Goal: Contribute content

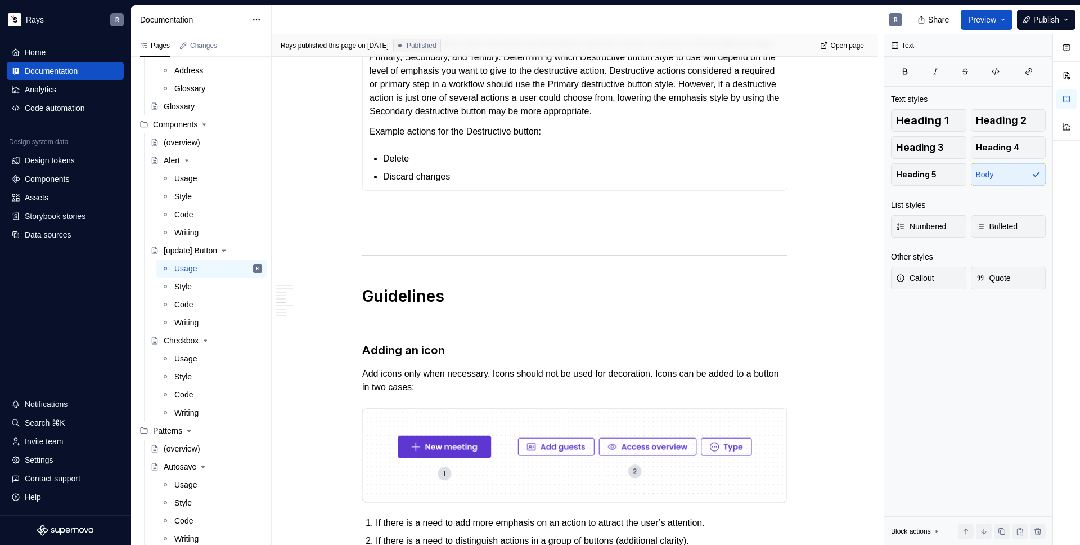
scroll to position [1121, 0]
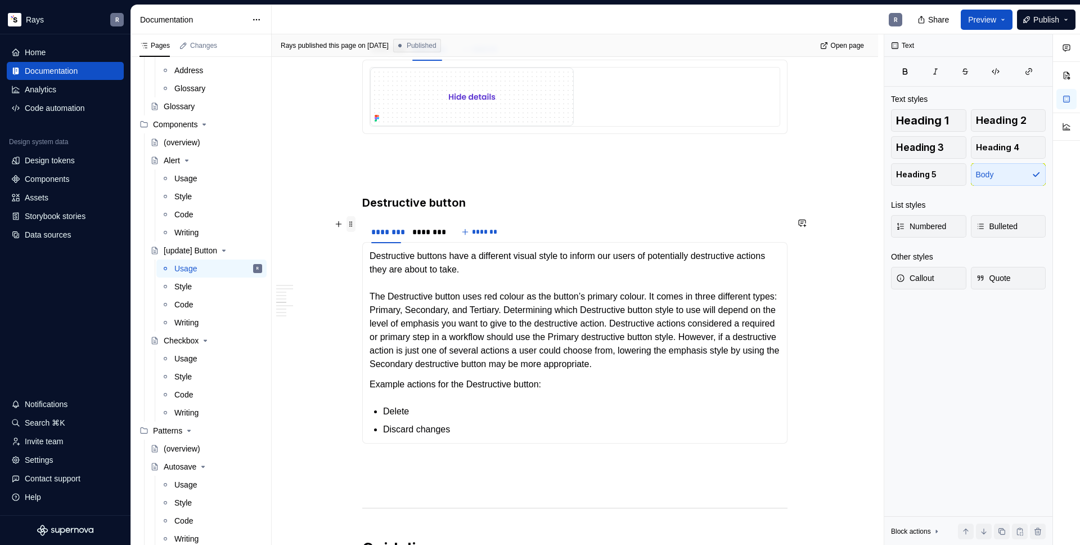
click at [349, 227] on span at bounding box center [351, 224] width 9 height 16
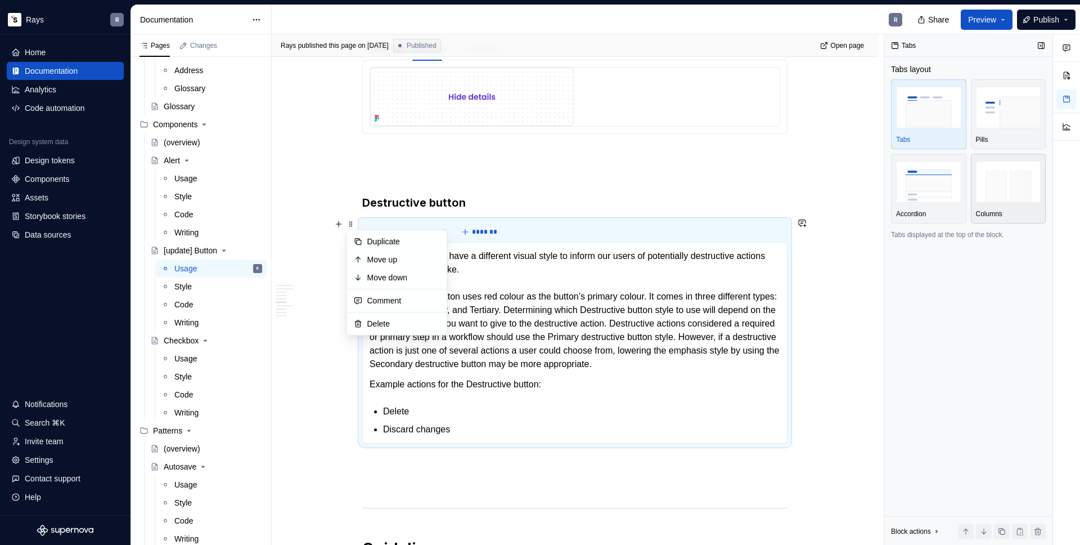
click at [991, 172] on img "button" at bounding box center [1008, 181] width 65 height 41
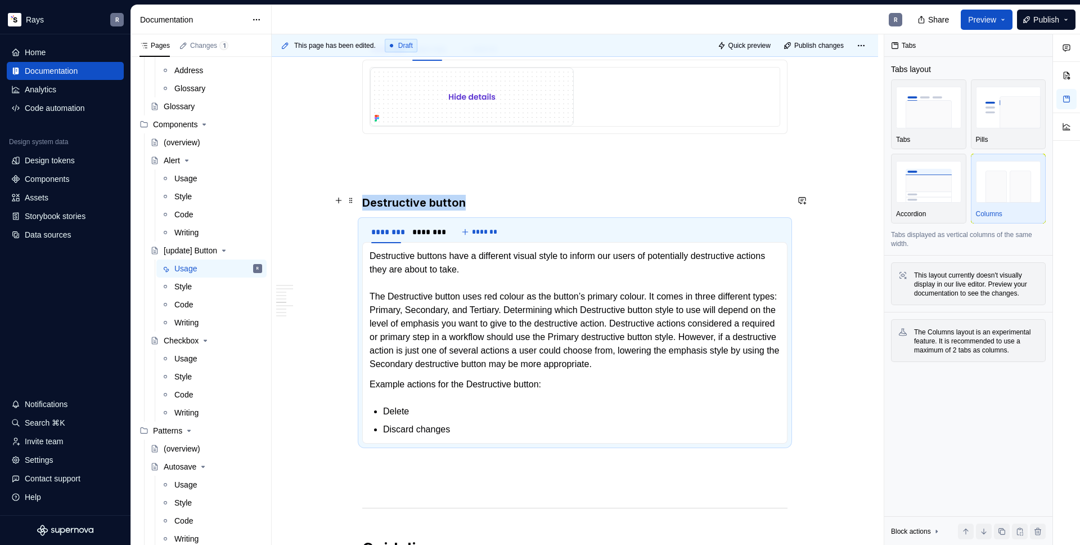
scroll to position [896, 0]
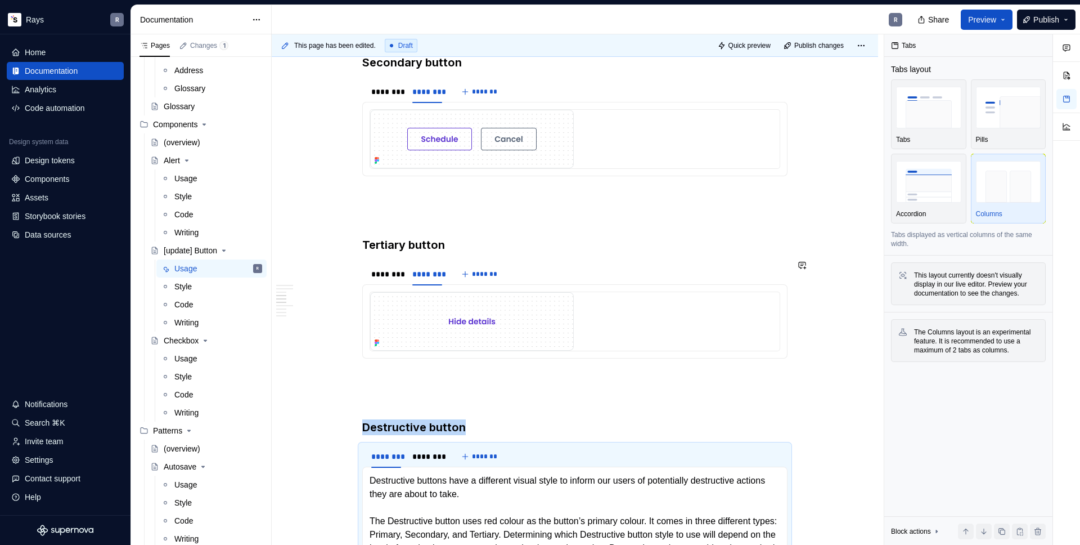
type textarea "*"
click at [352, 271] on span at bounding box center [351, 266] width 9 height 16
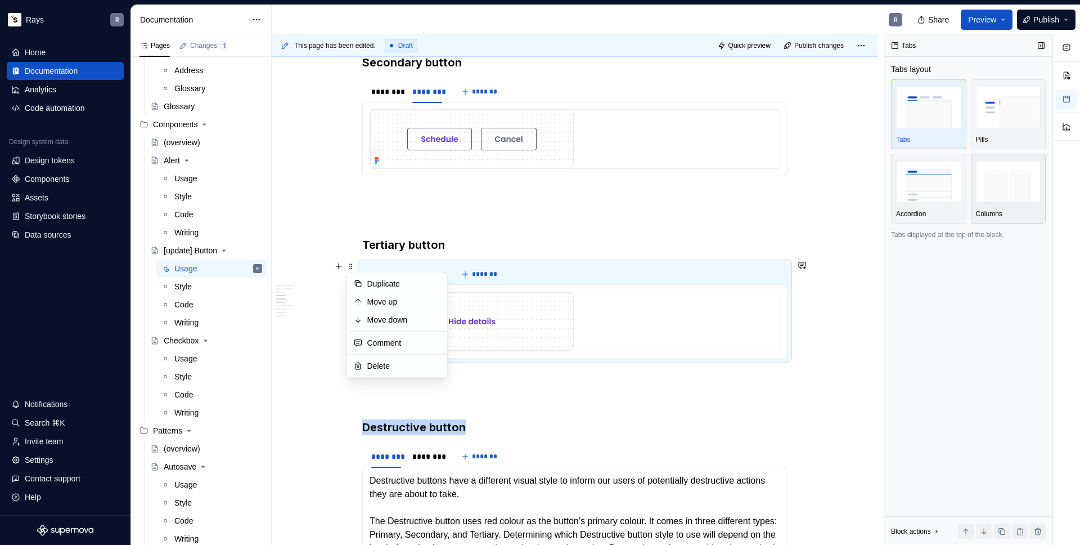
click at [994, 180] on img "button" at bounding box center [1008, 181] width 65 height 41
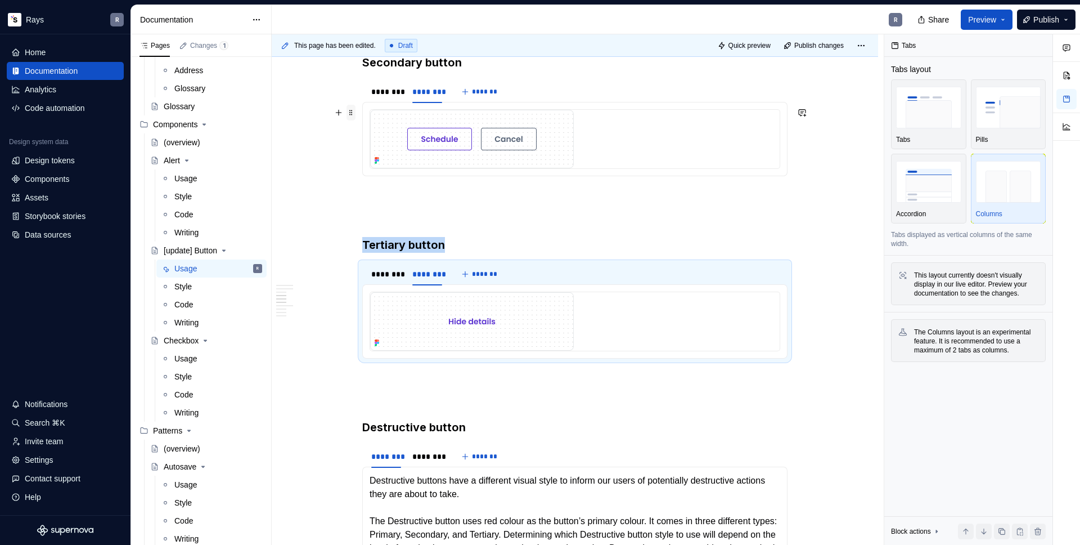
scroll to position [807, 0]
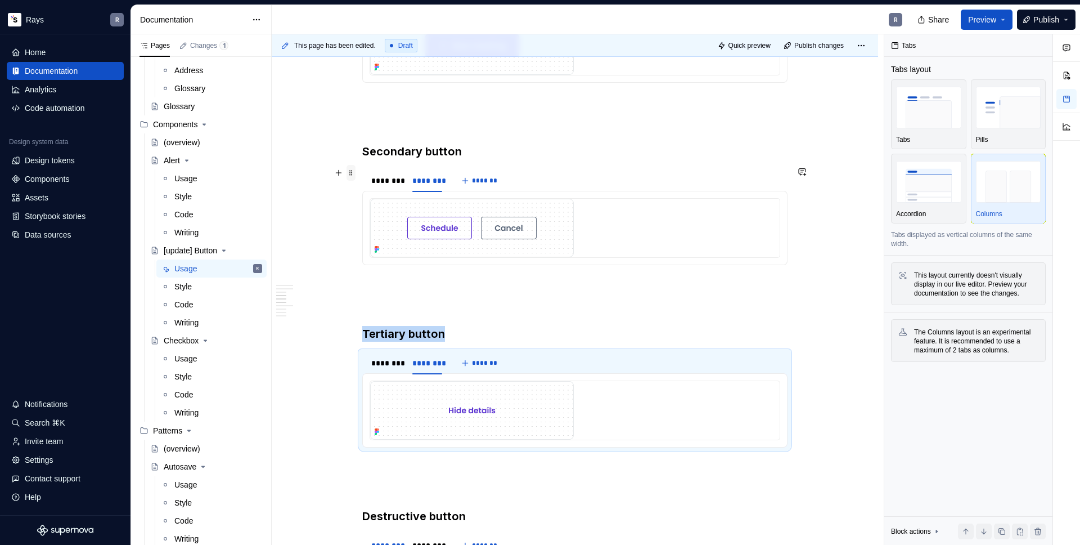
click at [351, 177] on span at bounding box center [351, 173] width 9 height 16
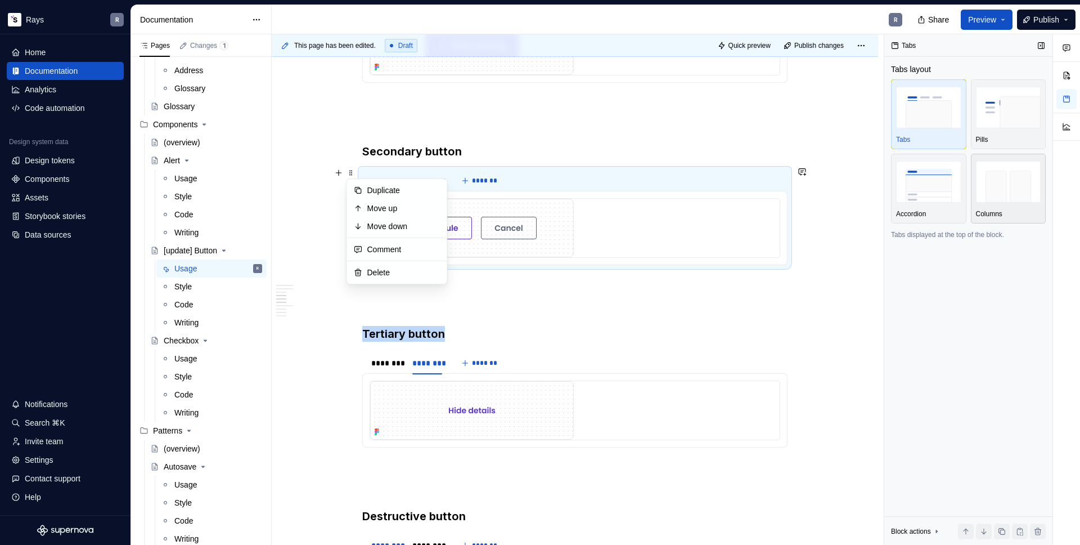
click at [991, 170] on img "button" at bounding box center [1008, 181] width 65 height 41
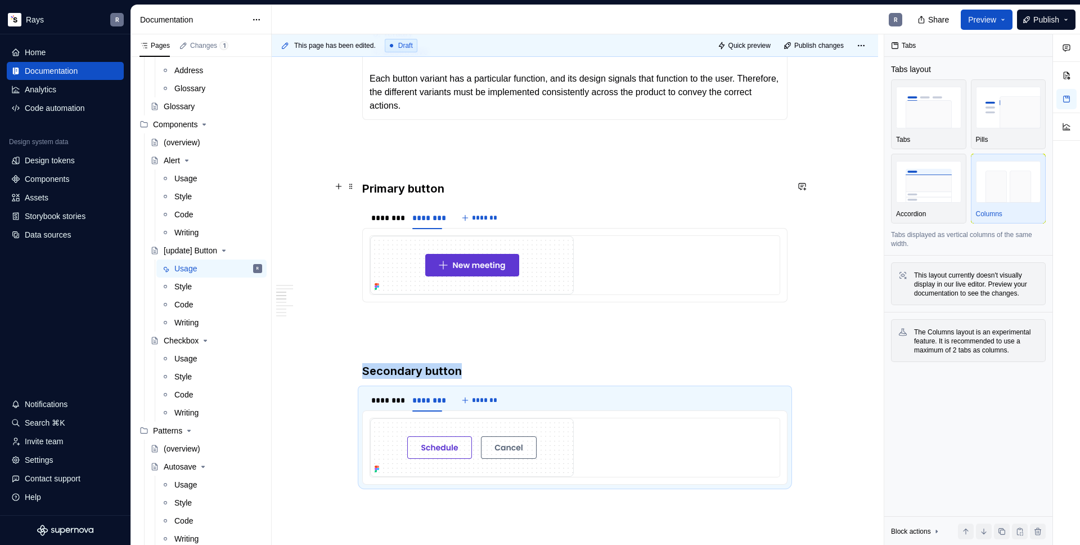
scroll to position [588, 0]
click at [353, 215] on span at bounding box center [351, 210] width 9 height 16
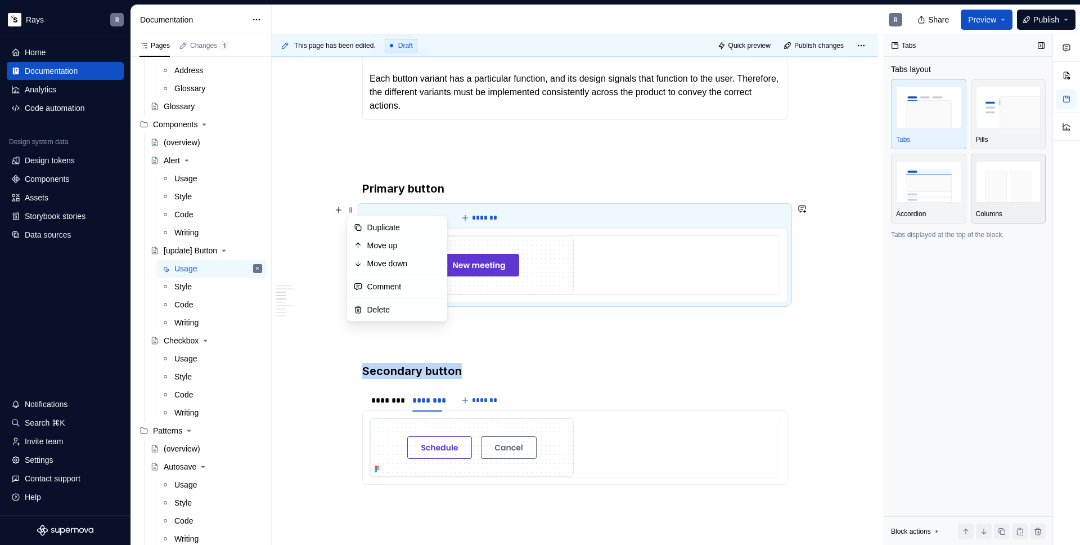
drag, startPoint x: 1033, startPoint y: 195, endPoint x: 1022, endPoint y: 197, distance: 11.1
click at [1033, 195] on img "button" at bounding box center [1008, 181] width 65 height 41
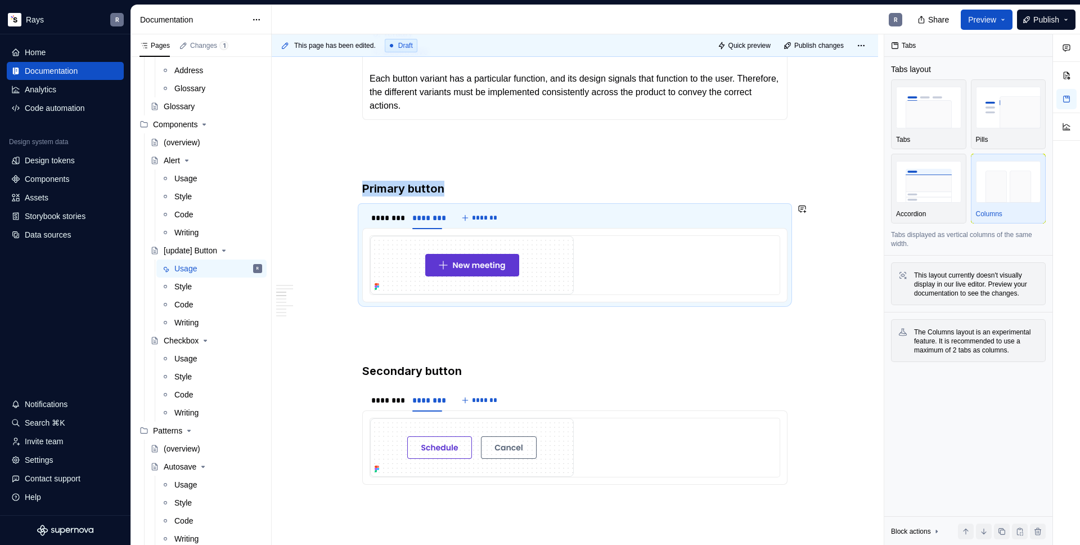
scroll to position [420, 0]
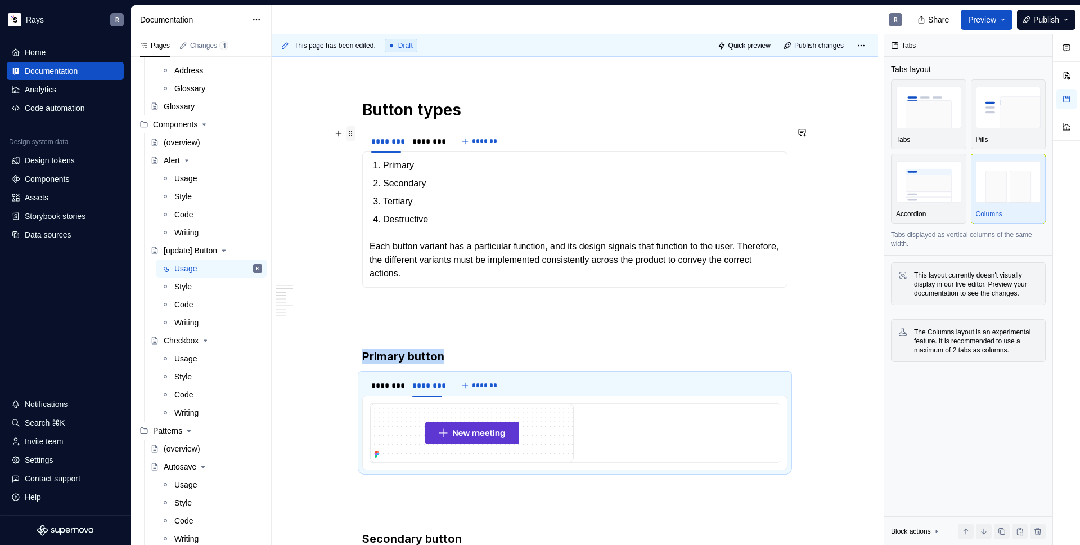
click at [353, 138] on span at bounding box center [351, 133] width 9 height 16
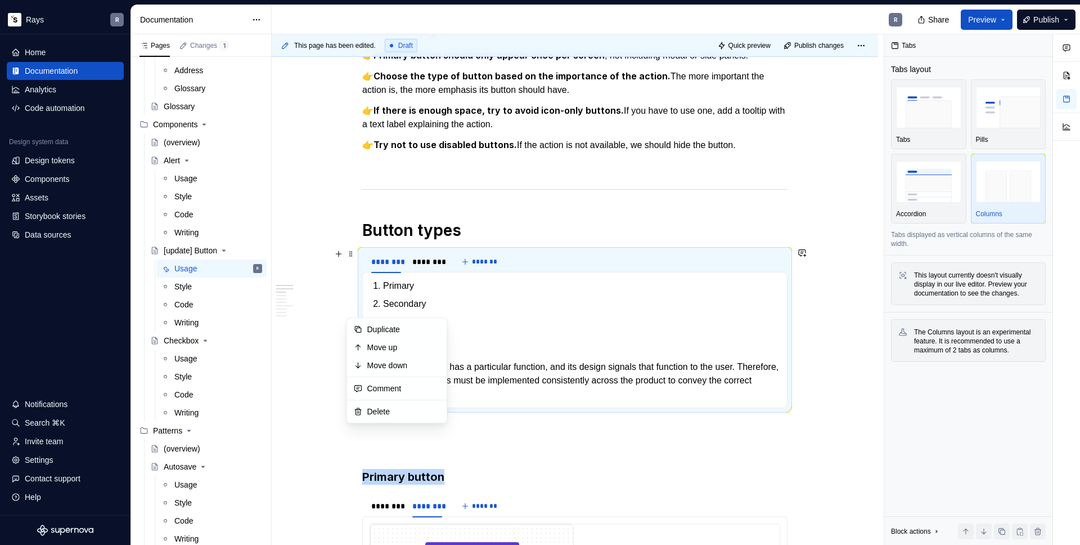
scroll to position [184, 0]
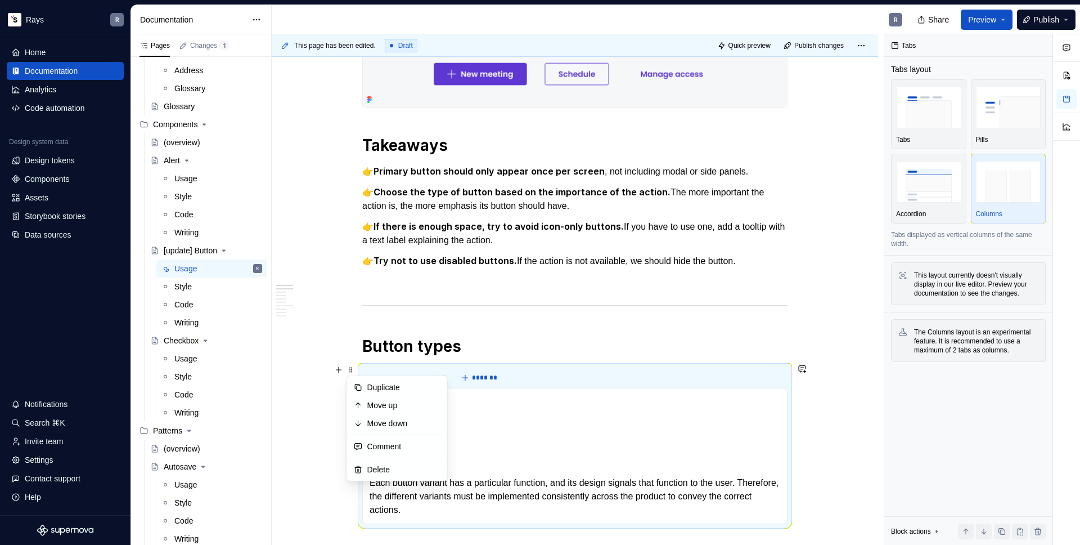
click at [522, 227] on strong "If there is enough space, try to avoid icon-only buttons." at bounding box center [499, 226] width 250 height 11
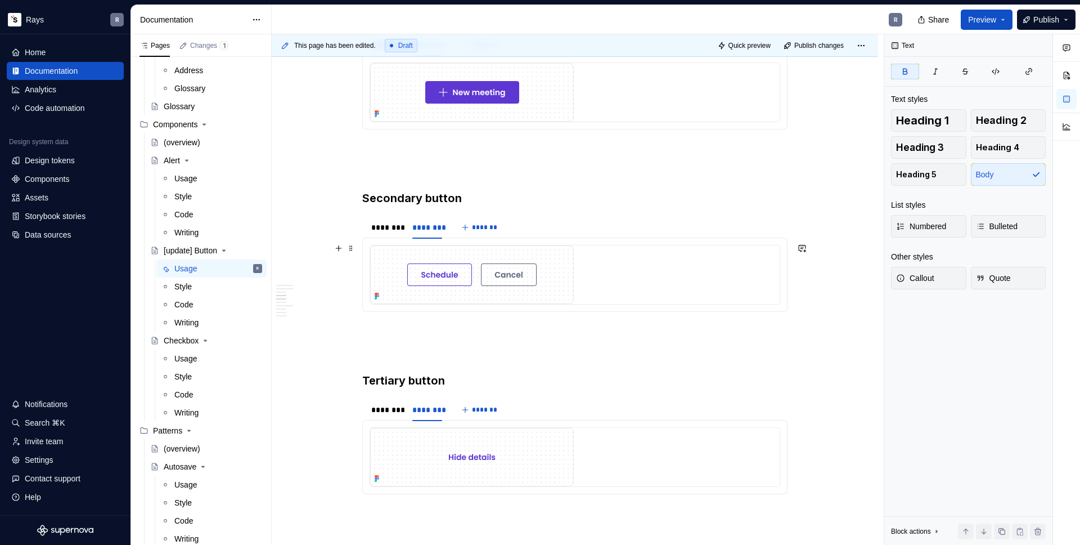
scroll to position [1006, 0]
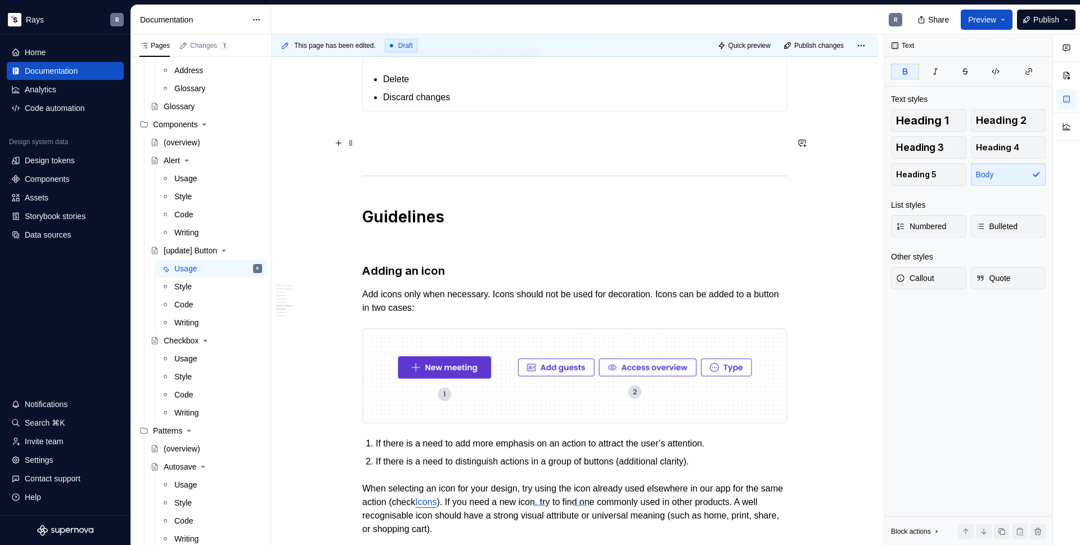
click at [399, 150] on div "Takeaways 👉 Primary button should only appear once per screen , not including m…" at bounding box center [574, 261] width 425 height 2980
click at [402, 138] on p "To enrich screen reader interactions, please activate Accessibility in Grammarl…" at bounding box center [574, 132] width 425 height 14
click at [390, 200] on div "Takeaways 👉 Primary button should only appear once per screen , not including m…" at bounding box center [574, 261] width 425 height 2980
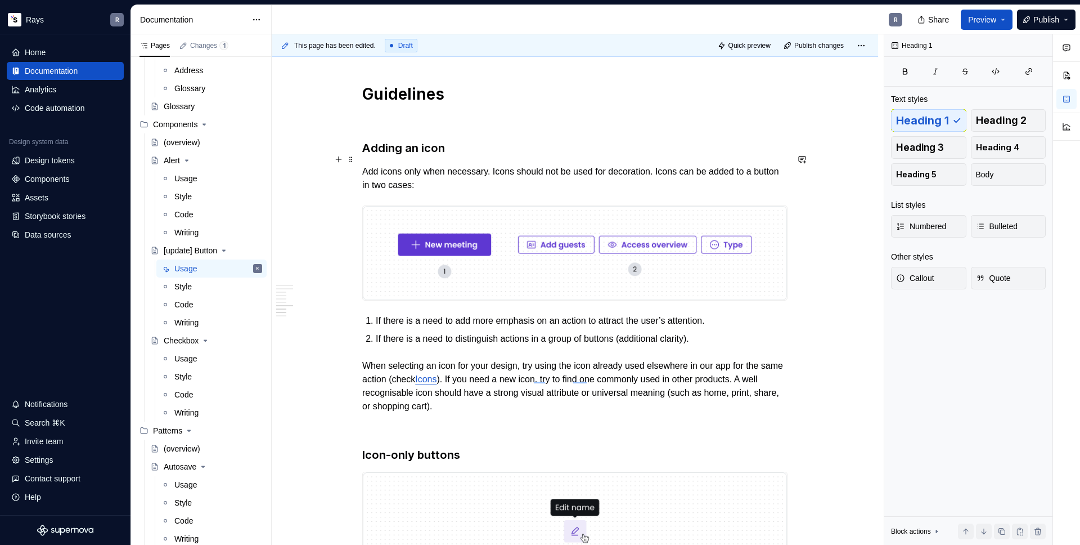
click at [449, 156] on h3 "Adding an icon" at bounding box center [574, 148] width 425 height 16
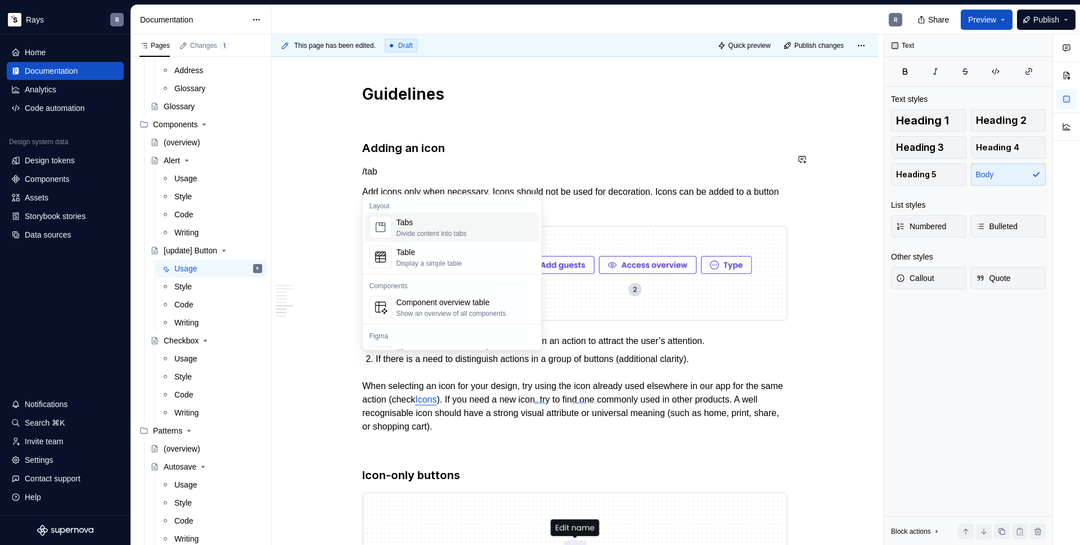
click at [412, 226] on div "Tabs" at bounding box center [432, 222] width 70 height 11
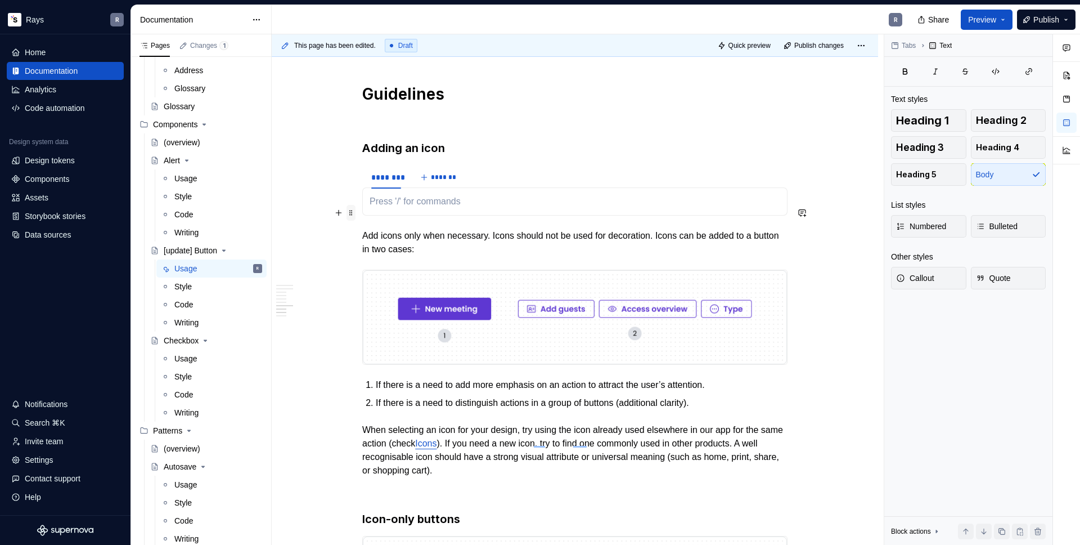
click at [352, 209] on span at bounding box center [351, 213] width 9 height 16
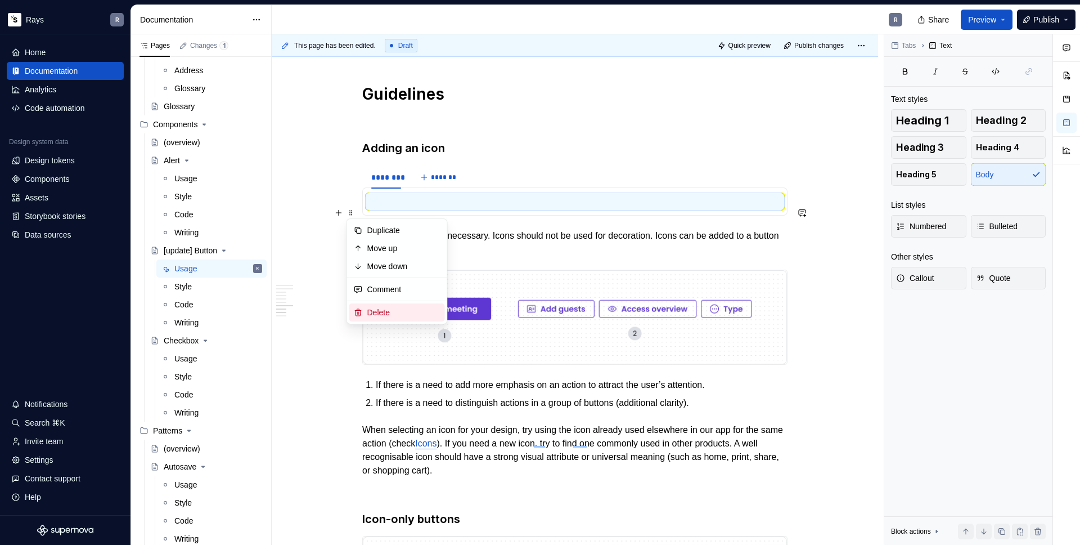
click at [376, 311] on div "Delete" at bounding box center [403, 312] width 73 height 11
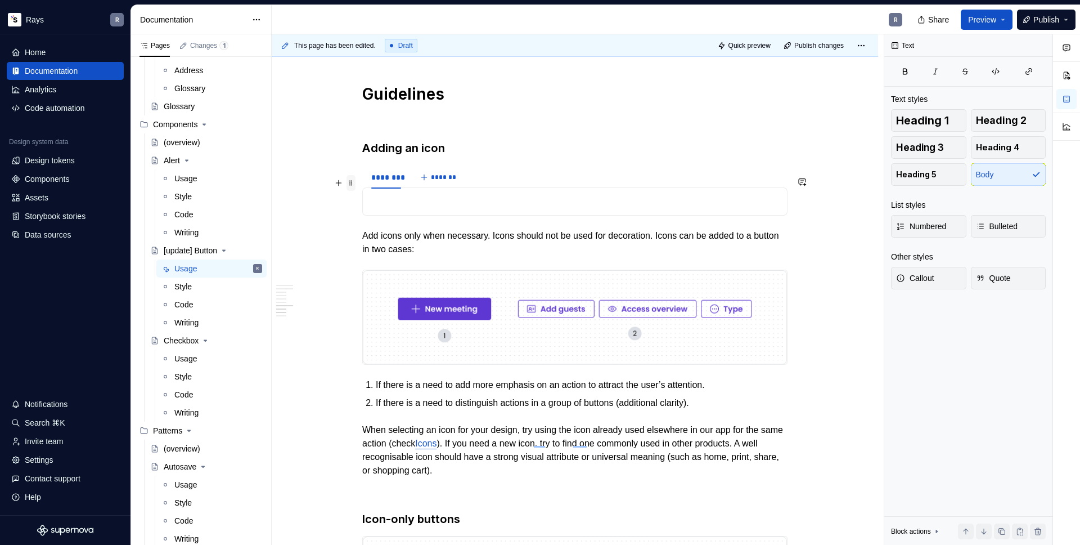
click at [352, 186] on span at bounding box center [351, 183] width 9 height 16
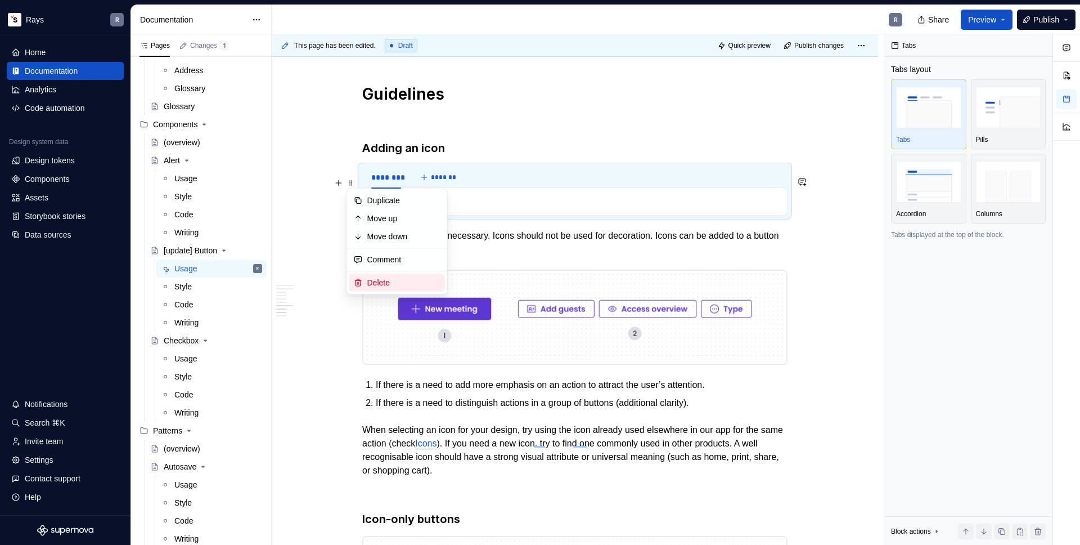
click at [380, 280] on div "Delete" at bounding box center [403, 282] width 73 height 11
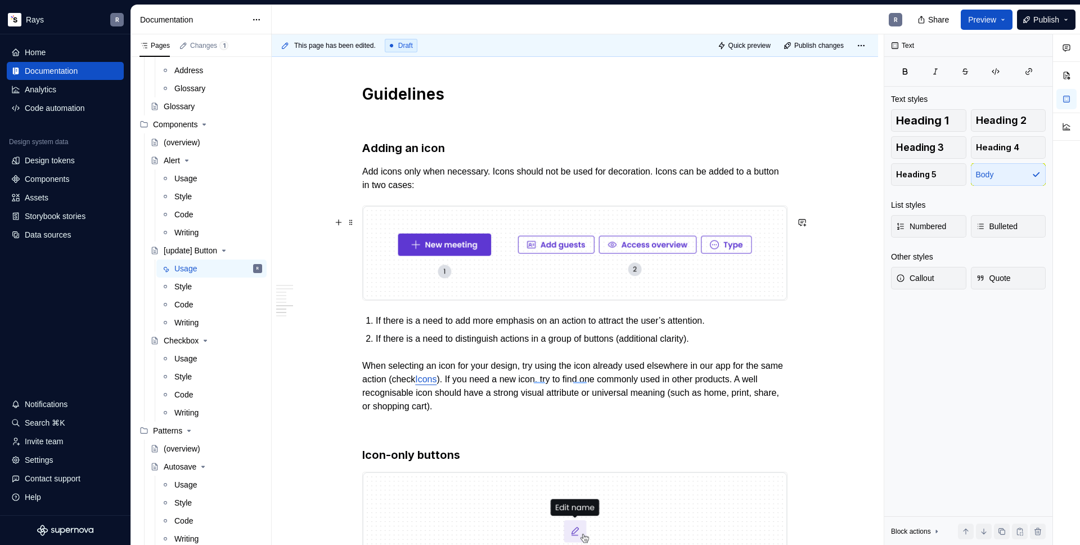
click at [500, 260] on img "To enrich screen reader interactions, please activate Accessibility in Grammarl…" at bounding box center [575, 253] width 424 height 94
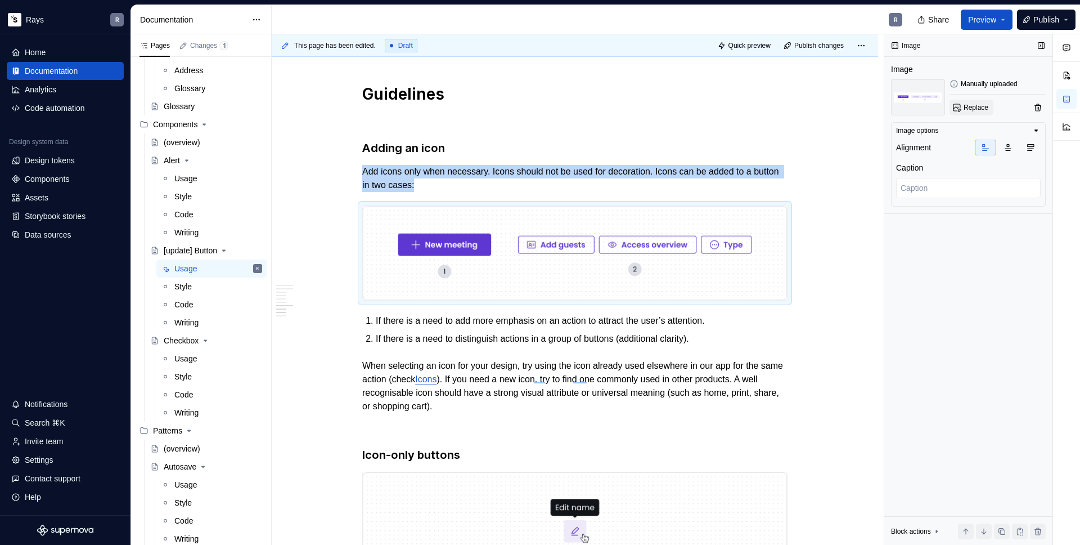
click at [974, 113] on button "Replace" at bounding box center [972, 108] width 44 height 16
type textarea "*"
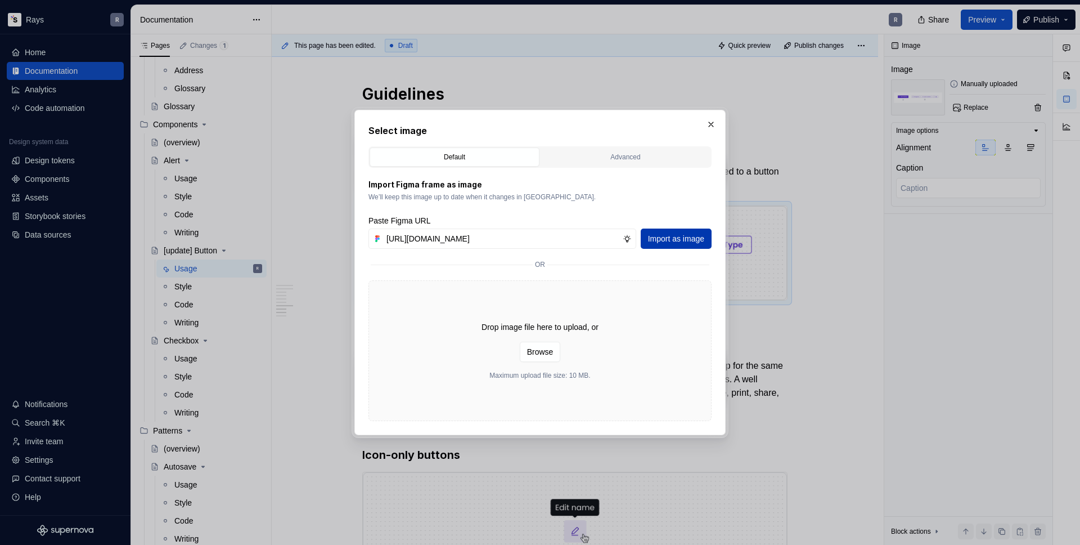
type input "[URL][DOMAIN_NAME]"
click at [676, 236] on span "Import as image" at bounding box center [676, 238] width 56 height 11
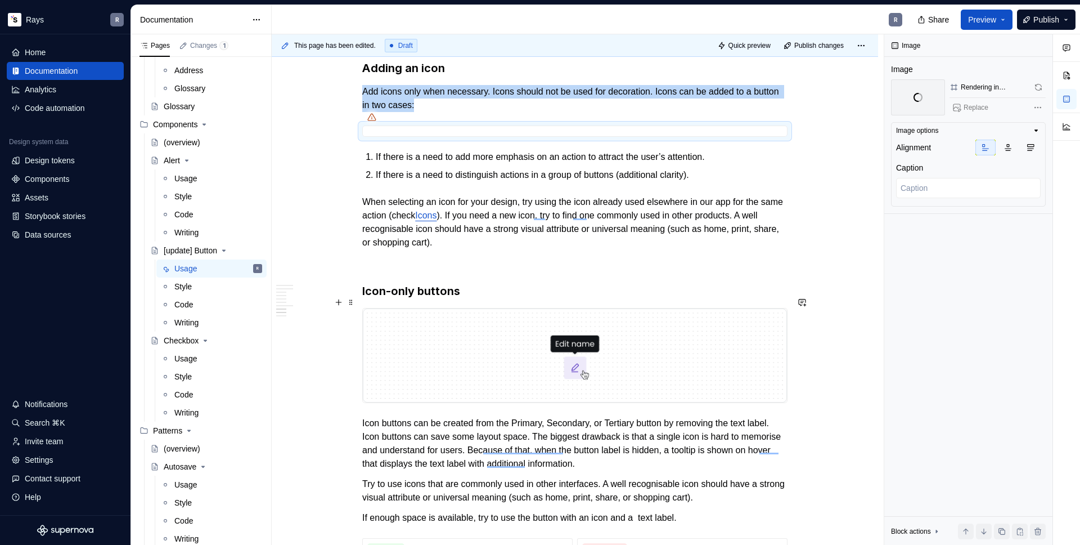
click at [485, 299] on h3 "Icon-only buttons" at bounding box center [574, 291] width 425 height 16
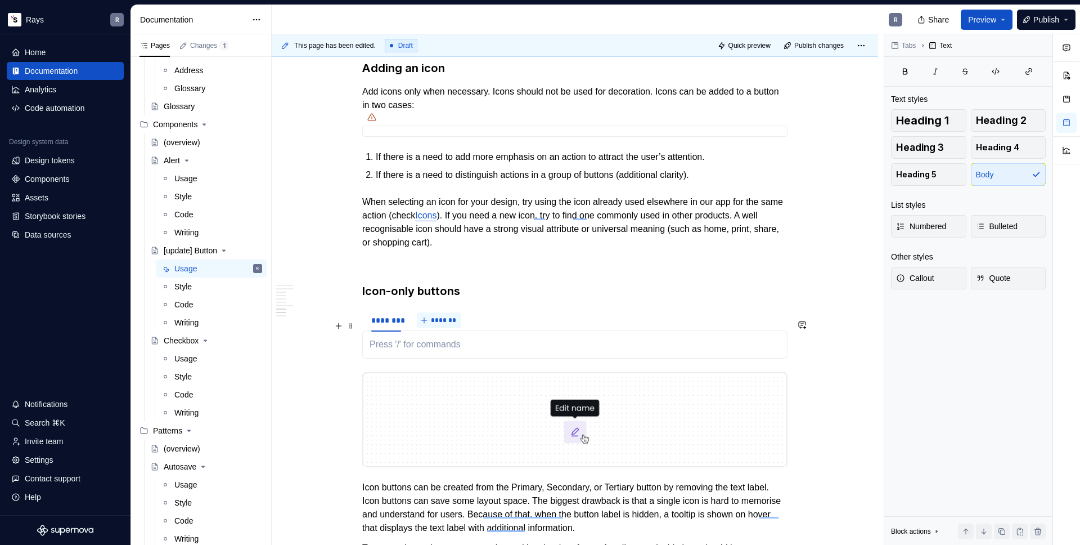
click at [429, 328] on button "*******" at bounding box center [439, 320] width 44 height 16
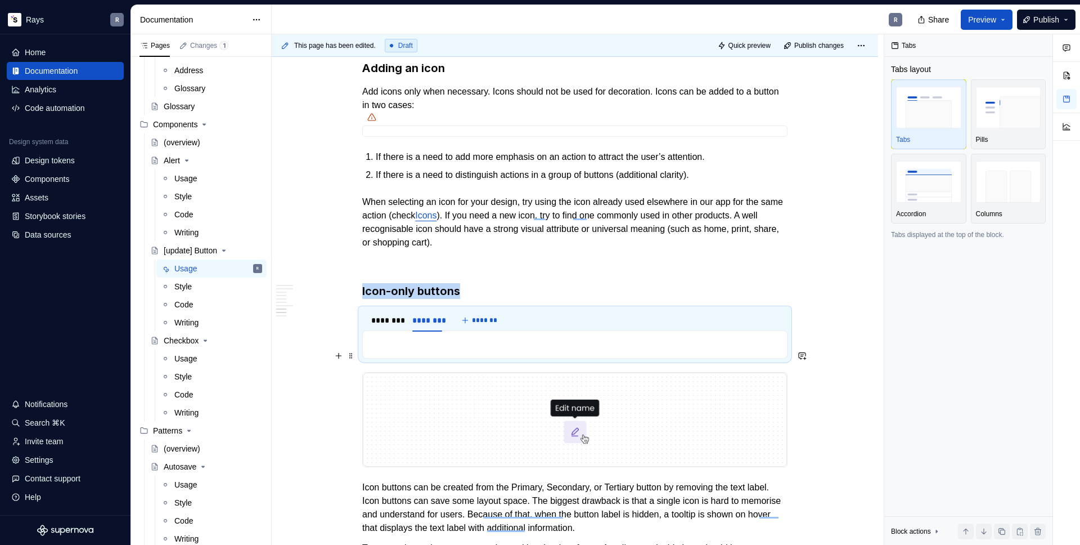
click at [402, 351] on p "To enrich screen reader interactions, please activate Accessibility in Grammarl…" at bounding box center [575, 345] width 411 height 14
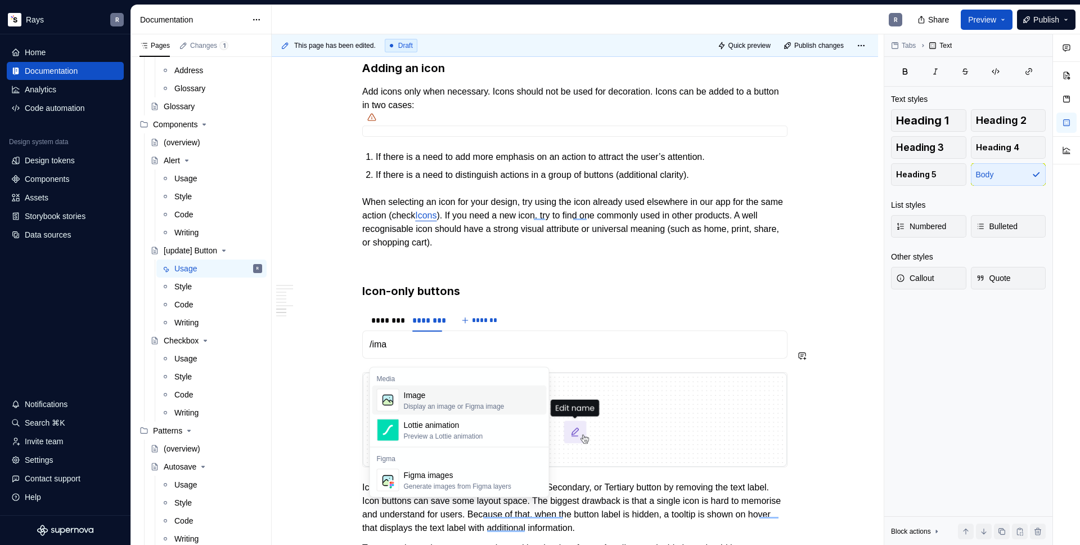
click at [398, 396] on img "Suggestions" at bounding box center [387, 400] width 21 height 23
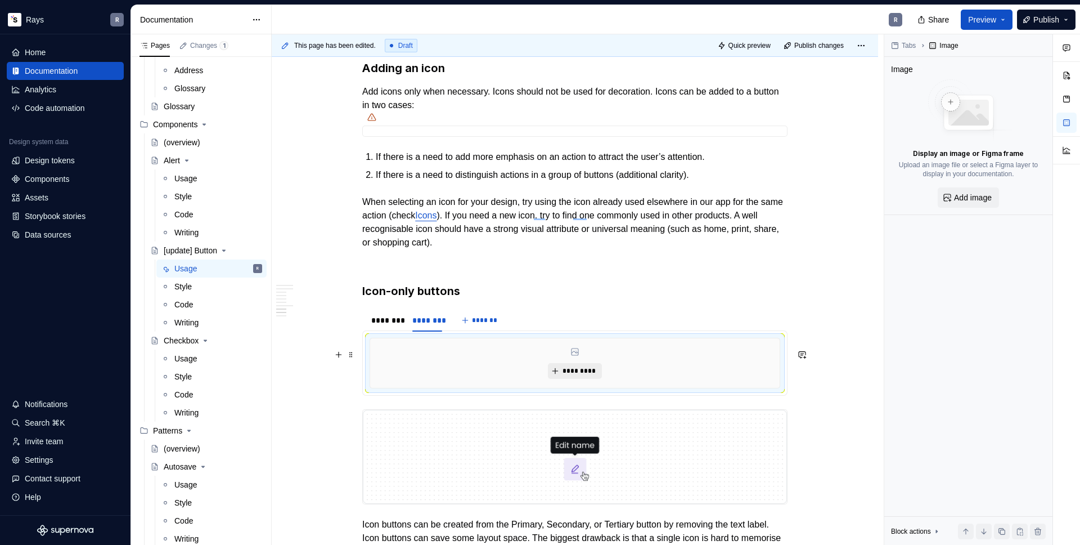
click at [566, 375] on span "*********" at bounding box center [579, 370] width 34 height 9
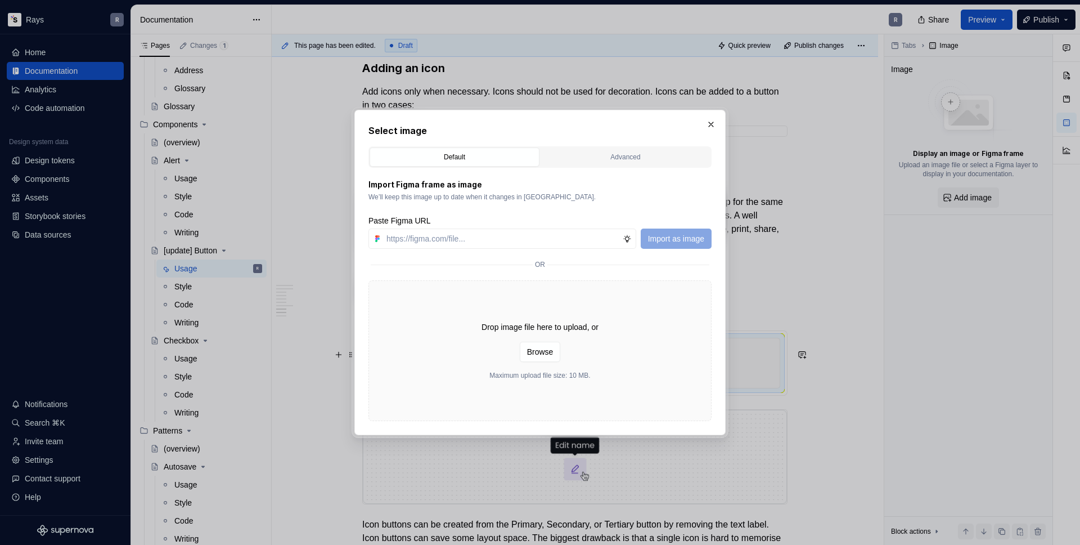
type textarea "*"
type input "[URL][DOMAIN_NAME]"
type textarea "*"
type input "[URL][DOMAIN_NAME]"
click at [676, 236] on span "Import as image" at bounding box center [676, 238] width 56 height 11
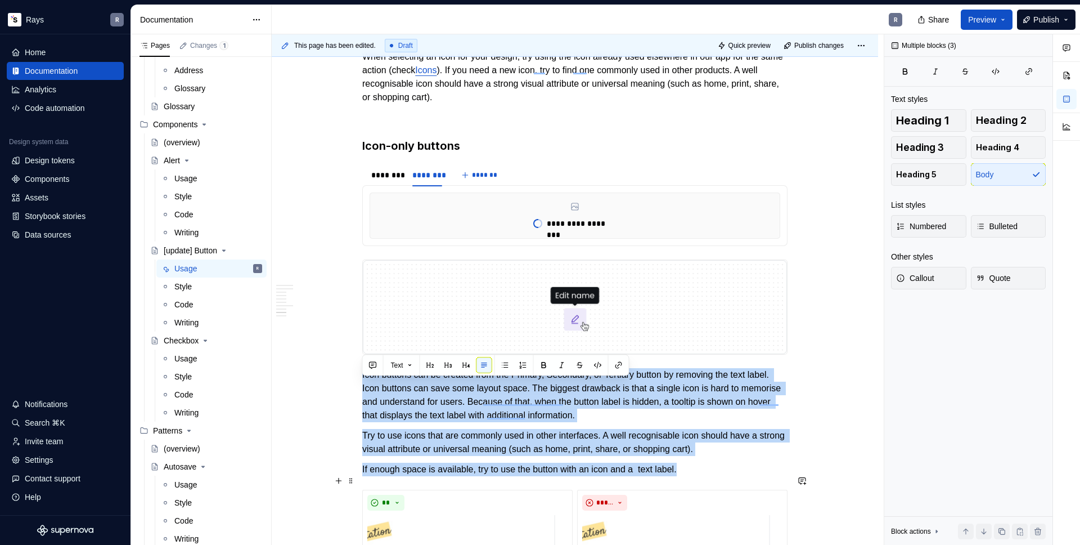
drag, startPoint x: 362, startPoint y: 383, endPoint x: 720, endPoint y: 479, distance: 371.0
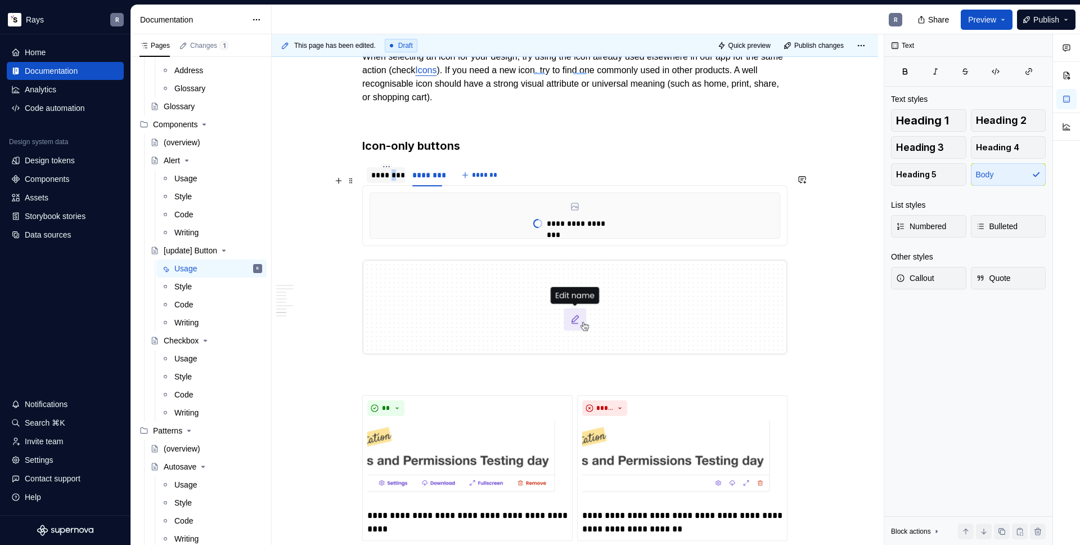
click at [390, 181] on div "********" at bounding box center [386, 174] width 30 height 11
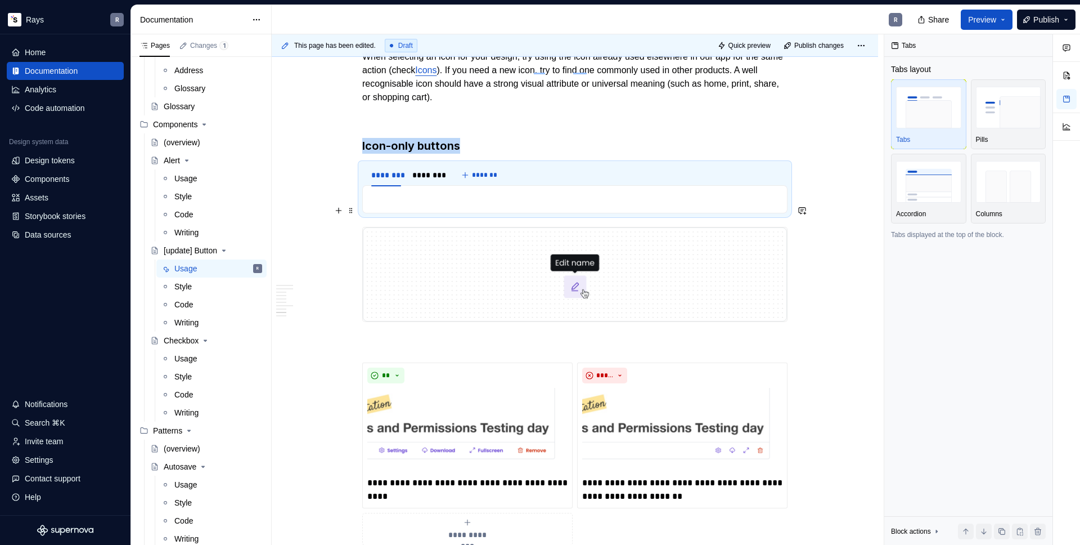
click at [394, 206] on p "To enrich screen reader interactions, please activate Accessibility in Grammarl…" at bounding box center [575, 199] width 411 height 14
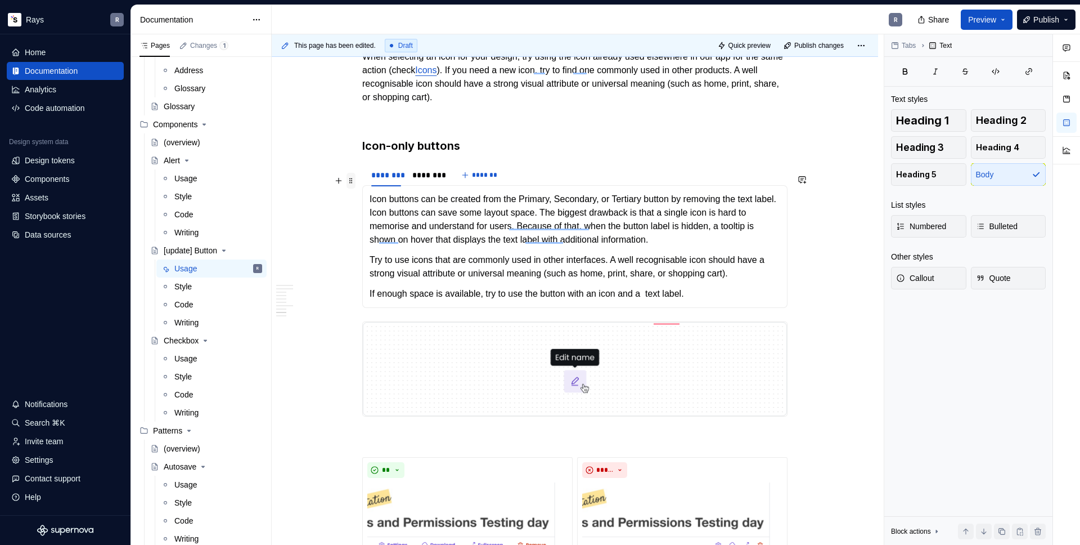
click at [352, 181] on span at bounding box center [351, 181] width 9 height 16
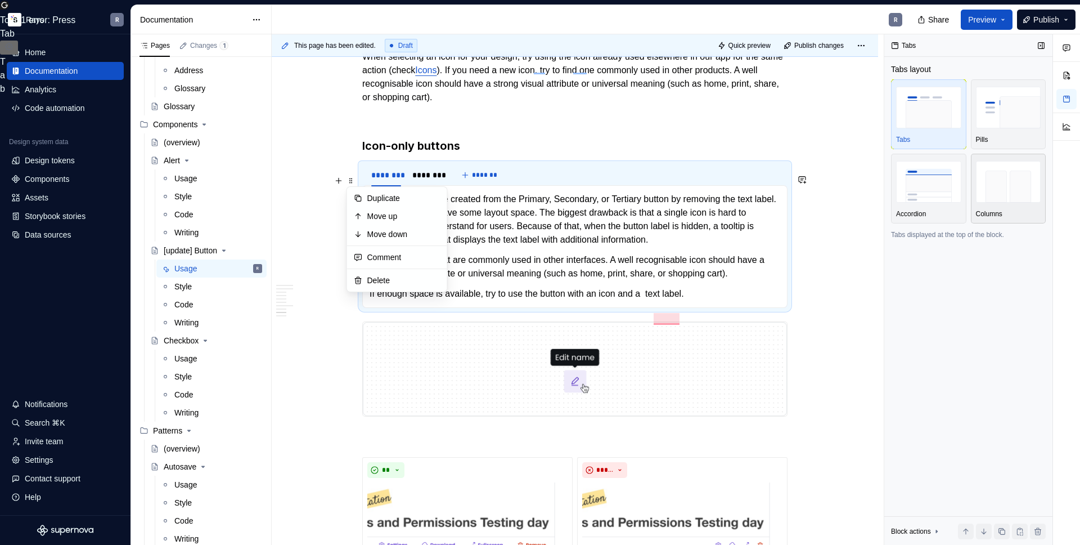
click at [993, 177] on img "button" at bounding box center [1008, 181] width 65 height 41
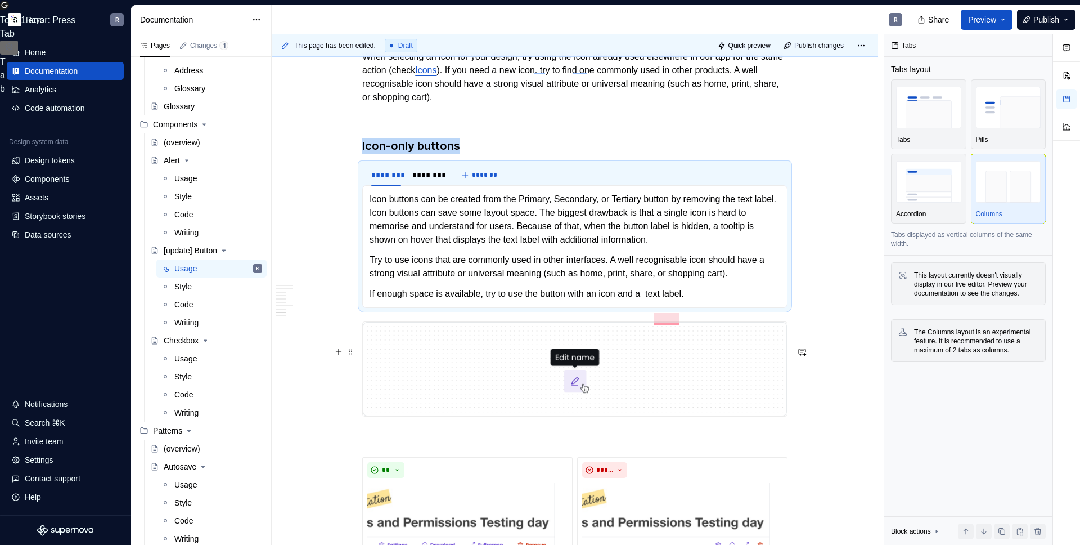
click at [444, 395] on img "To enrich screen reader interactions, please activate Accessibility in Grammarl…" at bounding box center [575, 369] width 424 height 94
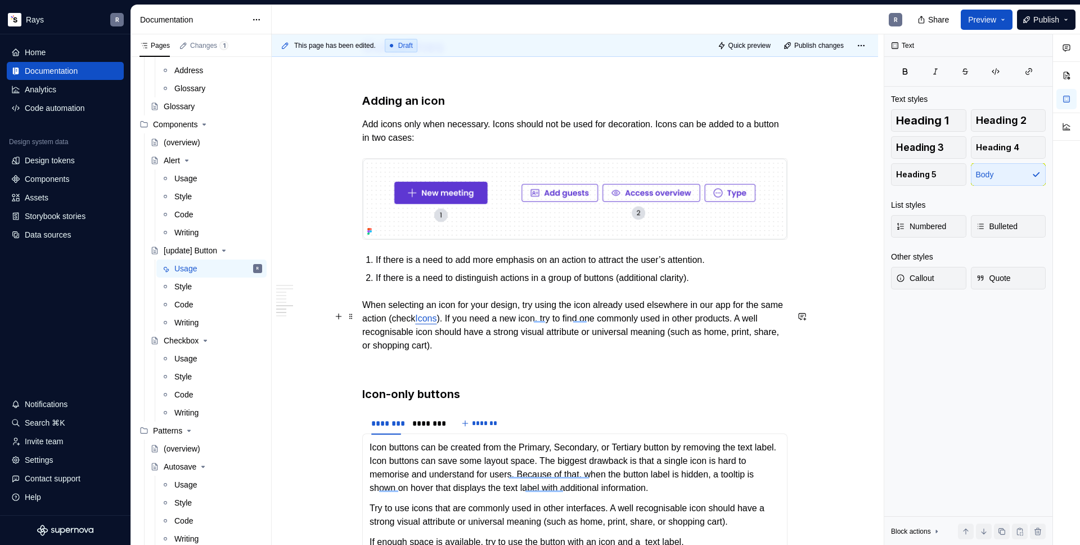
scroll to position [1742, 0]
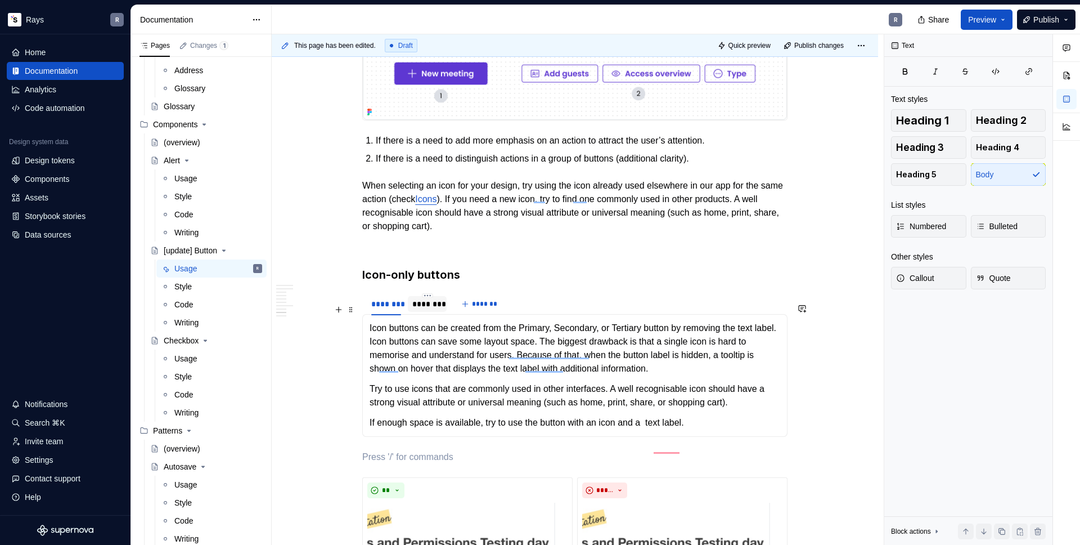
click at [415, 309] on div "********" at bounding box center [427, 303] width 30 height 11
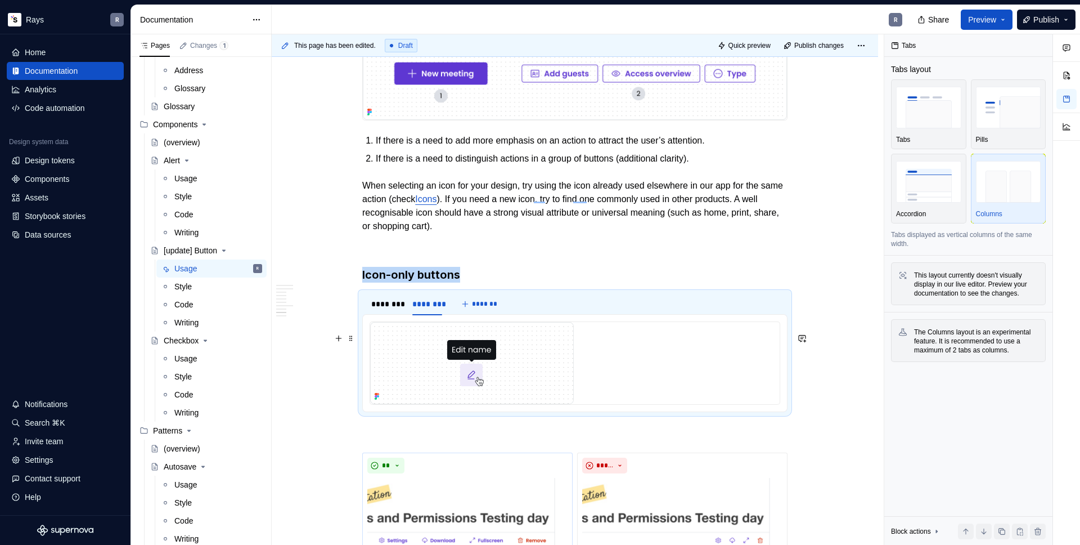
scroll to position [1861, 0]
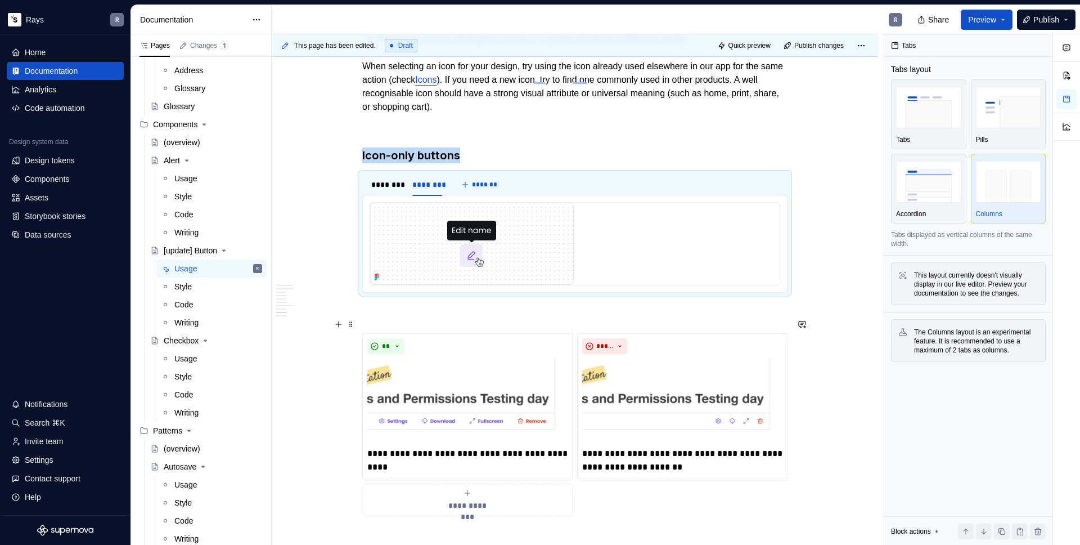
click at [385, 320] on p "To enrich screen reader interactions, please activate Accessibility in Grammarl…" at bounding box center [574, 313] width 425 height 14
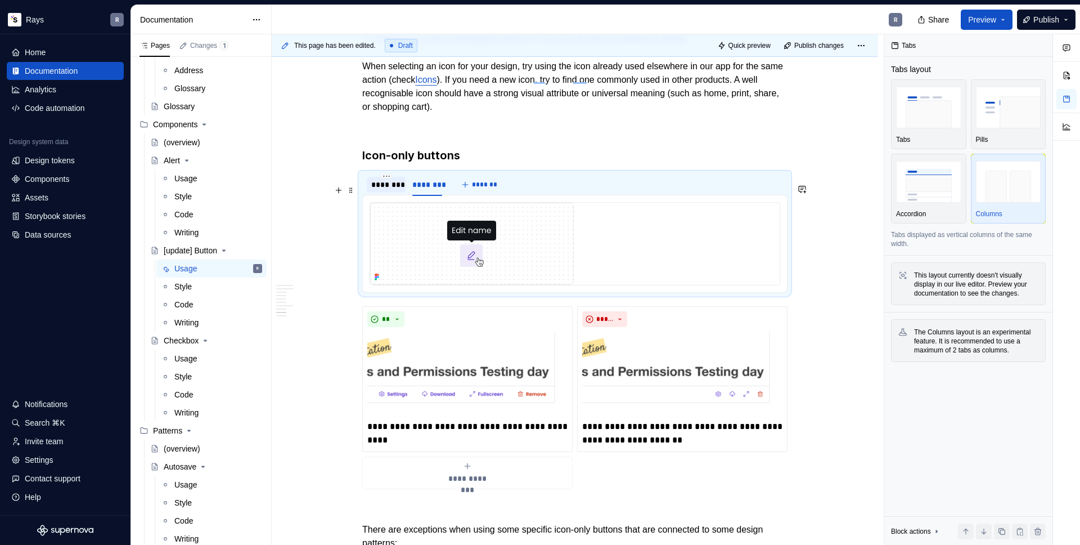
click at [387, 194] on div "********" at bounding box center [386, 185] width 39 height 18
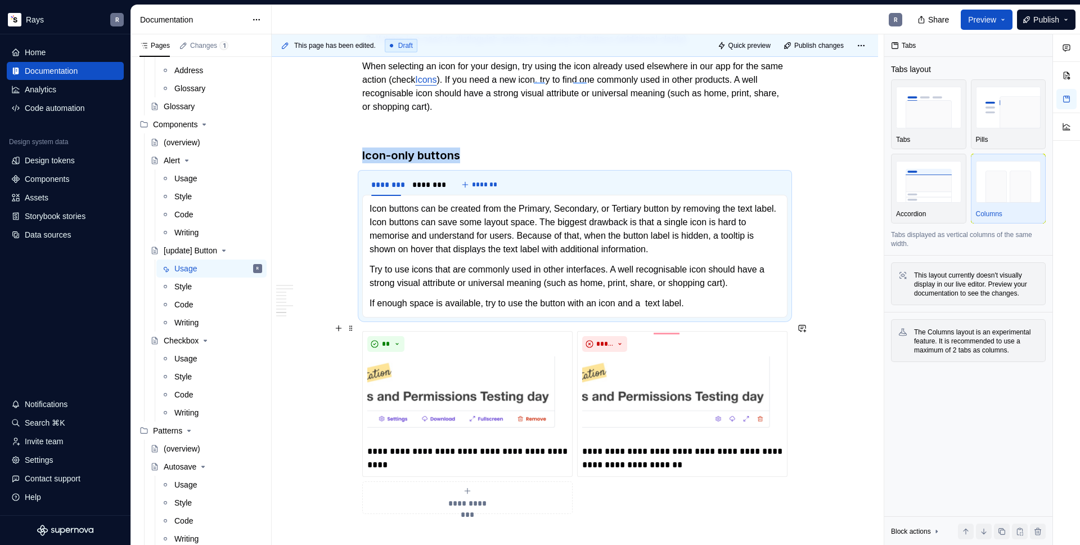
click at [413, 310] on p "If enough space is available, try to use the button with an icon and a text lab…" at bounding box center [575, 303] width 411 height 14
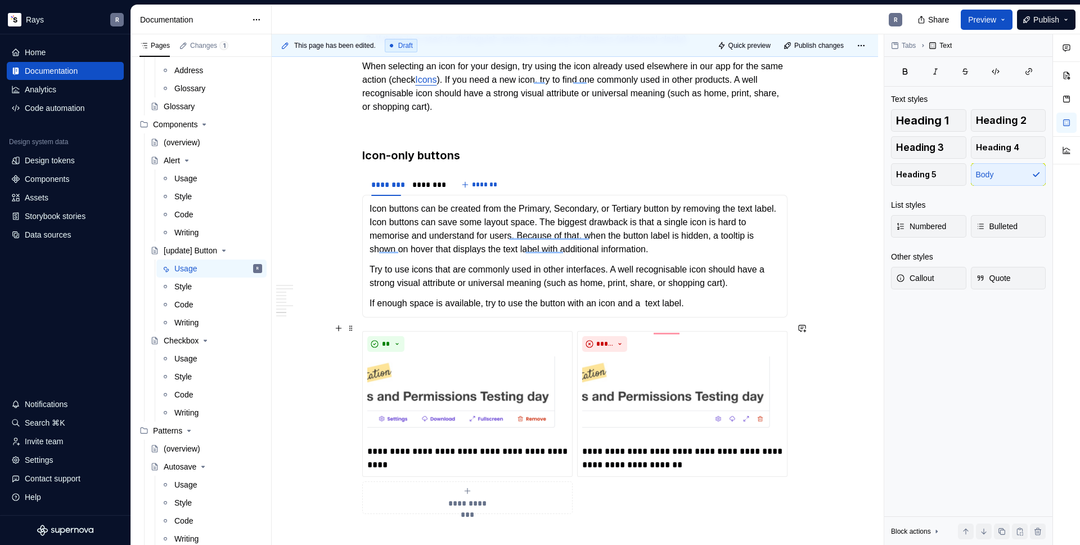
scroll to position [1973, 0]
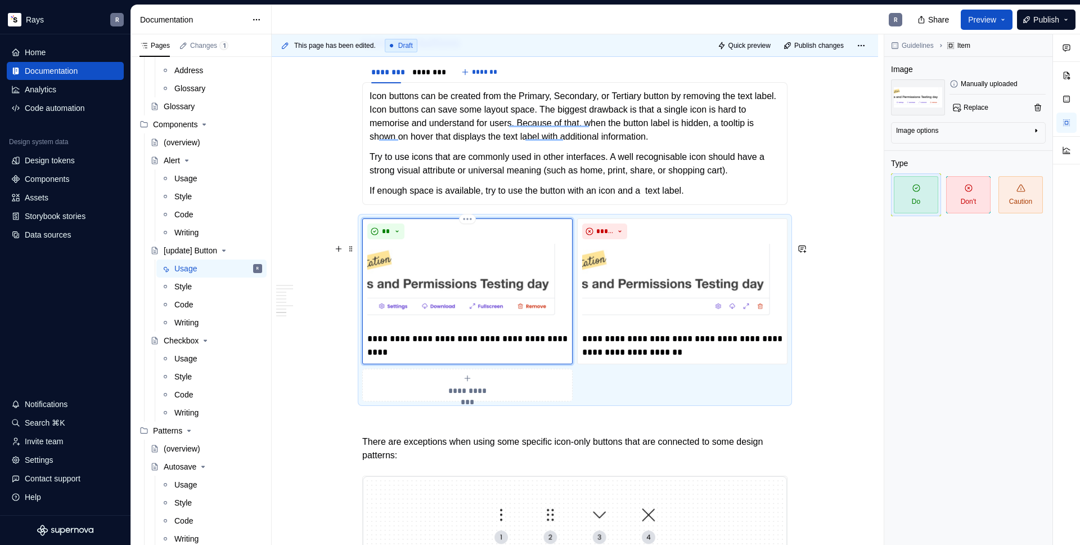
click at [435, 293] on img "To enrich screen reader interactions, please activate Accessibility in Grammarl…" at bounding box center [467, 286] width 200 height 84
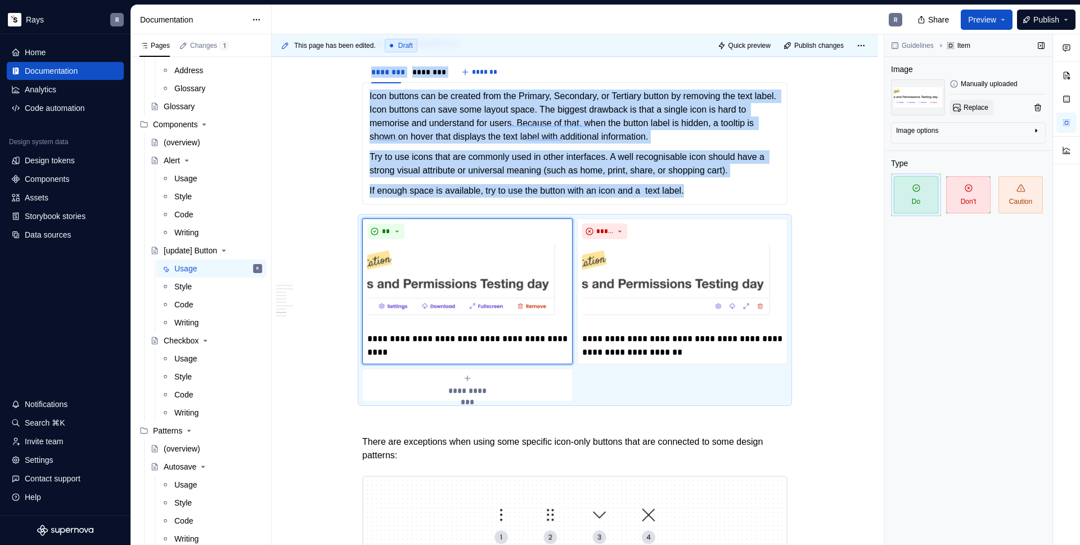
click at [965, 104] on span "Replace" at bounding box center [976, 107] width 25 height 9
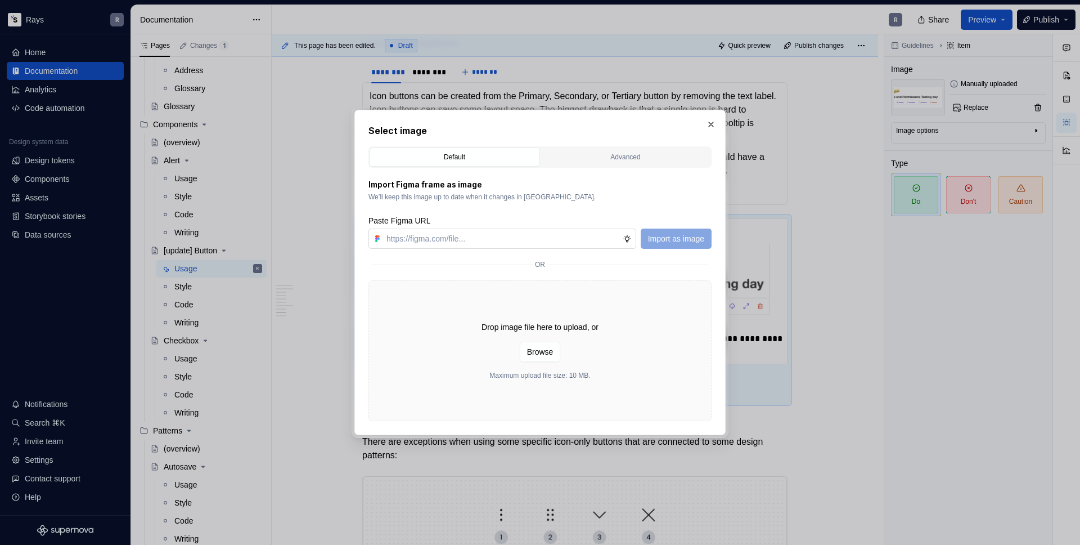
click at [493, 236] on input "text" at bounding box center [502, 238] width 241 height 20
type textarea "*"
paste input "[URL][DOMAIN_NAME]"
type input "[URL][DOMAIN_NAME]"
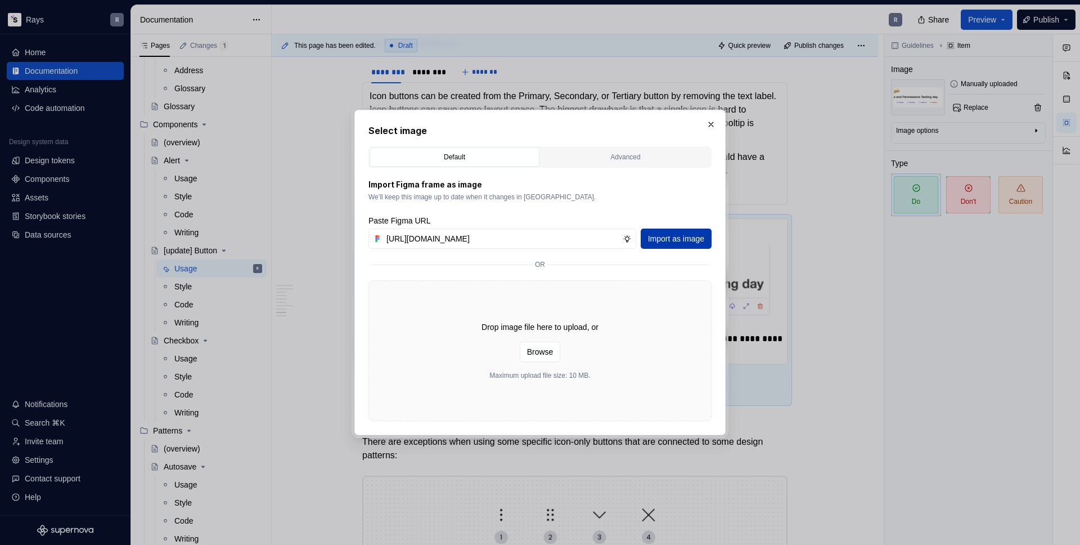
click at [683, 234] on span "Import as image" at bounding box center [676, 238] width 56 height 11
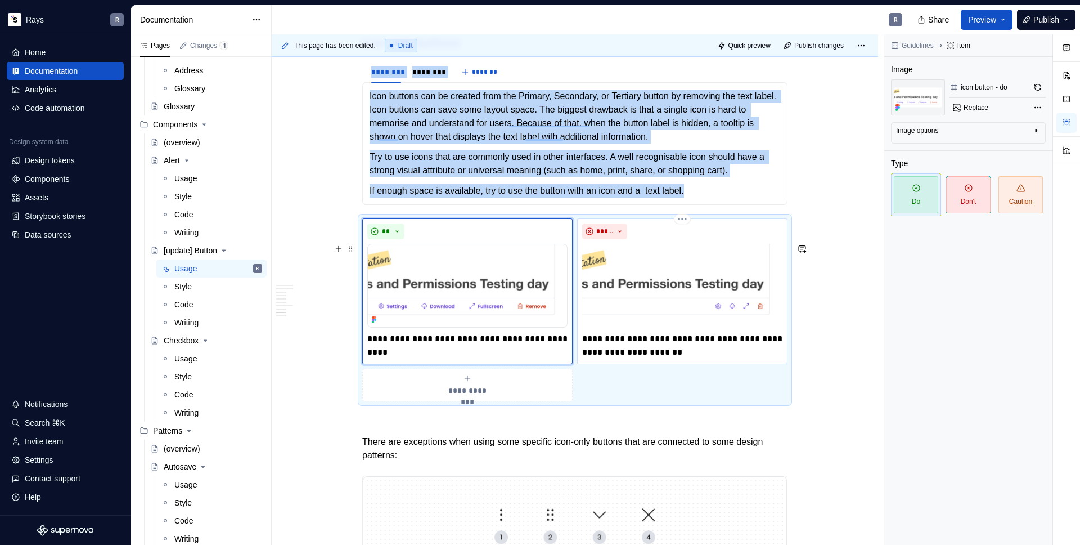
click at [640, 309] on img "To enrich screen reader interactions, please activate Accessibility in Grammarl…" at bounding box center [682, 286] width 200 height 84
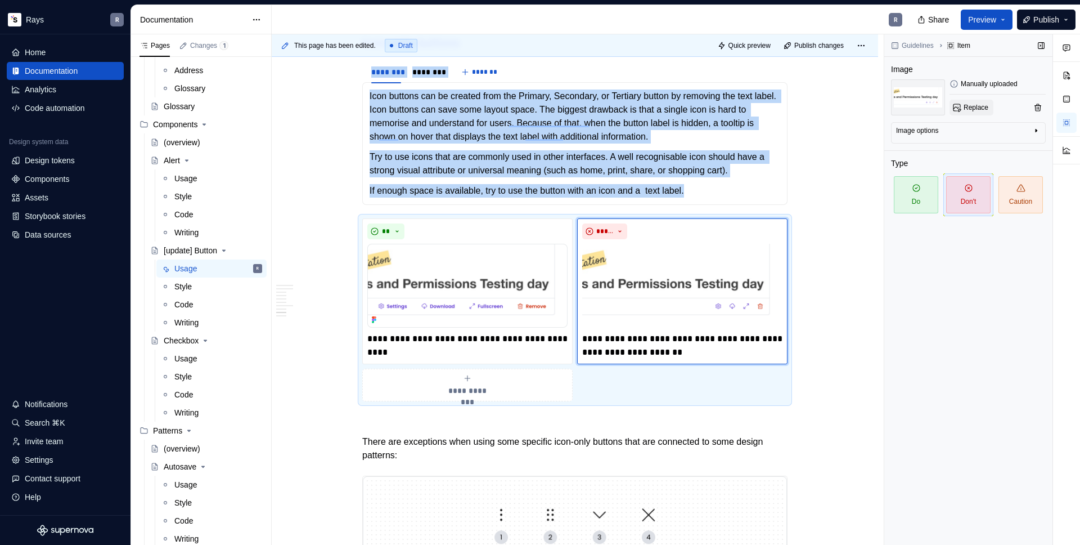
click at [964, 106] on span "Replace" at bounding box center [976, 107] width 25 height 9
type textarea "*"
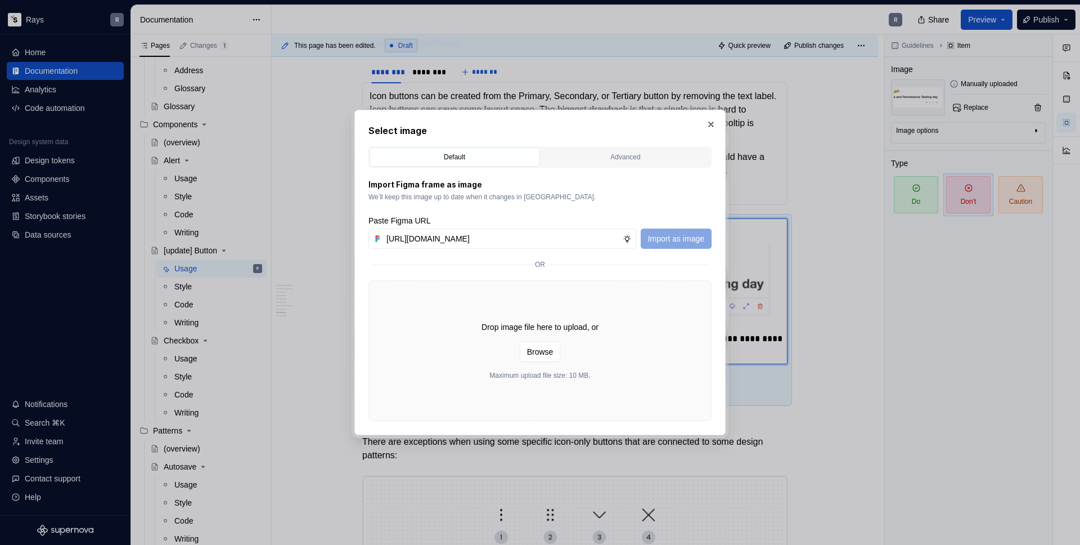
scroll to position [0, 217]
type input "[URL][DOMAIN_NAME]"
click at [672, 234] on span "Import as image" at bounding box center [676, 238] width 56 height 11
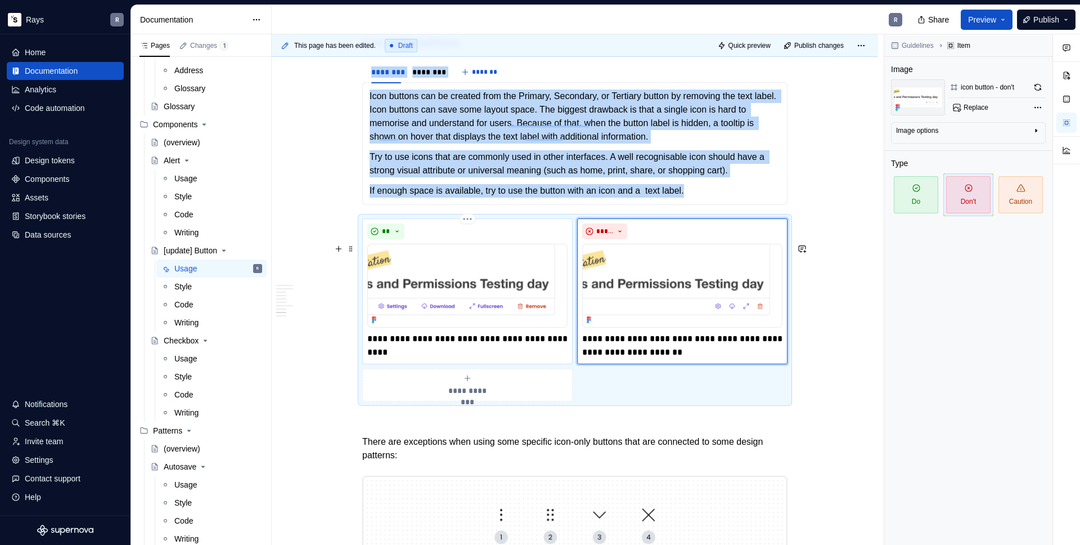
click at [487, 279] on img "To enrich screen reader interactions, please activate Accessibility in Grammarl…" at bounding box center [467, 286] width 200 height 84
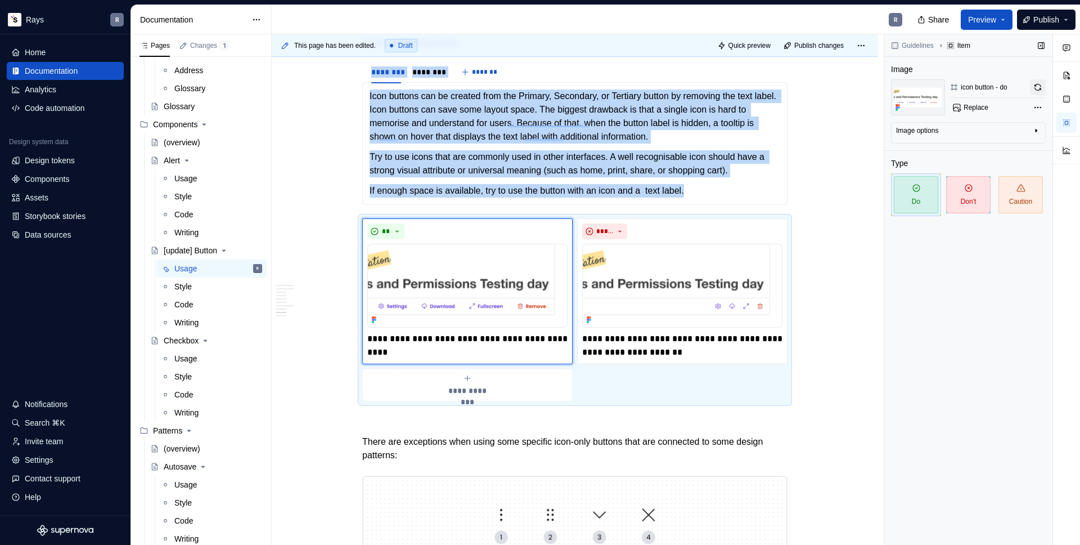
click at [1037, 84] on button "button" at bounding box center [1038, 87] width 16 height 16
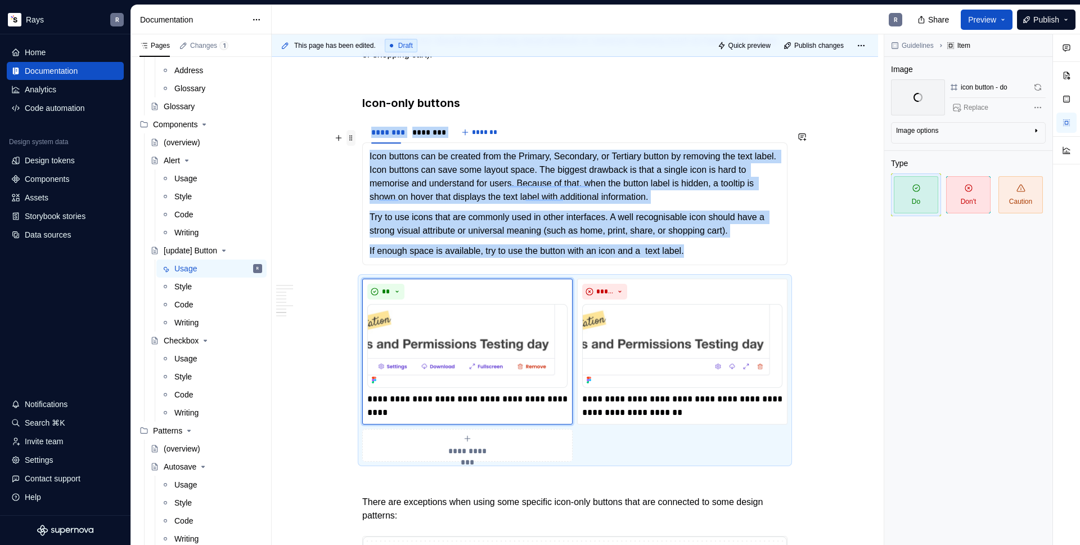
click at [351, 135] on span at bounding box center [351, 138] width 9 height 16
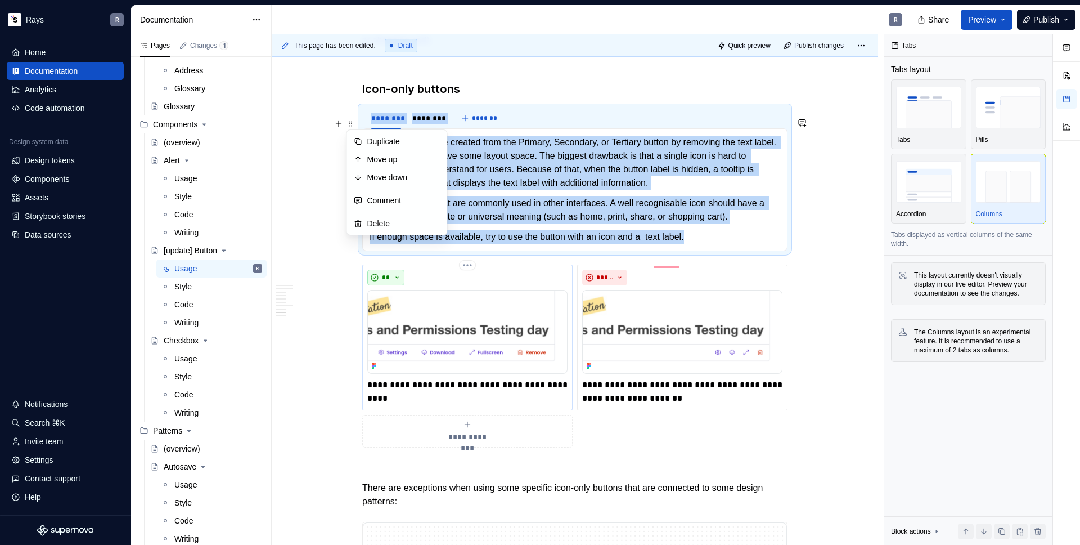
scroll to position [1935, 0]
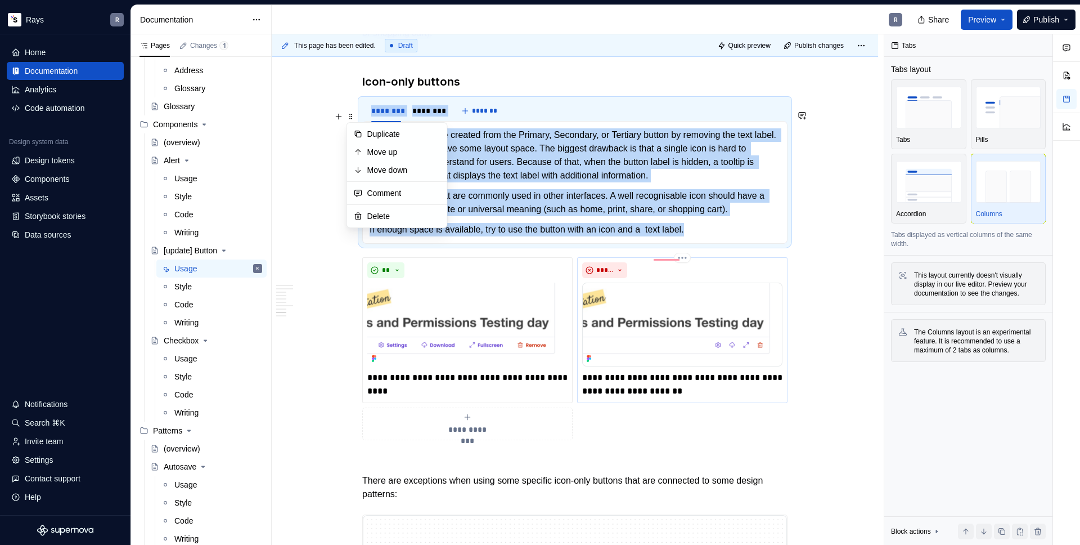
click at [608, 340] on img "To enrich screen reader interactions, please activate Accessibility in Grammarl…" at bounding box center [682, 324] width 200 height 84
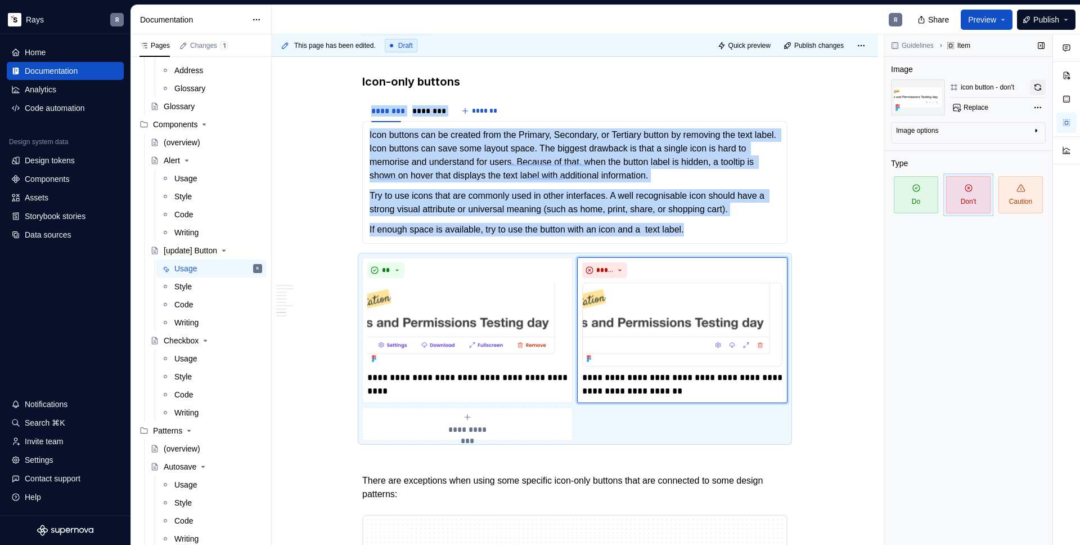
click at [1040, 83] on button "button" at bounding box center [1038, 87] width 16 height 16
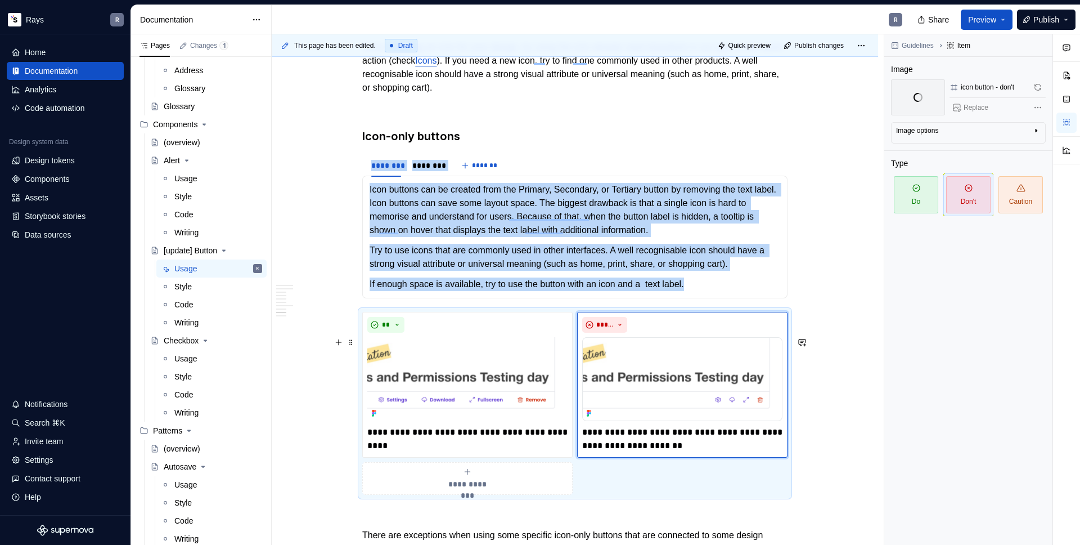
scroll to position [2166, 0]
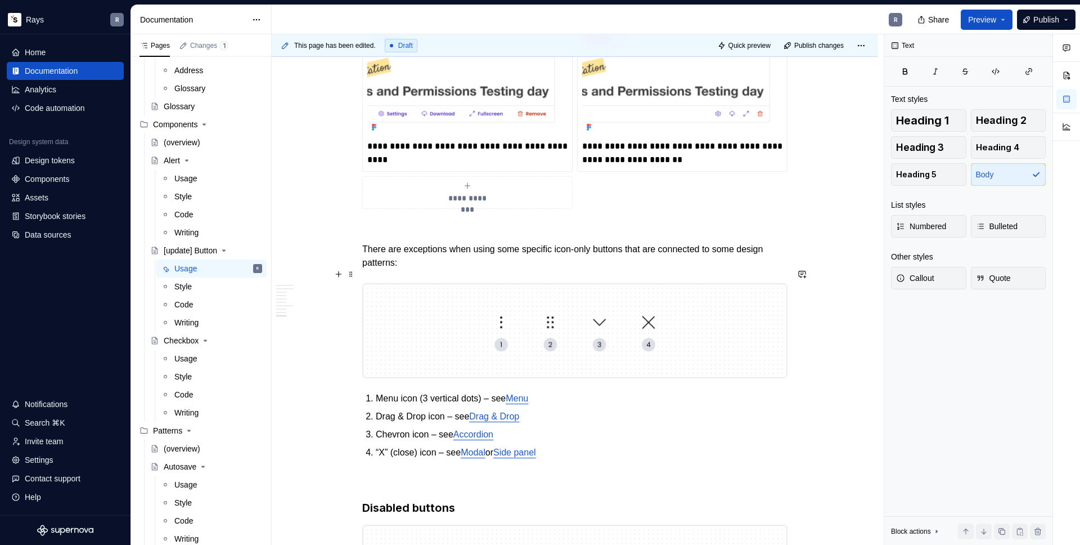
click at [363, 269] on p "There are exceptions when using some specific icon-only buttons that are connec…" at bounding box center [574, 255] width 425 height 27
click at [438, 269] on p "There are exceptions when using some specific icon-only buttons that are connec…" at bounding box center [574, 255] width 425 height 27
click at [417, 236] on p "To enrich screen reader interactions, please activate Accessibility in Grammarl…" at bounding box center [574, 229] width 425 height 14
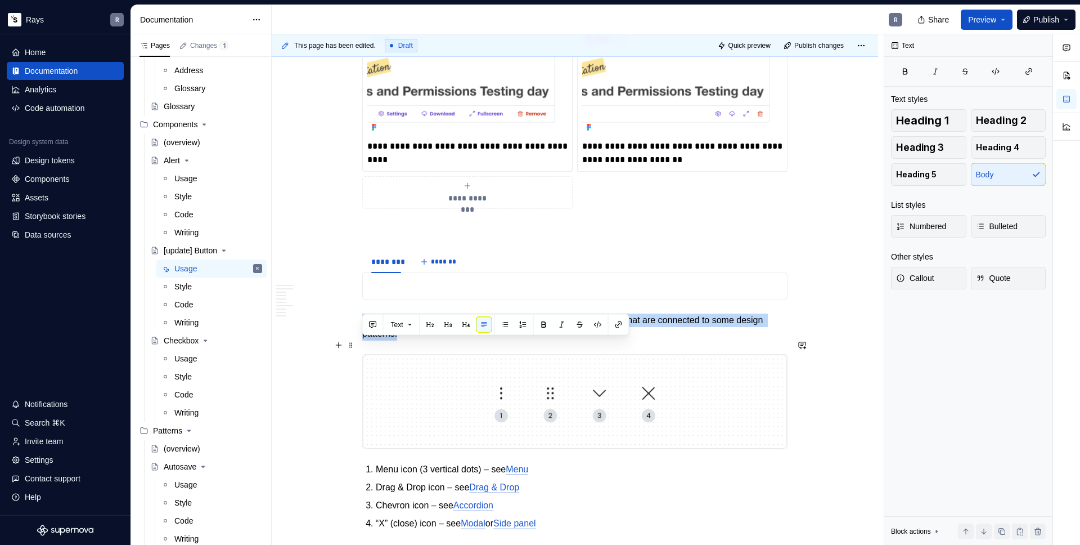
drag, startPoint x: 411, startPoint y: 349, endPoint x: 448, endPoint y: 358, distance: 38.2
click at [448, 340] on p "There are exceptions when using some specific icon-only buttons that are connec…" at bounding box center [574, 326] width 425 height 27
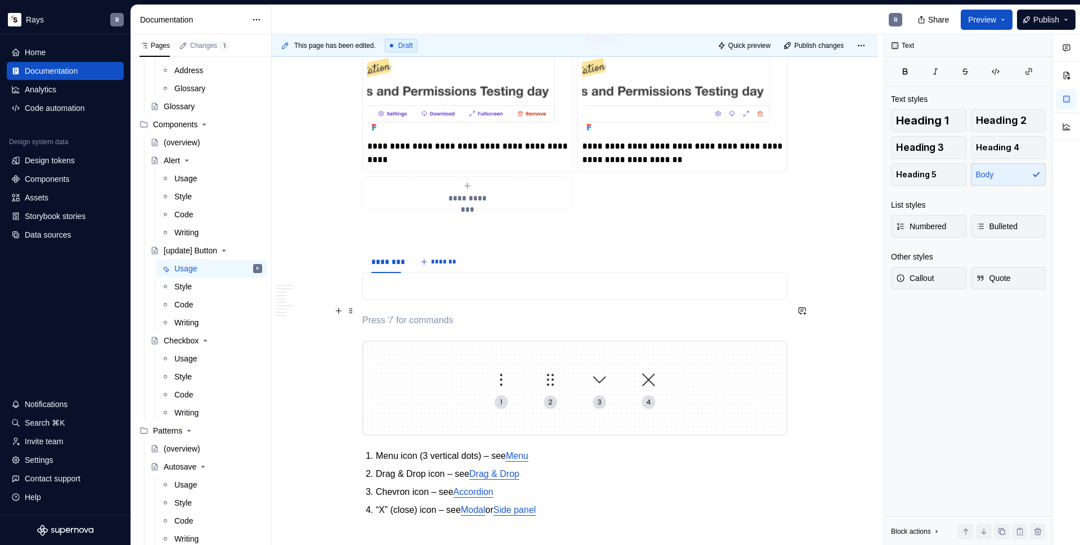
click at [394, 293] on p "To enrich screen reader interactions, please activate Accessibility in Grammarl…" at bounding box center [575, 286] width 411 height 14
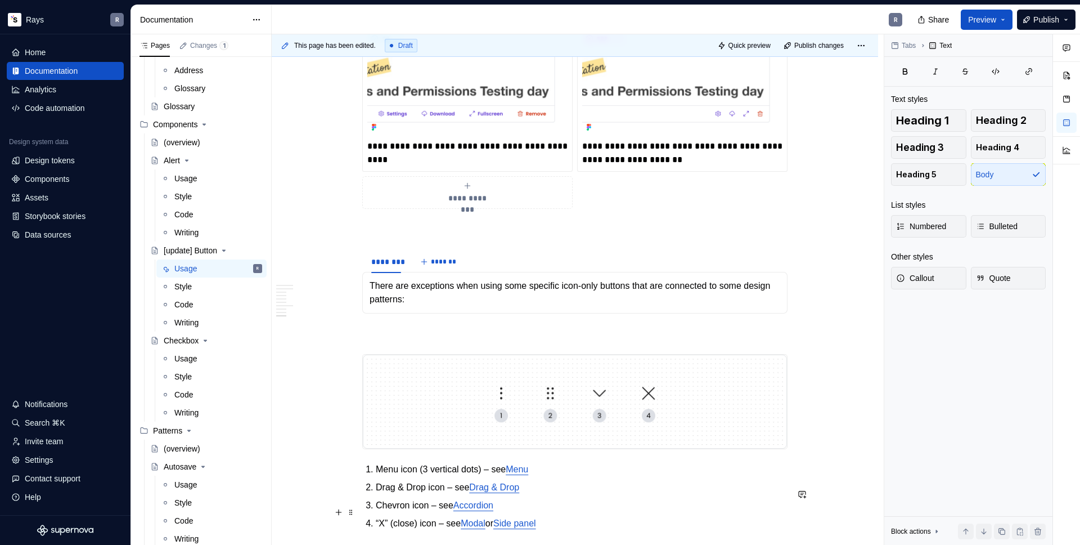
scroll to position [2349, 0]
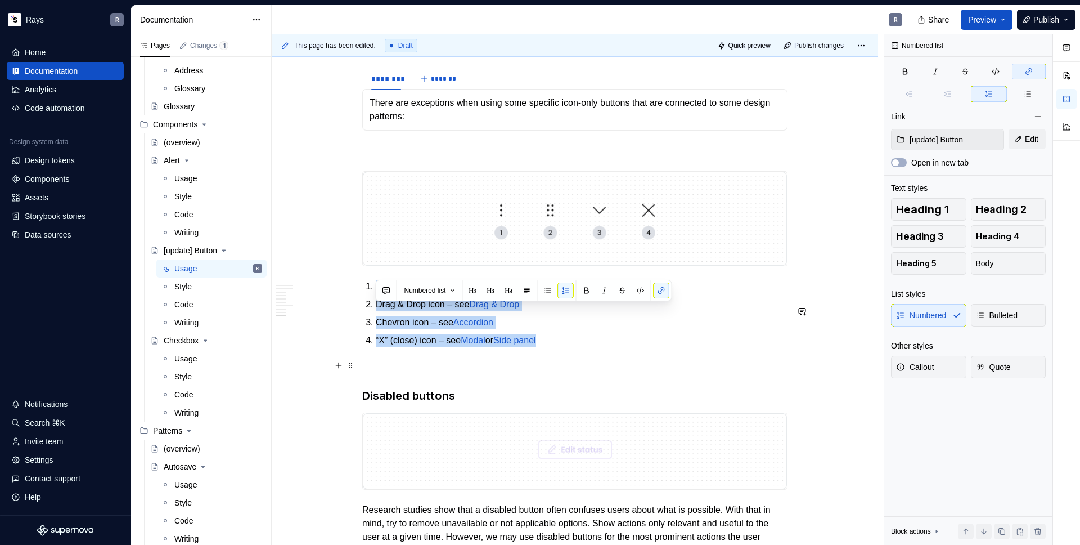
drag, startPoint x: 388, startPoint y: 320, endPoint x: 599, endPoint y: 365, distance: 216.2
click at [599, 347] on ol "Menu icon (3 vertical dots) – see Menu Drag & Drop icon – see Drag & Drop Chevr…" at bounding box center [582, 314] width 412 height 68
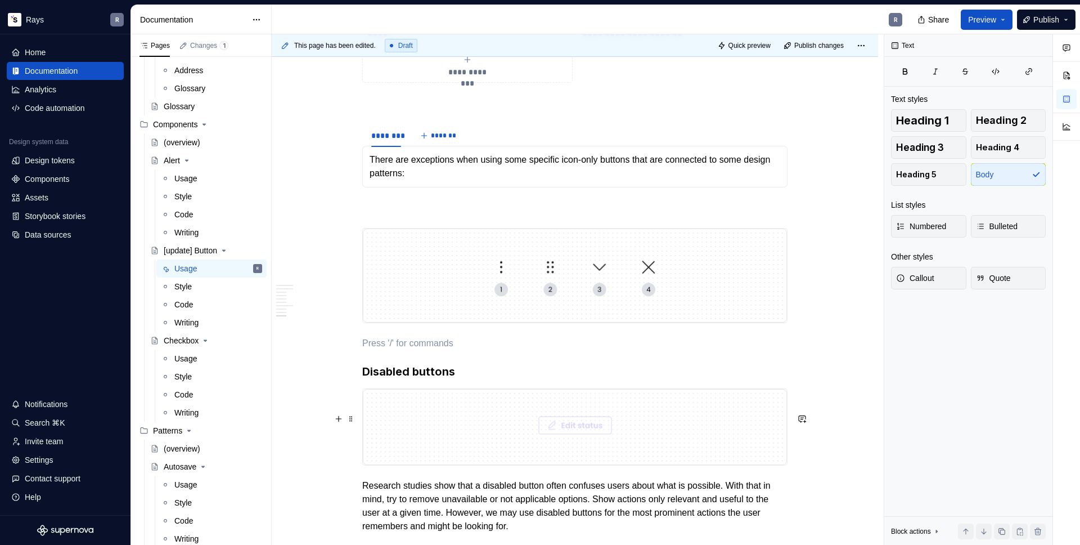
scroll to position [2234, 0]
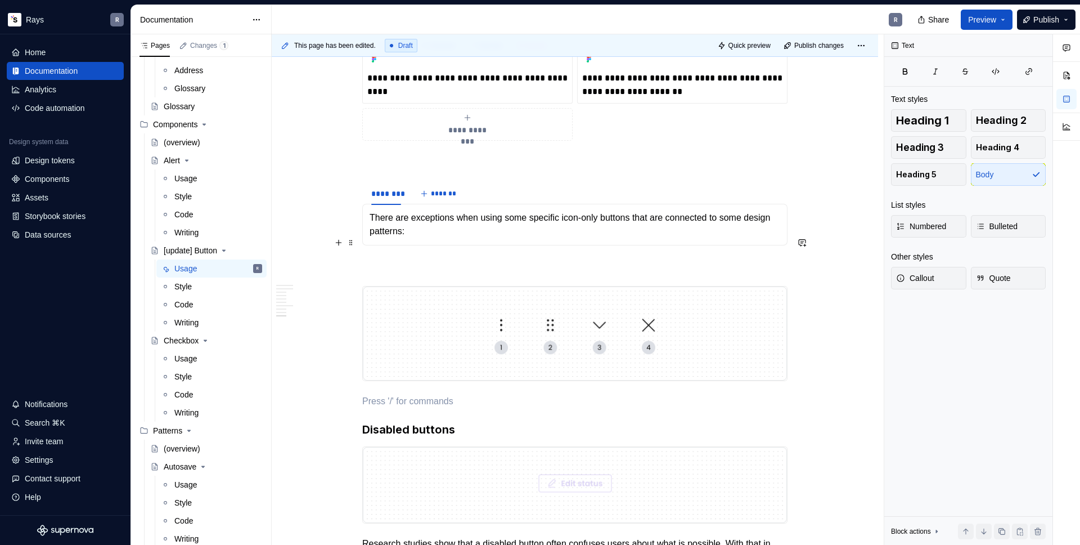
click at [444, 245] on div "There are exceptions when using some specific icon-only buttons that are connec…" at bounding box center [574, 225] width 425 height 42
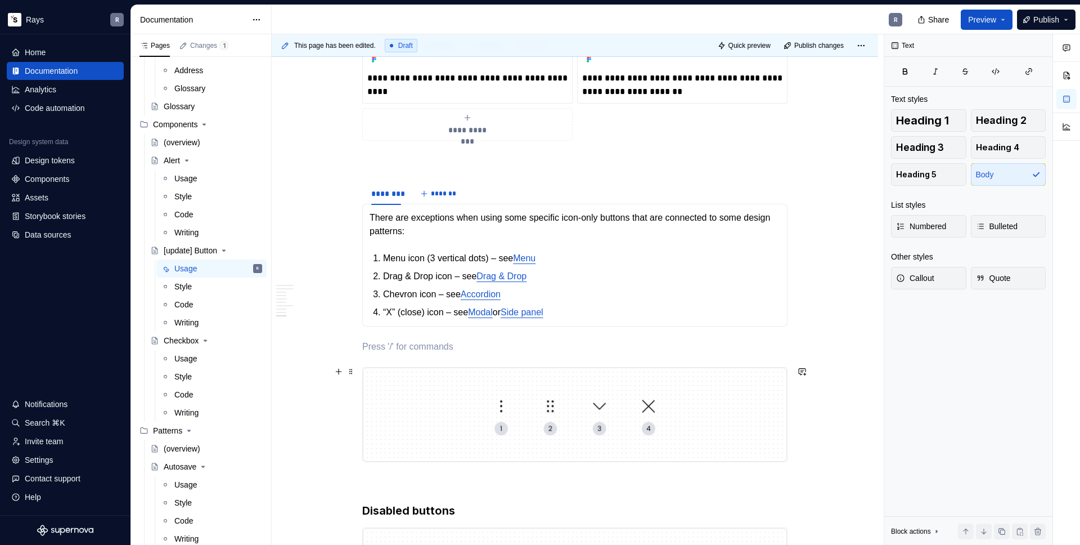
scroll to position [2262, 0]
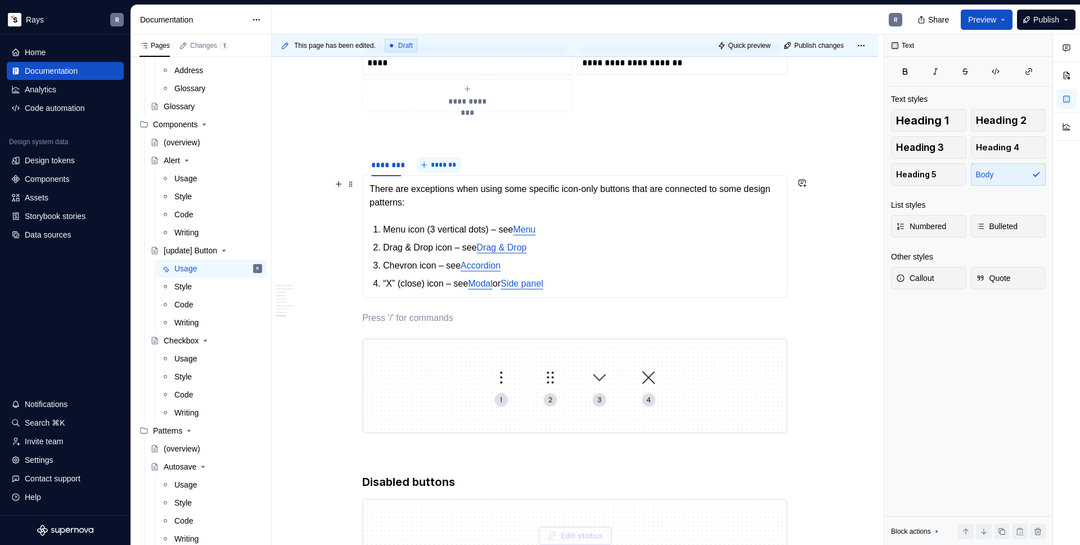
click at [431, 169] on span "*******" at bounding box center [443, 164] width 25 height 9
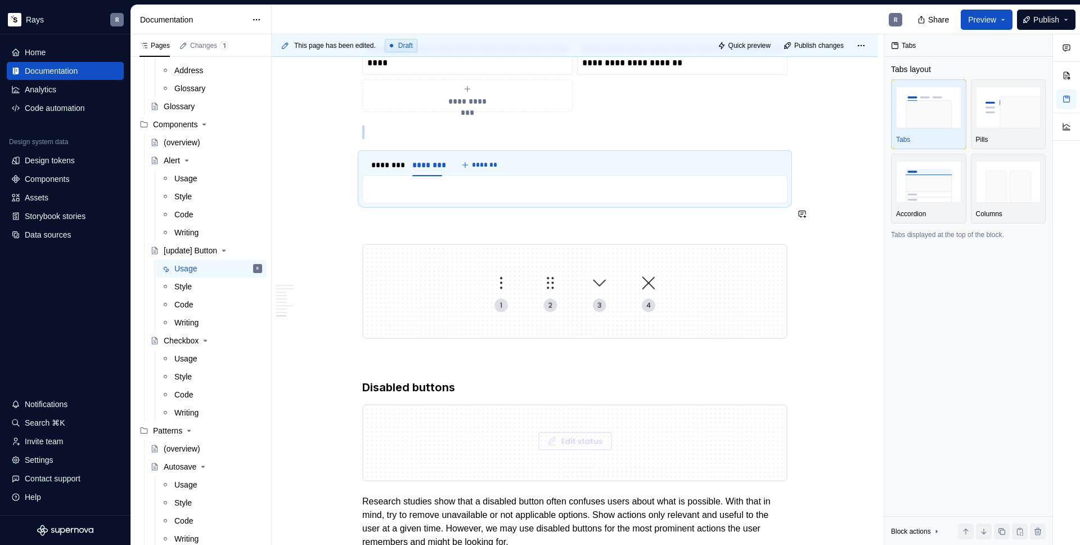
click at [447, 196] on p "To enrich screen reader interactions, please activate Accessibility in Grammarl…" at bounding box center [575, 189] width 411 height 14
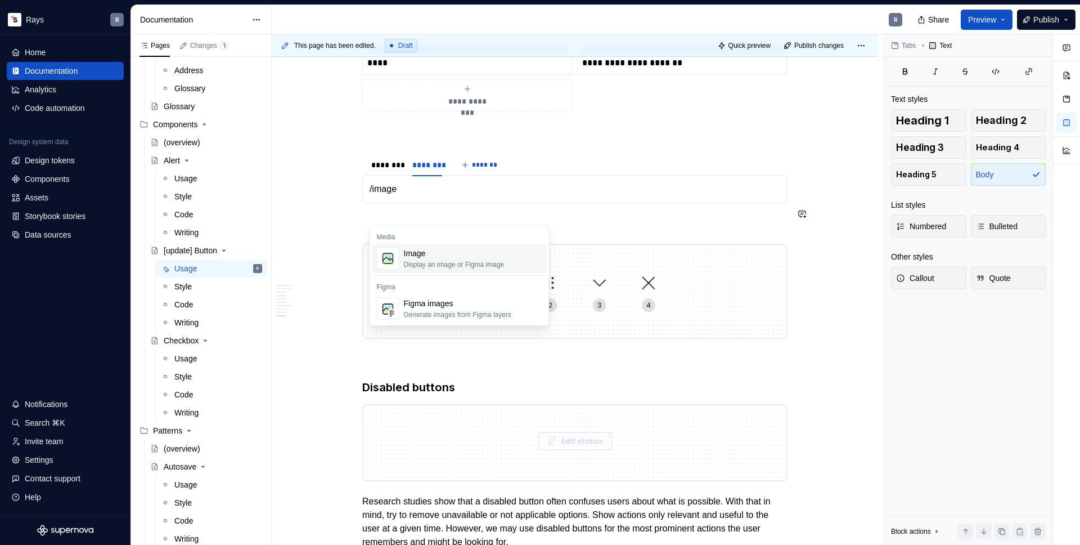
click at [439, 251] on div "Image" at bounding box center [454, 253] width 101 height 11
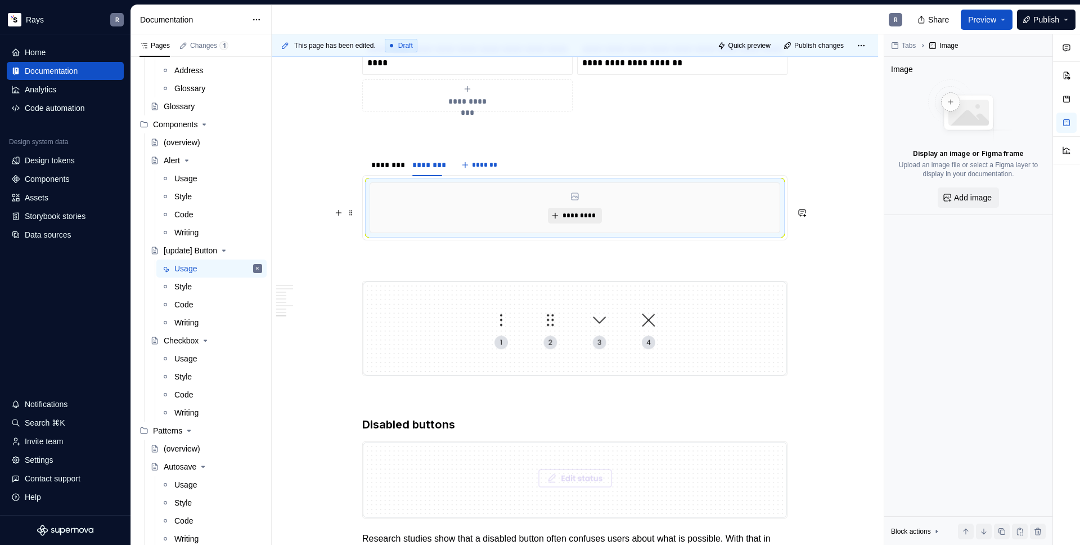
click at [563, 220] on span "*********" at bounding box center [579, 215] width 34 height 9
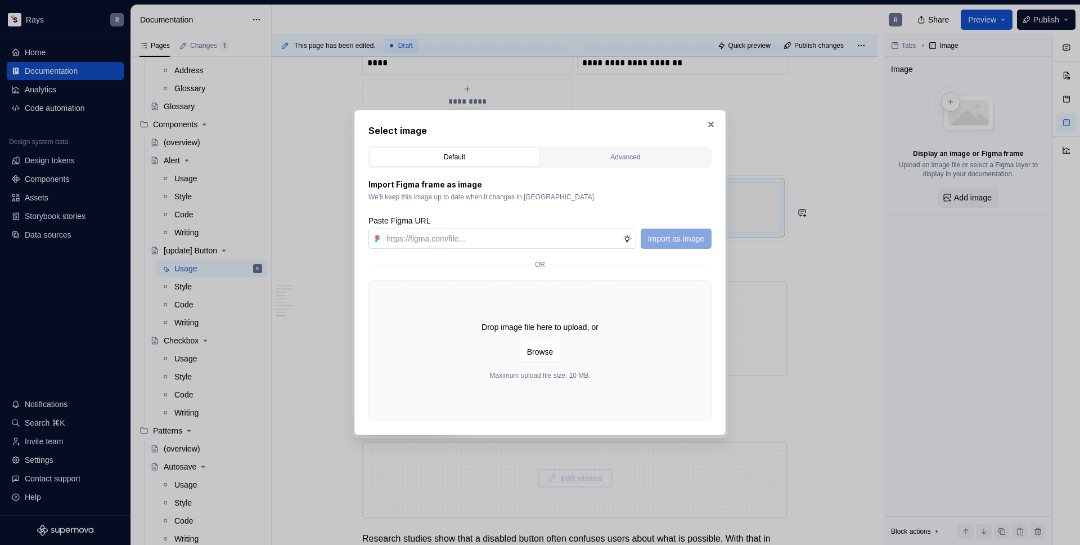
type textarea "*"
click at [576, 240] on input "text" at bounding box center [502, 238] width 241 height 20
type input "[URL][DOMAIN_NAME]"
click at [671, 231] on button "Import as image" at bounding box center [676, 238] width 71 height 20
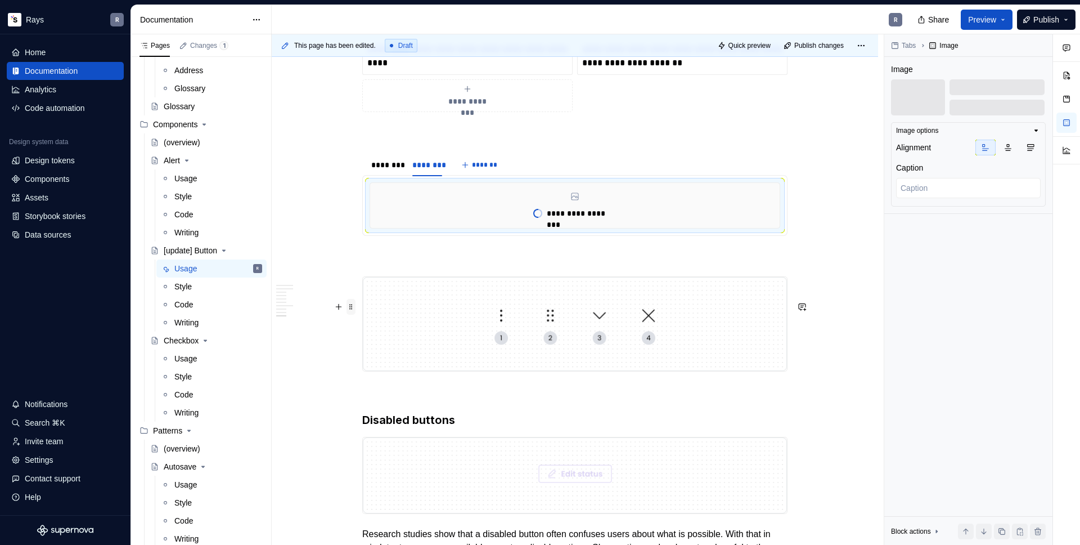
click at [353, 305] on span at bounding box center [351, 307] width 9 height 16
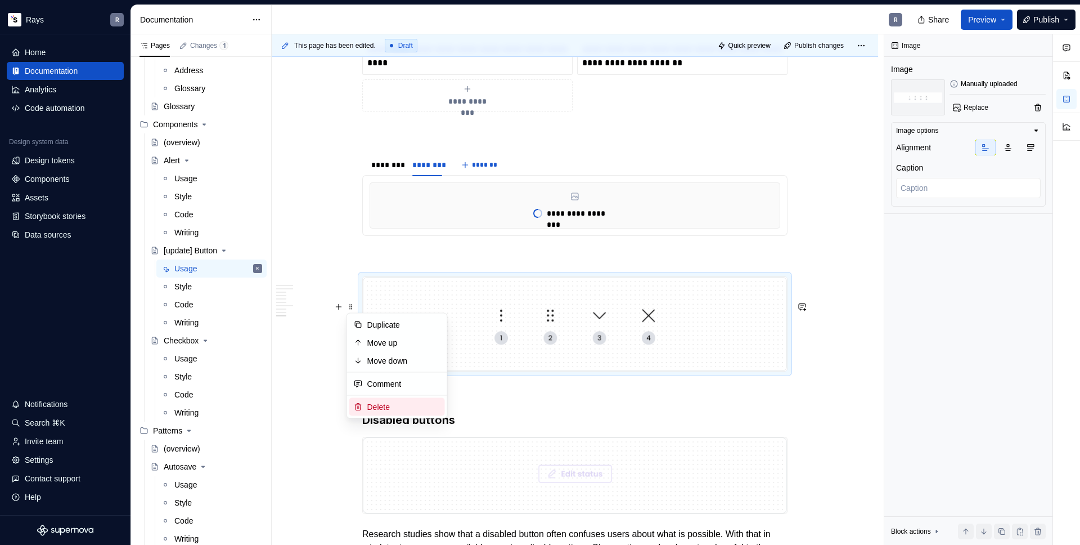
click at [386, 403] on div "Delete" at bounding box center [403, 406] width 73 height 11
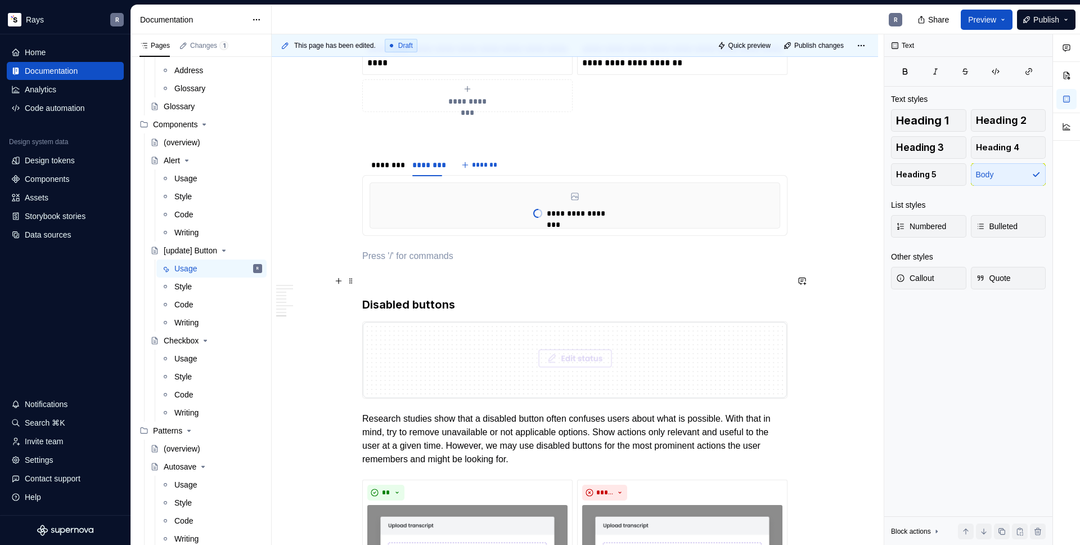
click at [404, 263] on p "To enrich screen reader interactions, please activate Accessibility in Grammarl…" at bounding box center [574, 256] width 425 height 14
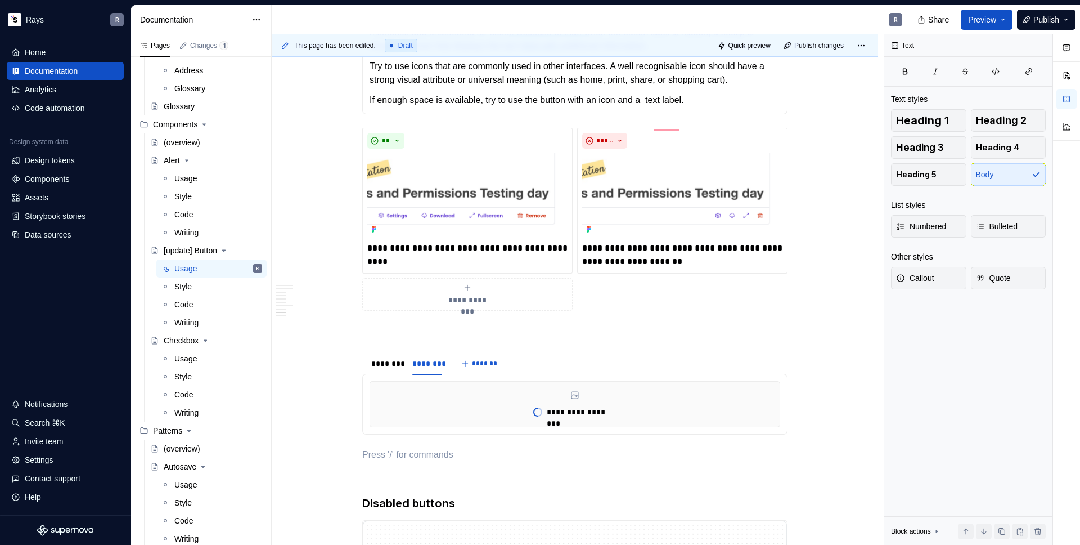
scroll to position [1811, 0]
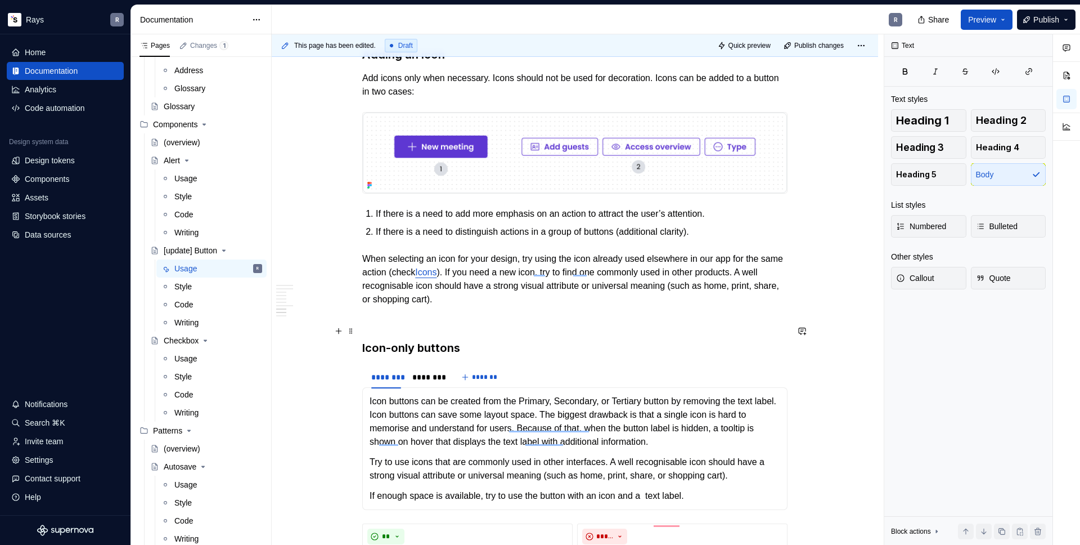
click at [413, 326] on p "To enrich screen reader interactions, please activate Accessibility in Grammarl…" at bounding box center [574, 320] width 425 height 14
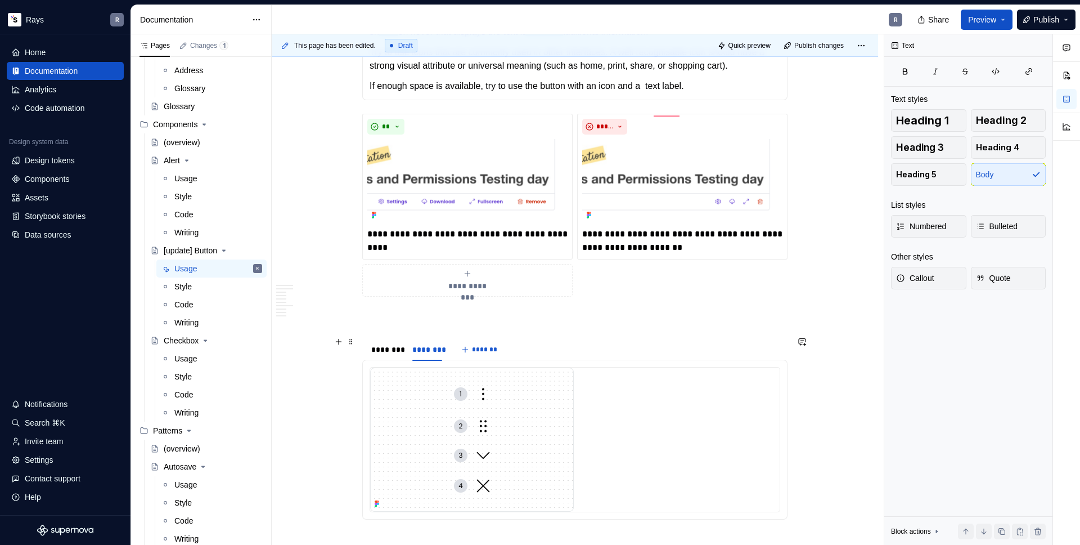
click at [408, 323] on p "To enrich screen reader interactions, please activate Accessibility in Grammarl…" at bounding box center [574, 317] width 425 height 14
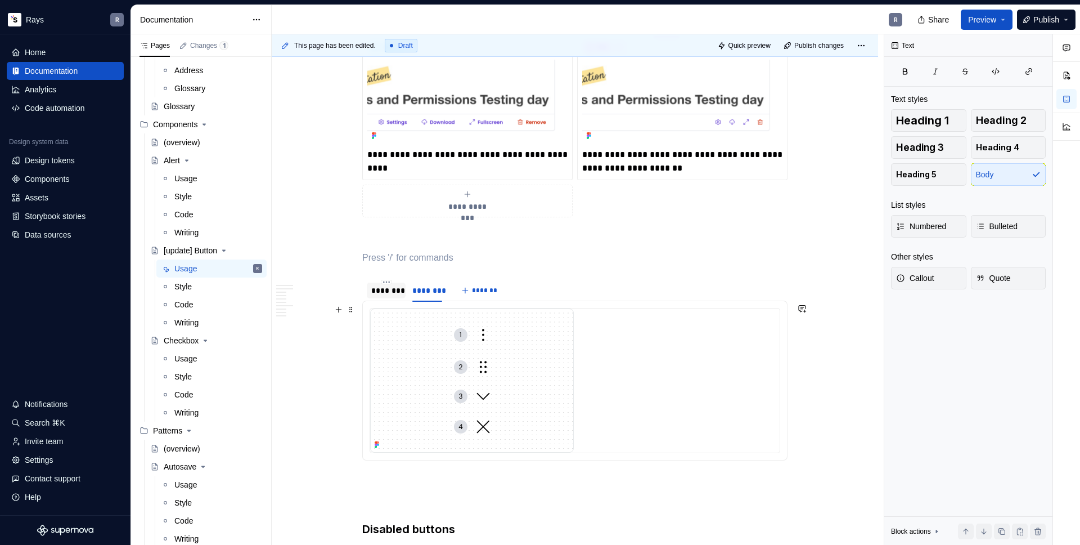
click at [388, 298] on div "********" at bounding box center [386, 290] width 39 height 16
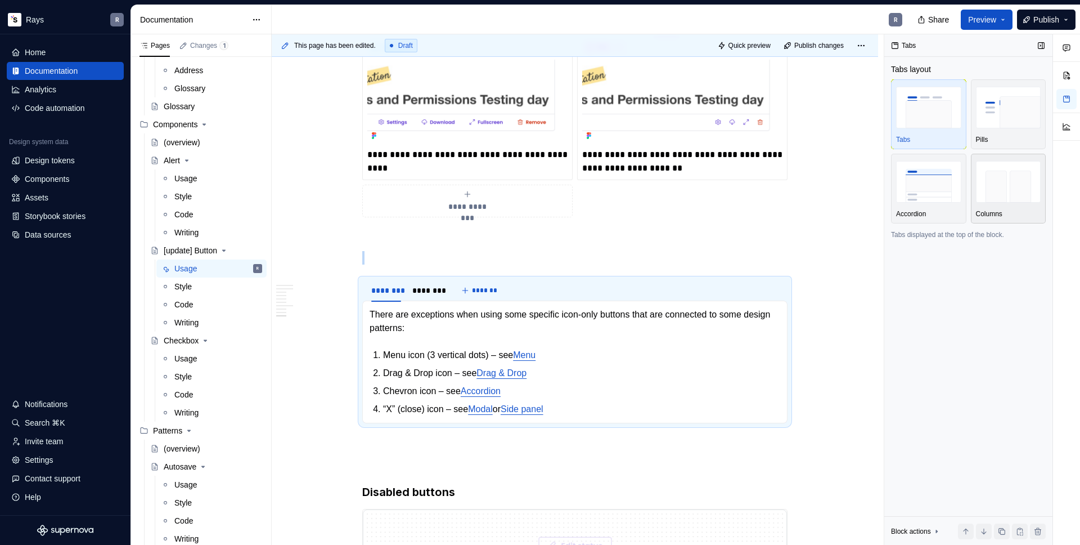
click at [978, 180] on img "button" at bounding box center [1008, 181] width 65 height 41
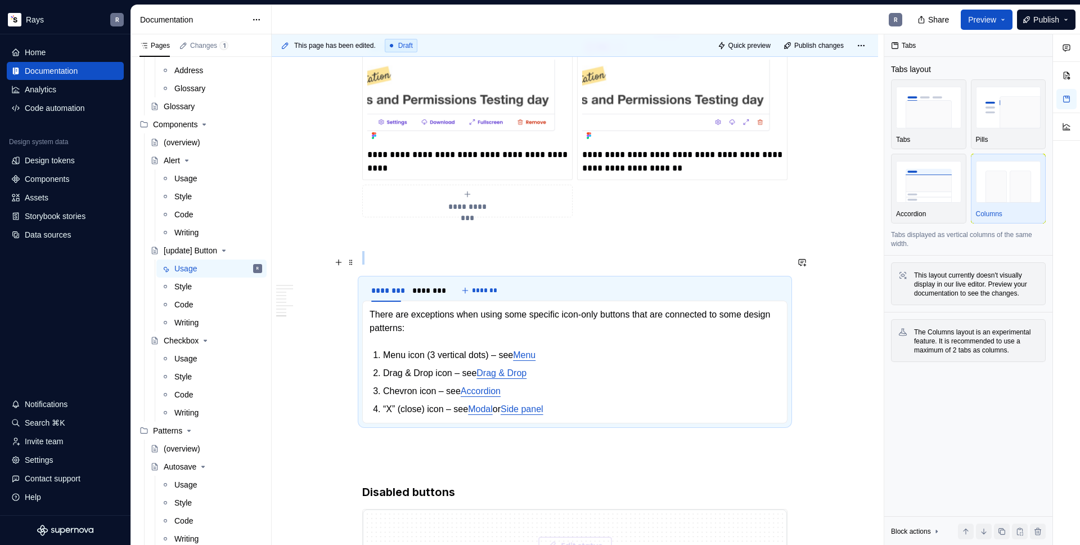
click at [500, 244] on p "To enrich screen reader interactions, please activate Accessibility in Grammarl…" at bounding box center [574, 238] width 425 height 14
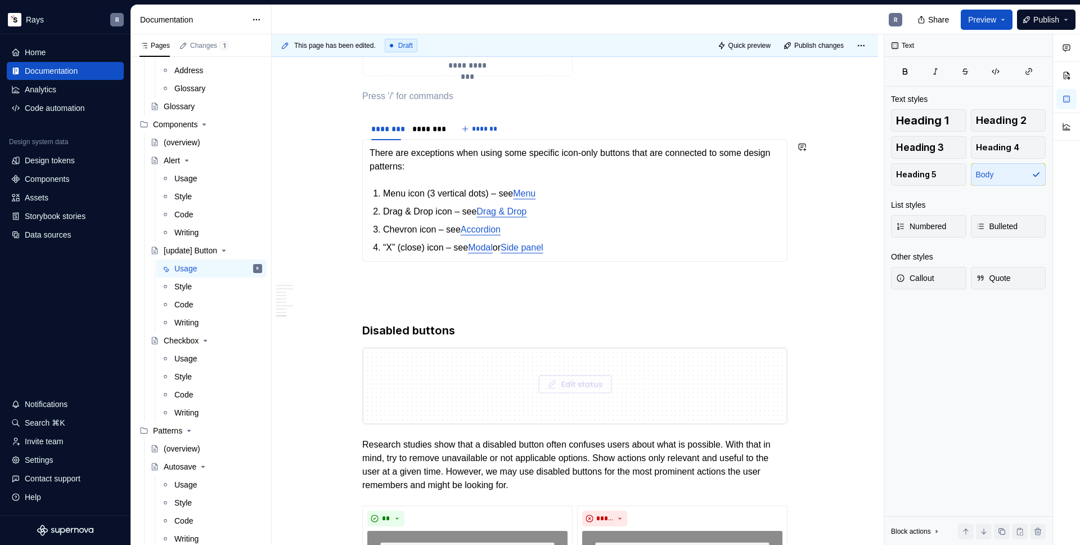
click at [390, 309] on p "To enrich screen reader interactions, please activate Accessibility in Grammarl…" at bounding box center [574, 302] width 425 height 14
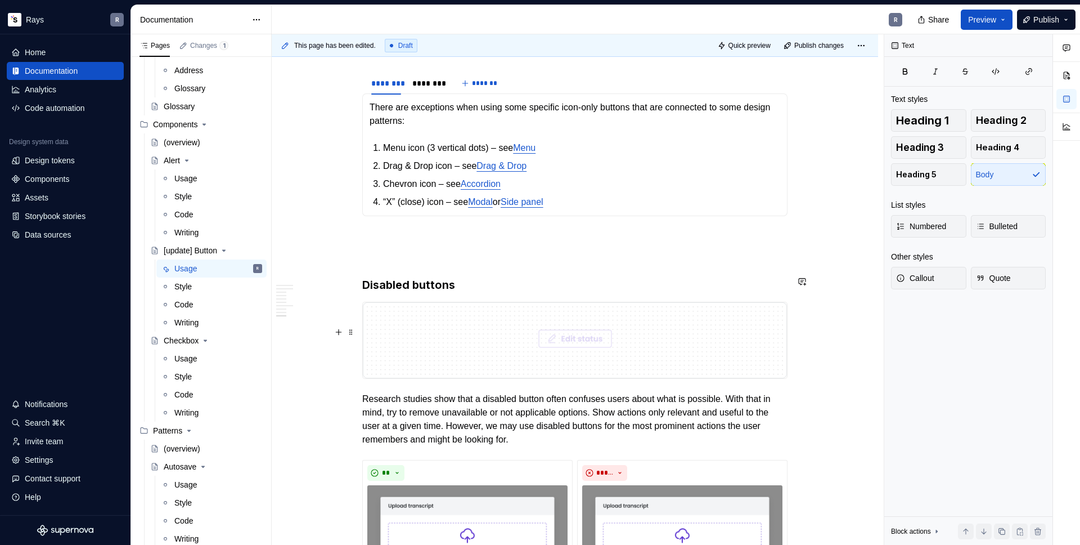
type textarea "*"
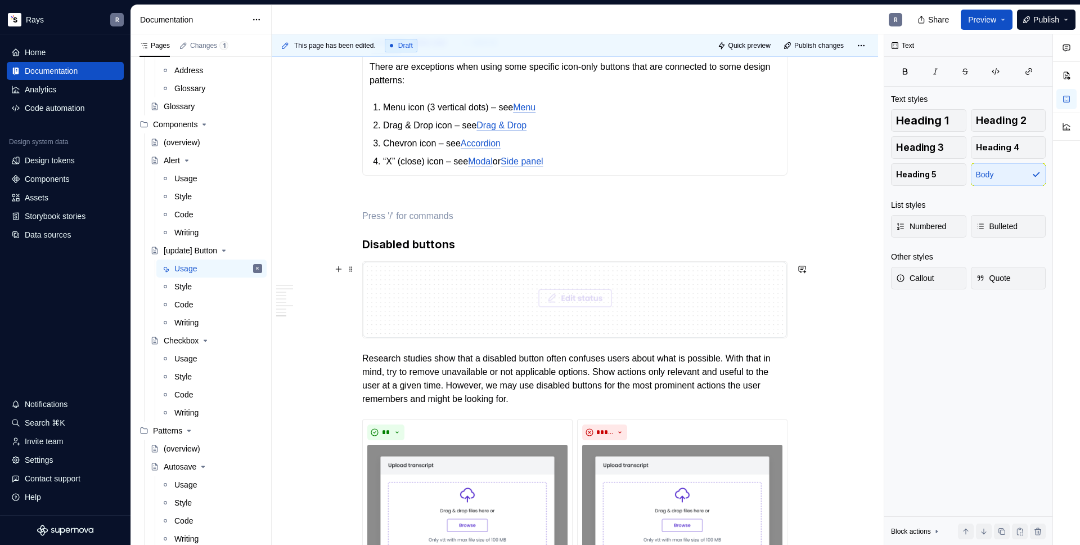
click at [465, 252] on h3 "Disabled buttons" at bounding box center [574, 244] width 425 height 16
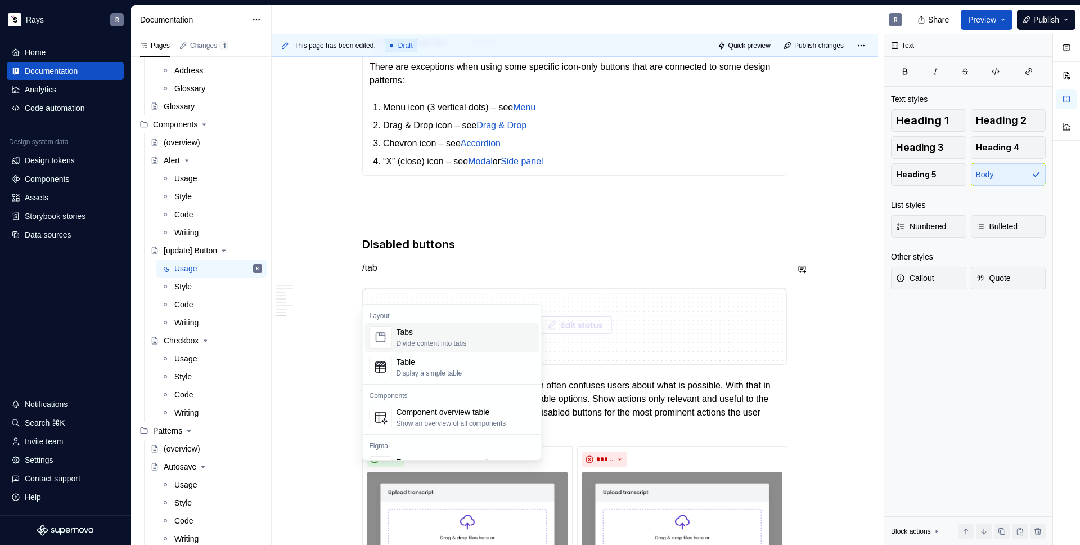
click at [426, 335] on div "Tabs" at bounding box center [432, 331] width 70 height 11
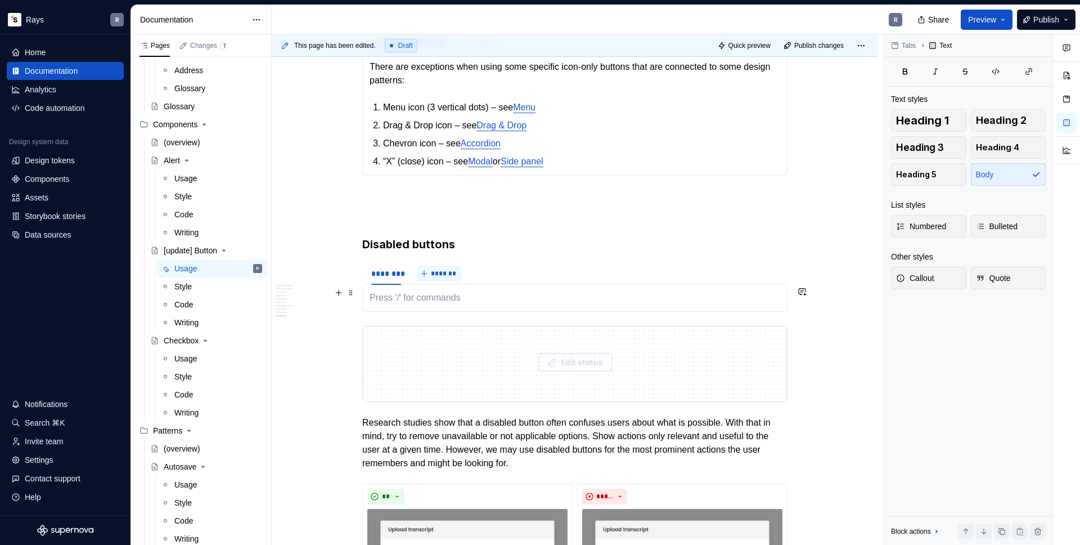
click at [438, 281] on button "*******" at bounding box center [439, 274] width 44 height 16
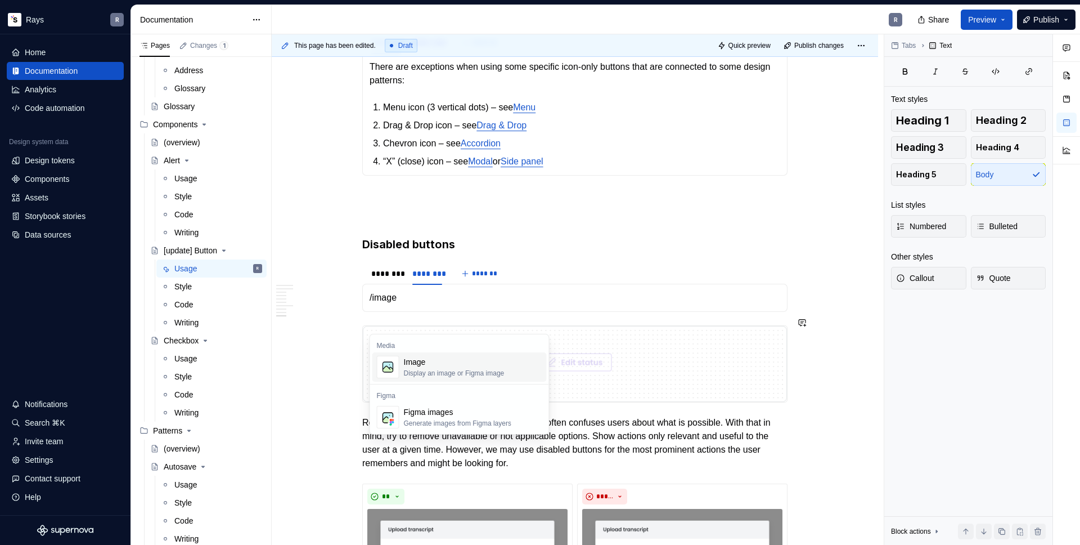
click at [416, 357] on div "Image" at bounding box center [454, 361] width 101 height 11
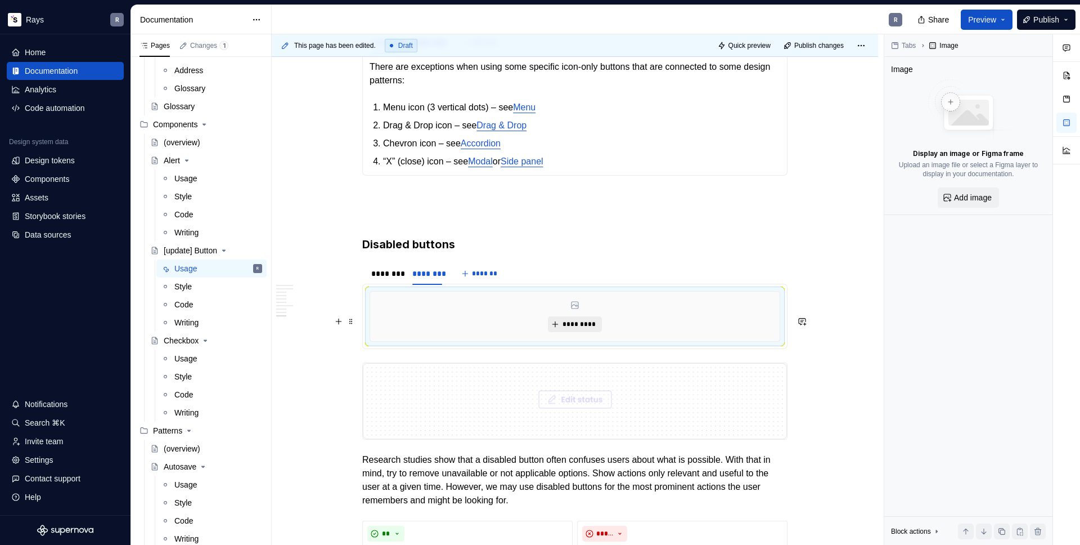
click at [582, 329] on span "*********" at bounding box center [579, 324] width 34 height 9
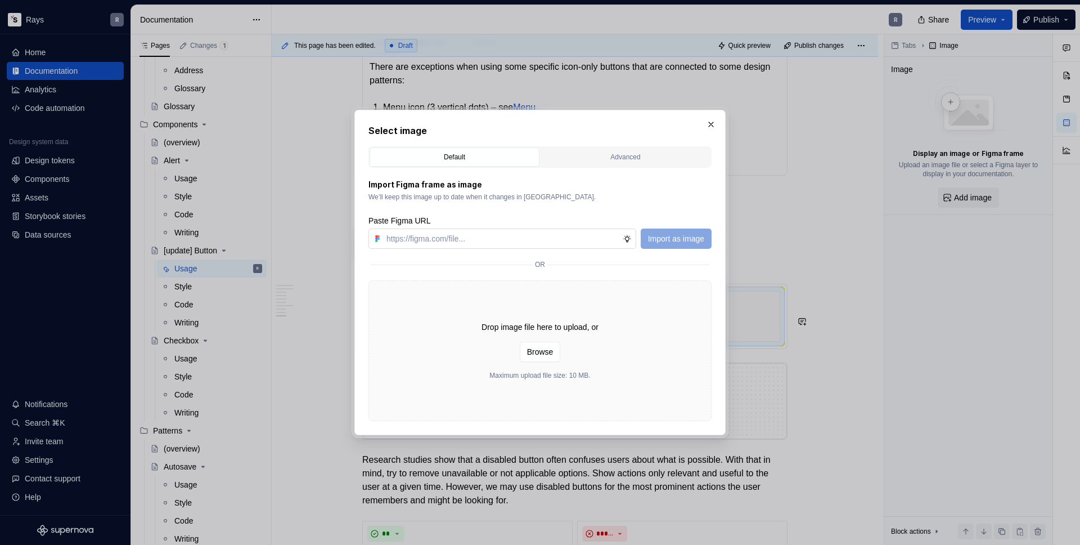
click at [500, 232] on input "text" at bounding box center [502, 238] width 241 height 20
type input "[URL][DOMAIN_NAME]"
click at [680, 232] on button "Import as image" at bounding box center [676, 238] width 71 height 20
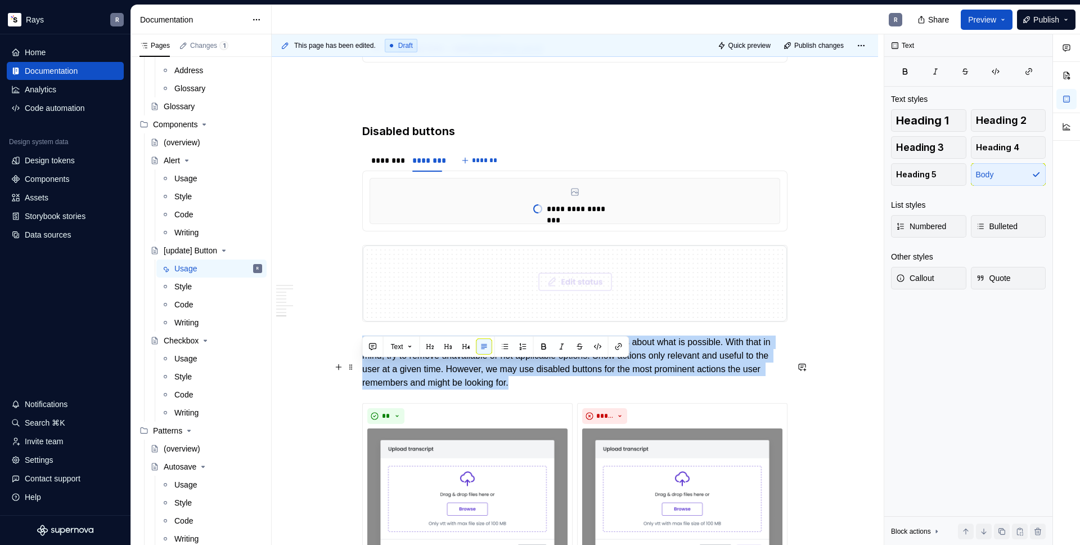
drag, startPoint x: 363, startPoint y: 368, endPoint x: 635, endPoint y: 407, distance: 274.5
click at [635, 389] on p "Research studies show that a disabled button often confuses users about what is…" at bounding box center [574, 362] width 425 height 54
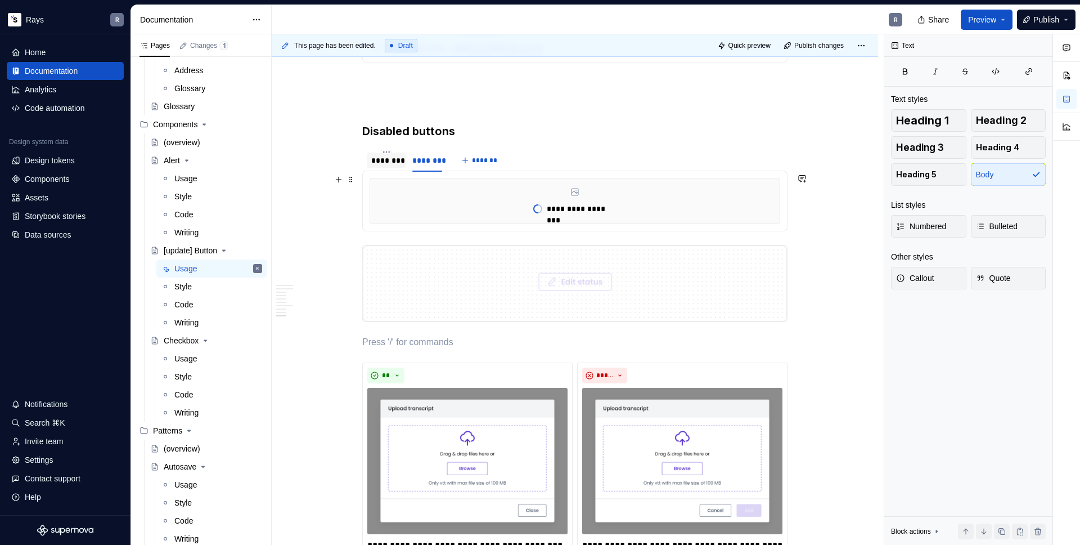
click at [383, 169] on div "********" at bounding box center [386, 160] width 39 height 18
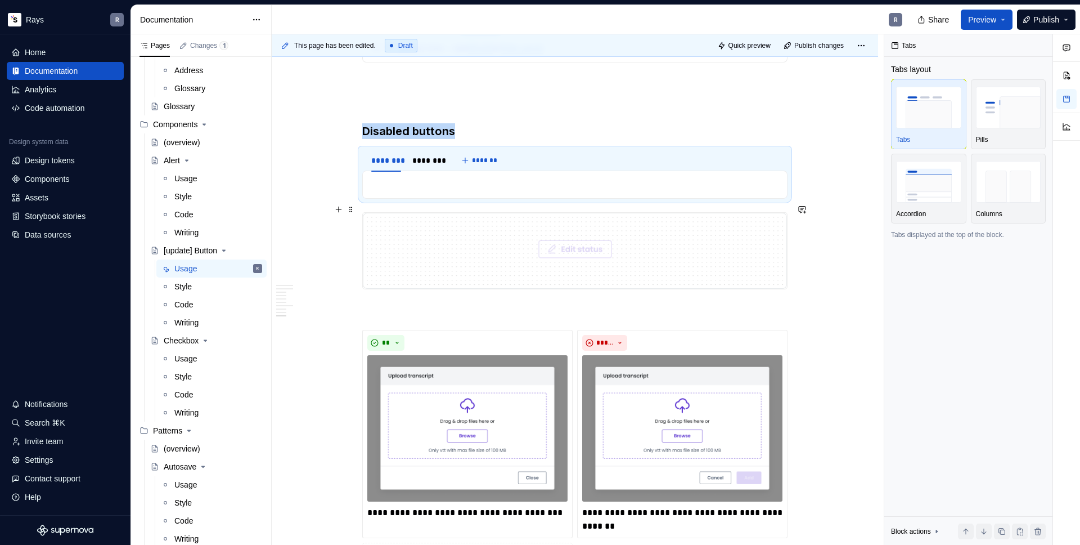
click at [393, 191] on p "To enrich screen reader interactions, please activate Accessibility in Grammarl…" at bounding box center [575, 185] width 411 height 14
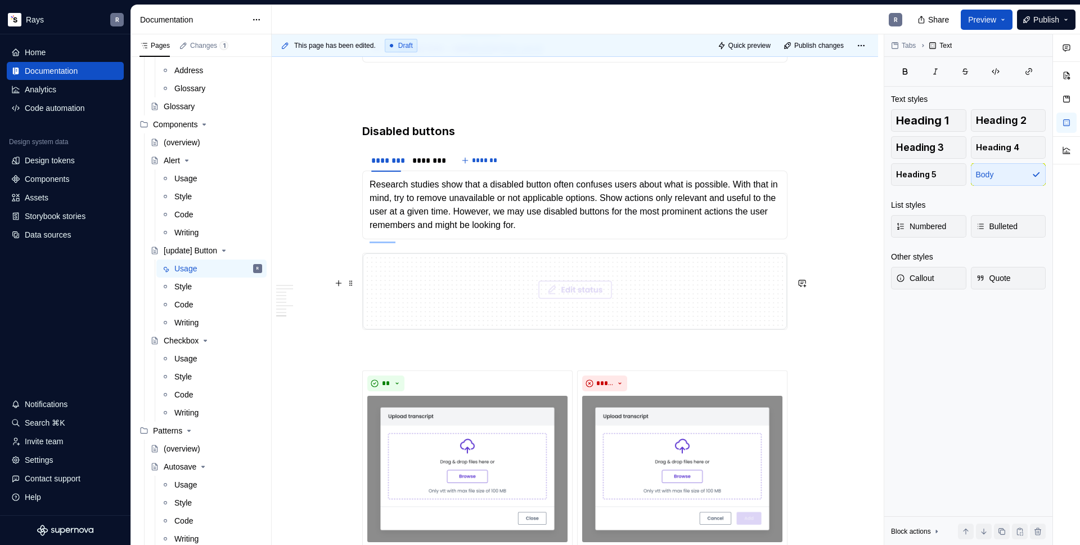
click at [389, 313] on img "To enrich screen reader interactions, please activate Accessibility in Grammarl…" at bounding box center [575, 291] width 424 height 76
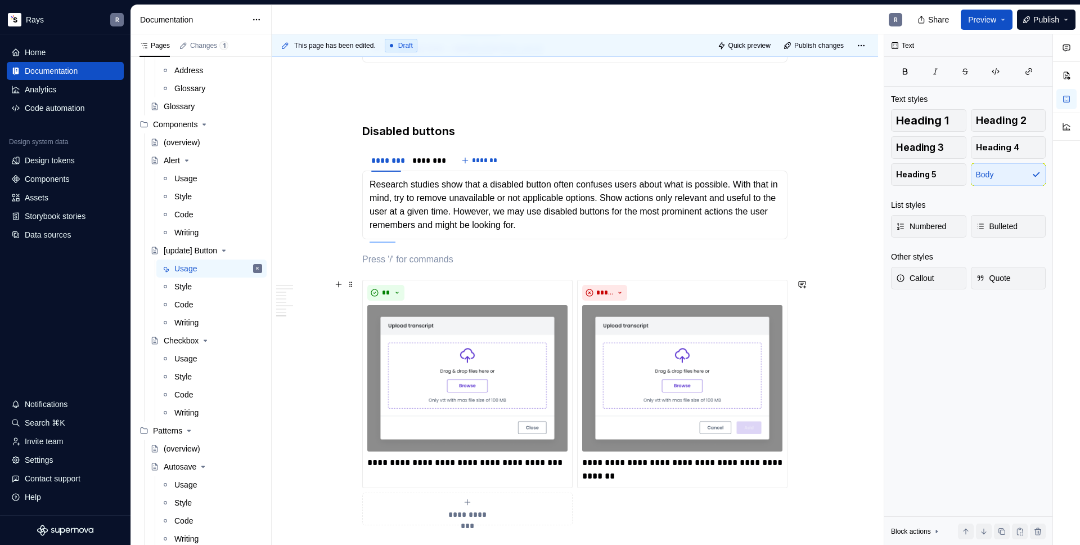
click at [385, 266] on p "To enrich screen reader interactions, please activate Accessibility in Grammarl…" at bounding box center [574, 260] width 425 height 14
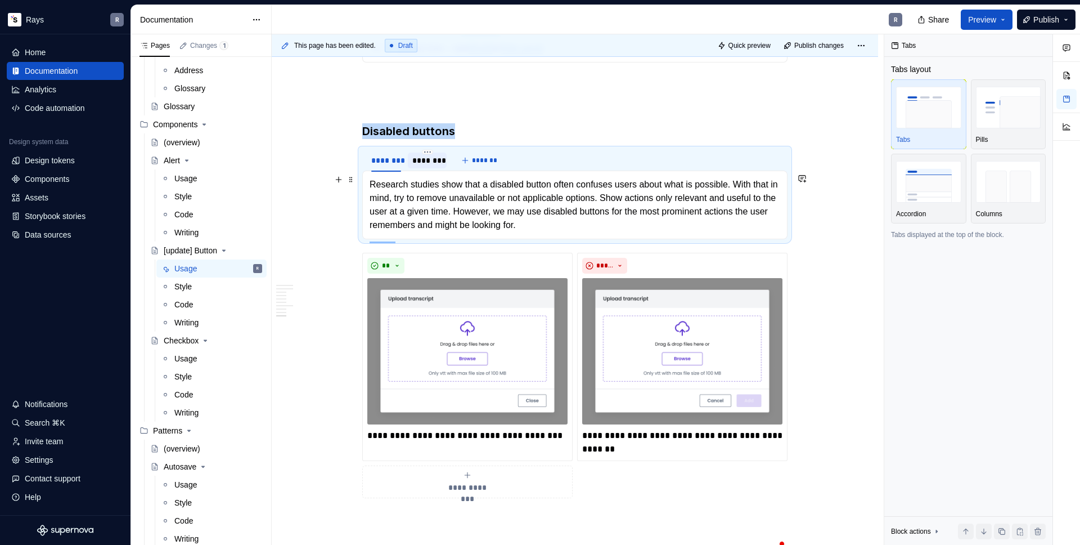
click at [422, 166] on div "********" at bounding box center [427, 160] width 30 height 11
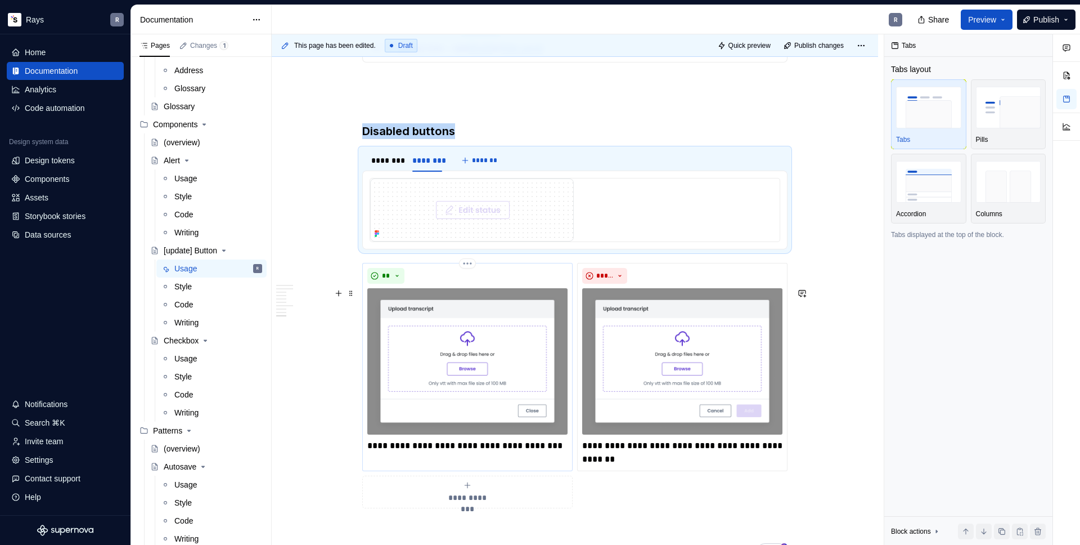
click at [407, 320] on img "To enrich screen reader interactions, please activate Accessibility in Grammarl…" at bounding box center [467, 361] width 200 height 146
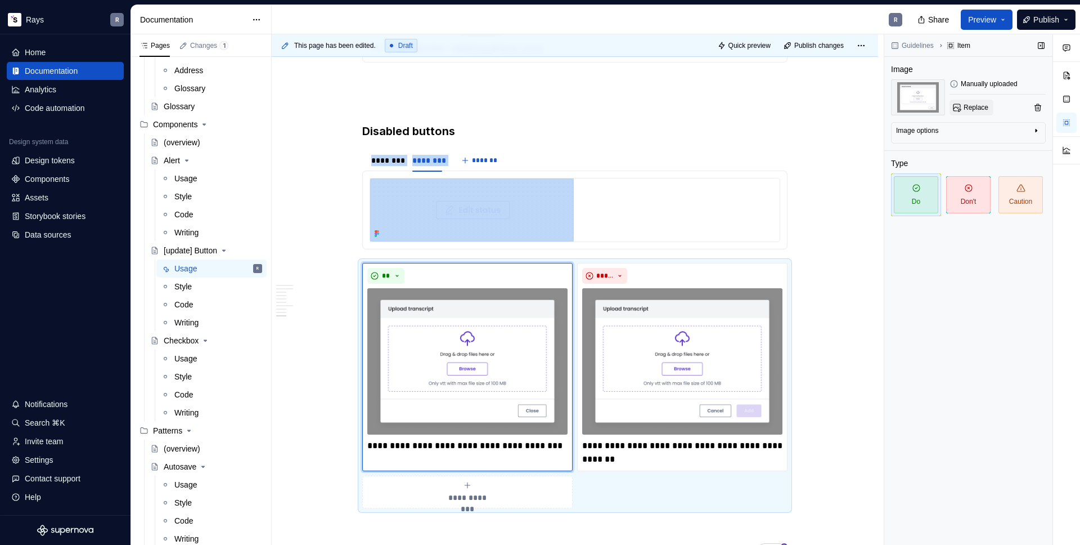
click at [970, 108] on span "Replace" at bounding box center [976, 107] width 25 height 9
type textarea "*"
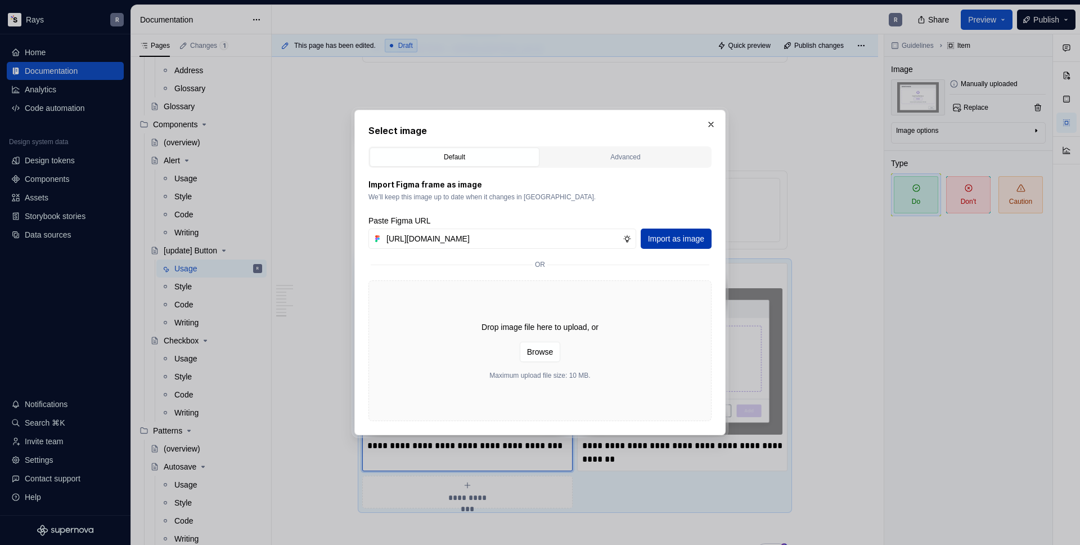
type input "[URL][DOMAIN_NAME]"
click at [654, 245] on button "Import as image" at bounding box center [676, 238] width 71 height 20
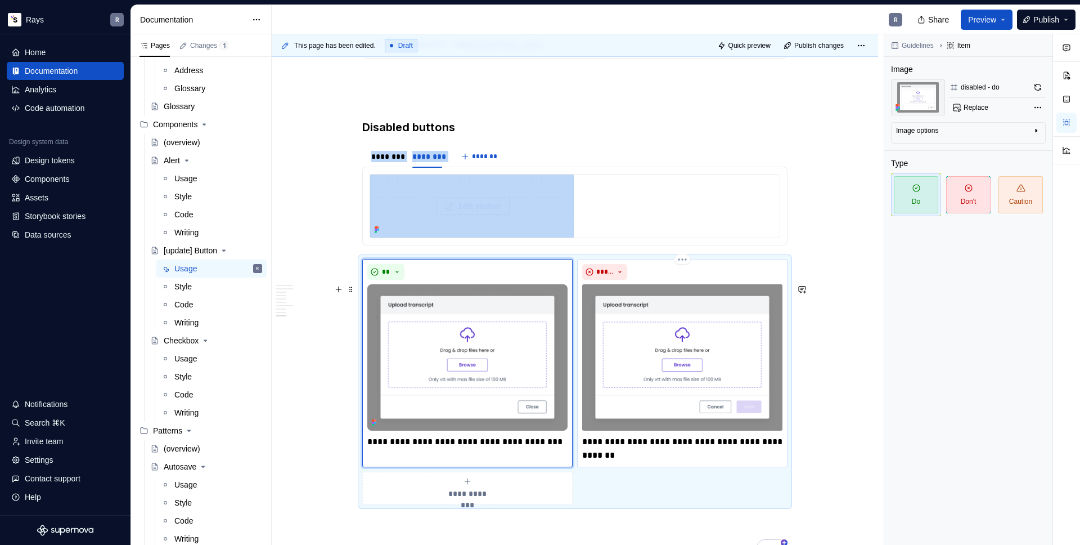
click at [598, 336] on img "To enrich screen reader interactions, please activate Accessibility in Grammarl…" at bounding box center [682, 357] width 200 height 146
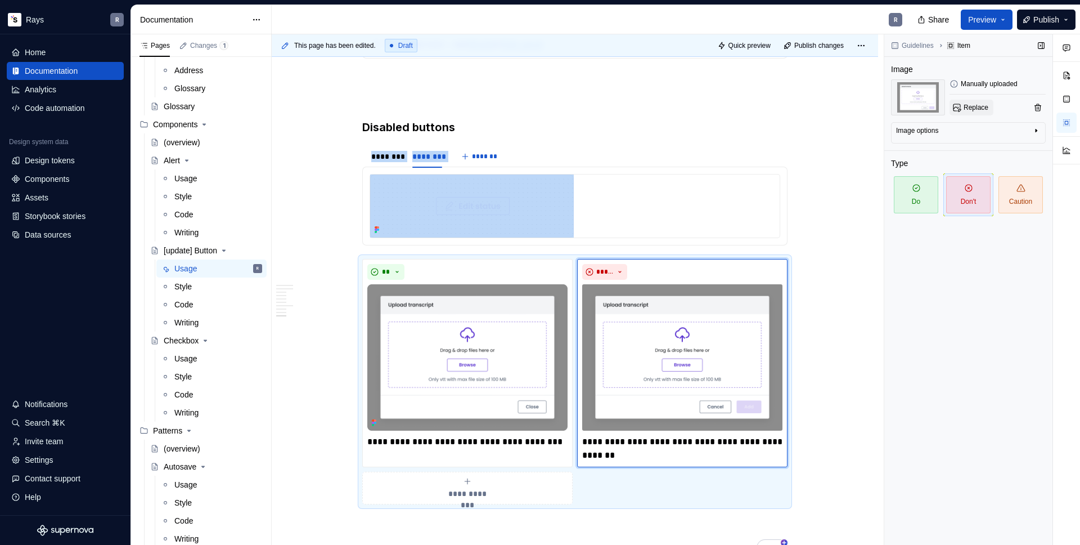
click at [969, 112] on button "Replace" at bounding box center [972, 108] width 44 height 16
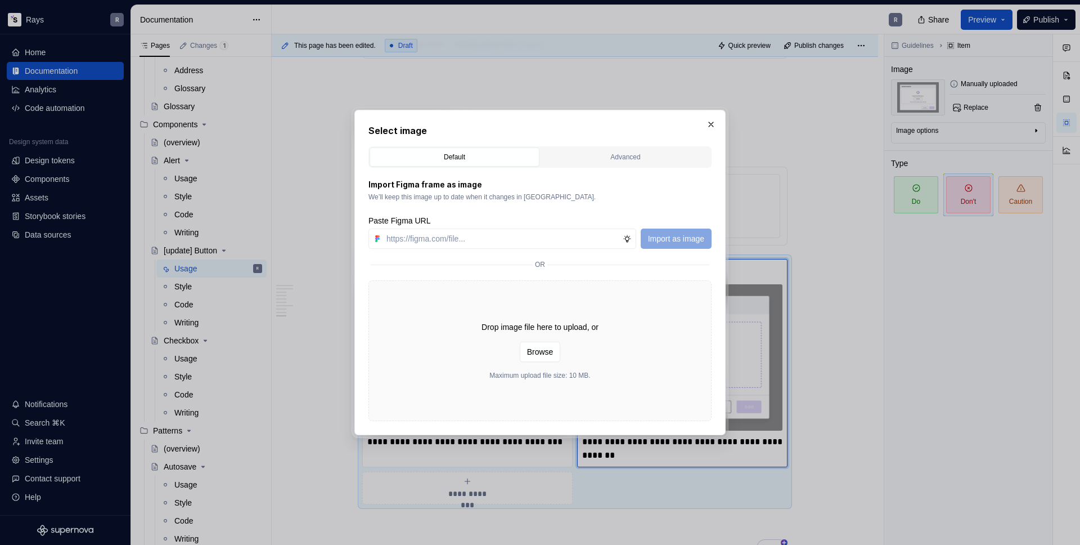
type textarea "*"
type input "[URL][DOMAIN_NAME]"
click at [675, 239] on span "Import as image" at bounding box center [676, 238] width 56 height 11
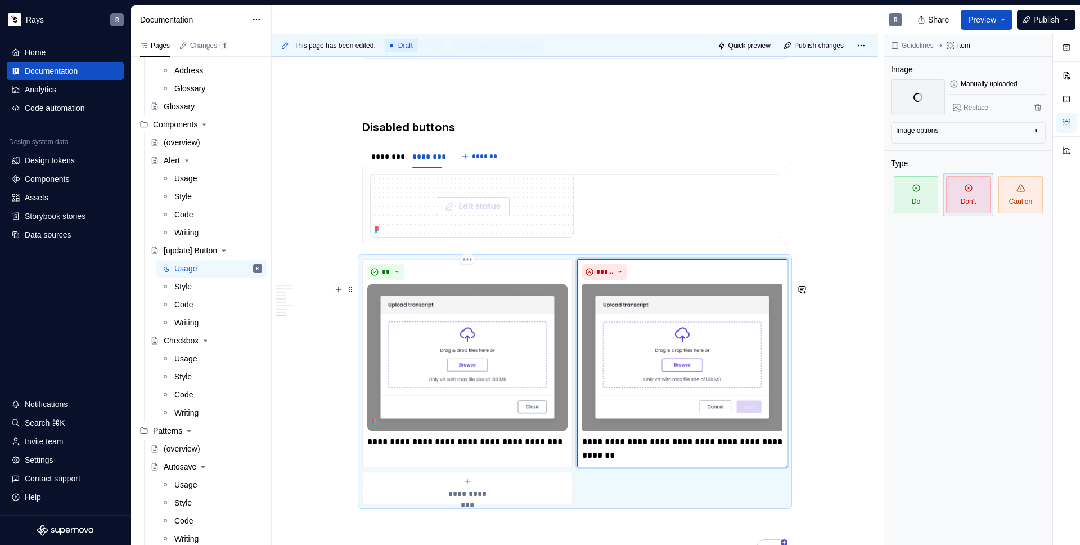
scroll to position [2508, 0]
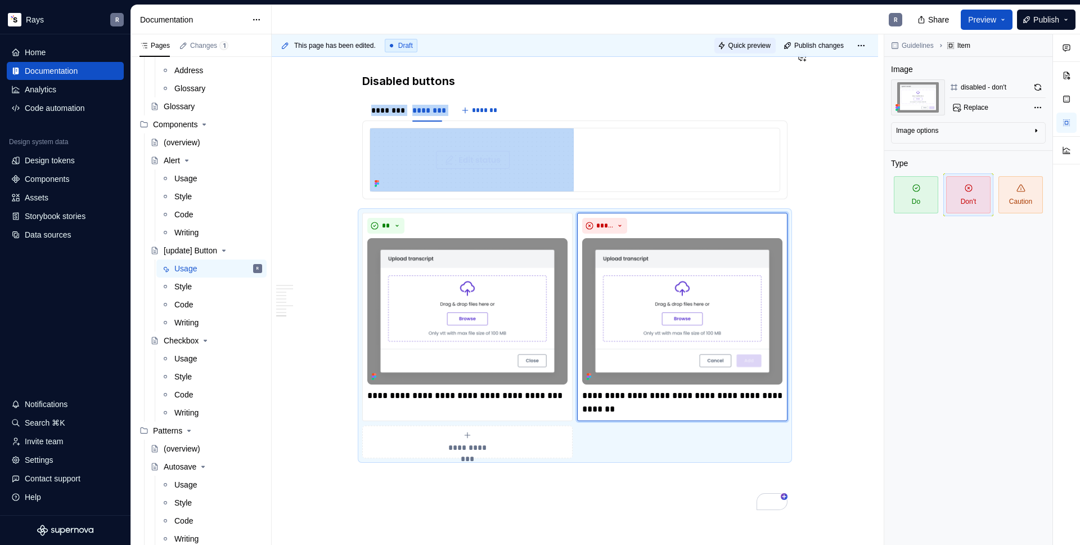
click at [745, 44] on span "Quick preview" at bounding box center [749, 45] width 42 height 9
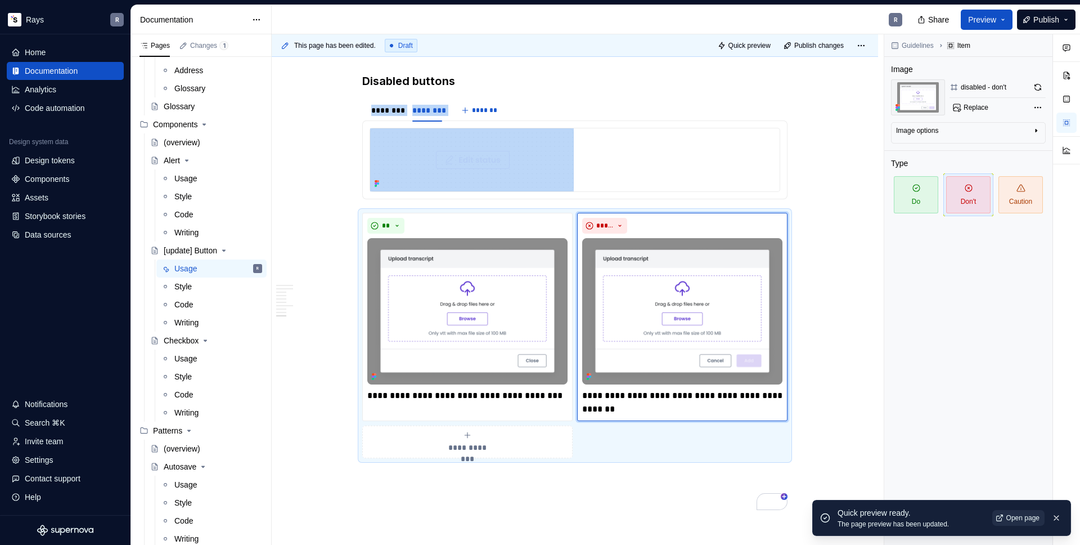
click at [1018, 515] on span "Open page" at bounding box center [1022, 517] width 33 height 9
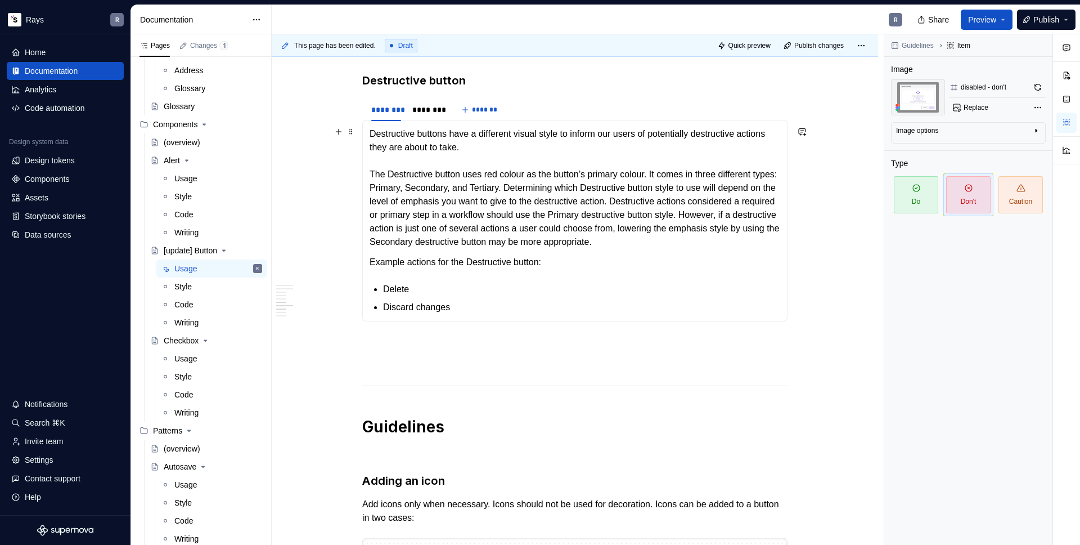
scroll to position [1185, 0]
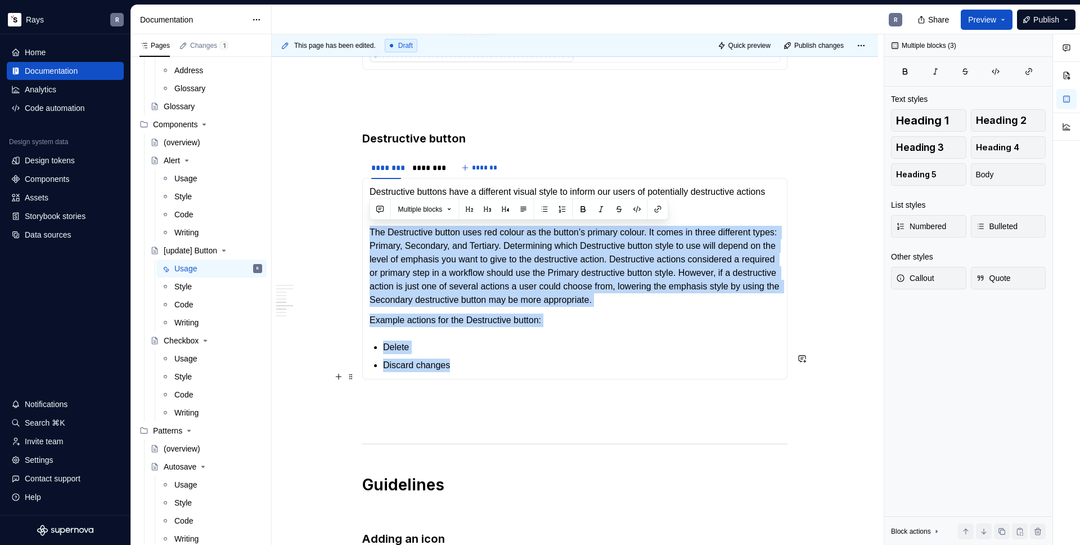
drag, startPoint x: 371, startPoint y: 230, endPoint x: 515, endPoint y: 377, distance: 205.7
click at [515, 372] on section-item-column "Destructive buttons have a different visual style to inform our users of potent…" at bounding box center [575, 278] width 411 height 187
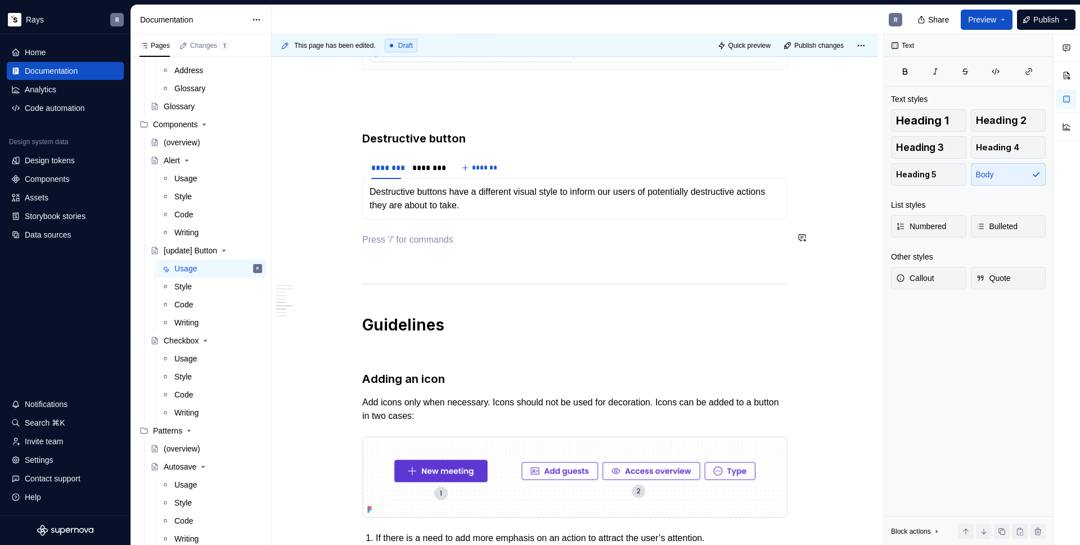
click at [416, 228] on div "Takeaways 👉 Primary button should only appear once per screen , not including m…" at bounding box center [574, 373] width 425 height 2669
click at [397, 258] on p "To enrich screen reader interactions, please activate Accessibility in Grammarl…" at bounding box center [574, 260] width 425 height 14
click at [397, 233] on p "To enrich screen reader interactions, please activate Accessibility in Grammarl…" at bounding box center [574, 240] width 425 height 14
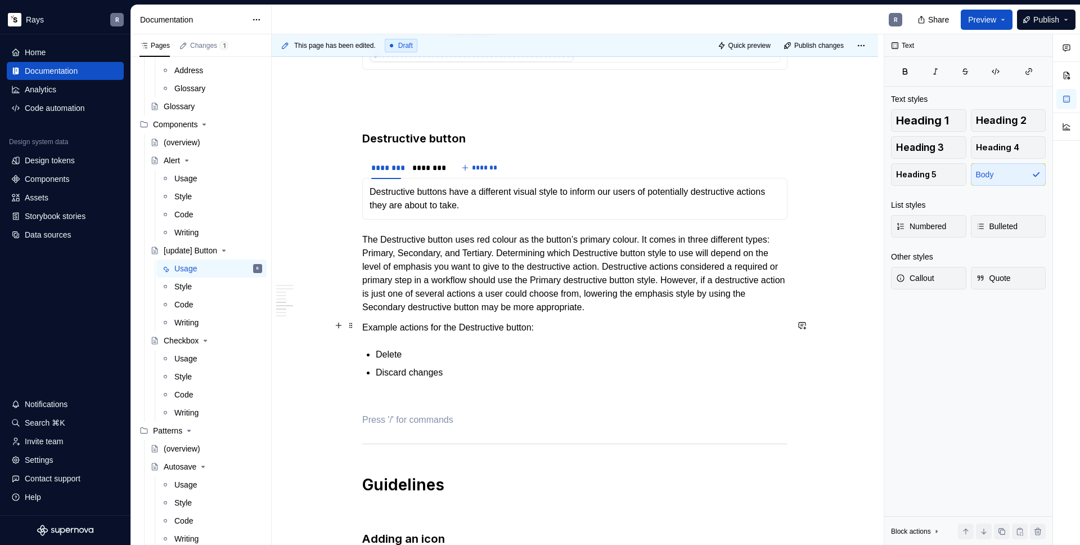
click at [430, 329] on p "Example actions for the Destructive button:" at bounding box center [574, 328] width 425 height 14
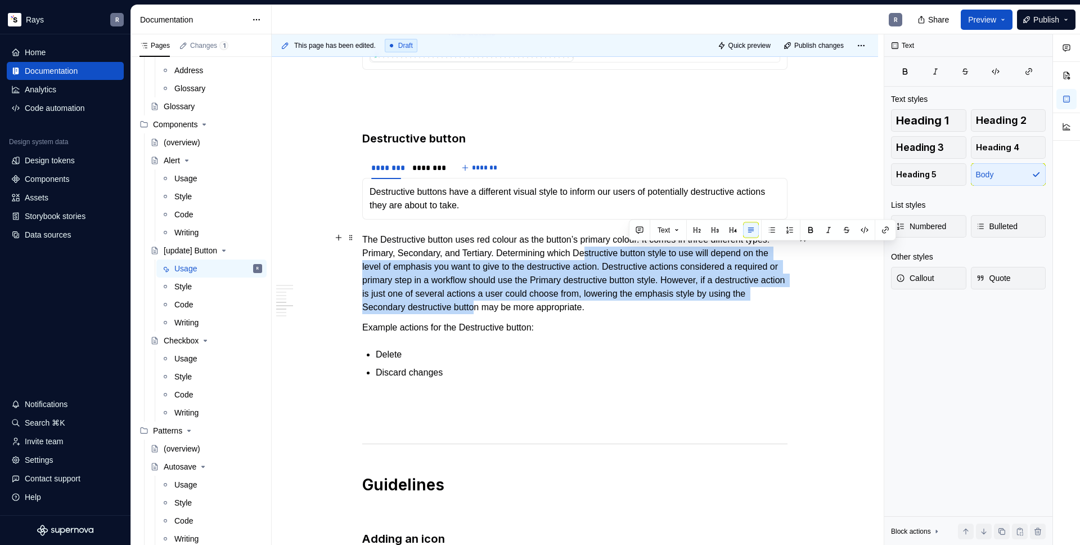
drag, startPoint x: 637, startPoint y: 260, endPoint x: 660, endPoint y: 302, distance: 47.1
click at [660, 302] on p "The Destructive button uses red colour as the button’s primary colour. It comes…" at bounding box center [574, 273] width 425 height 81
click at [530, 284] on p "The Destructive button uses red colour as the button’s primary colour. It comes…" at bounding box center [574, 273] width 425 height 81
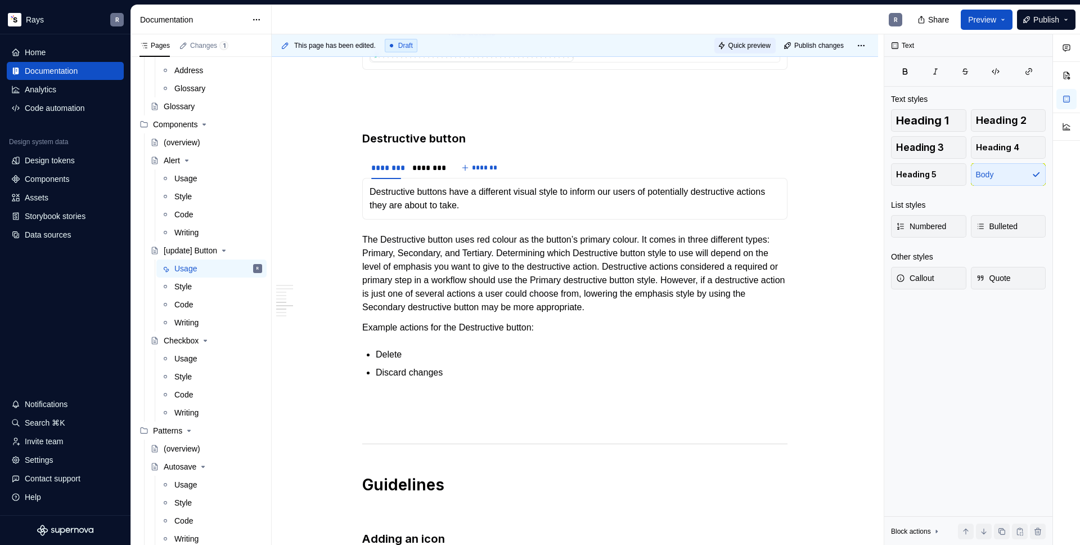
click at [752, 47] on span "Quick preview" at bounding box center [749, 45] width 42 height 9
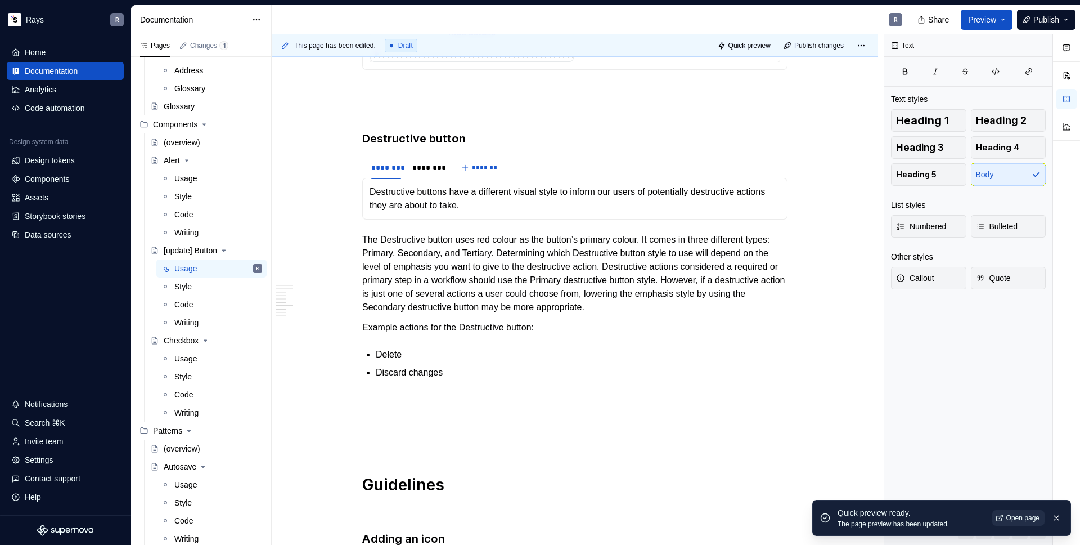
click at [1011, 517] on span "Open page" at bounding box center [1022, 517] width 33 height 9
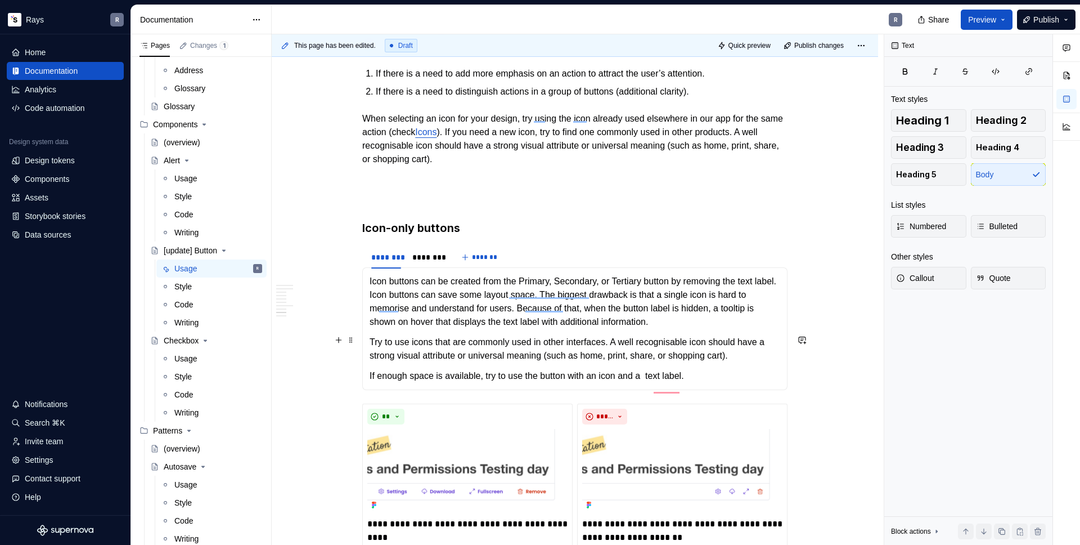
scroll to position [1816, 0]
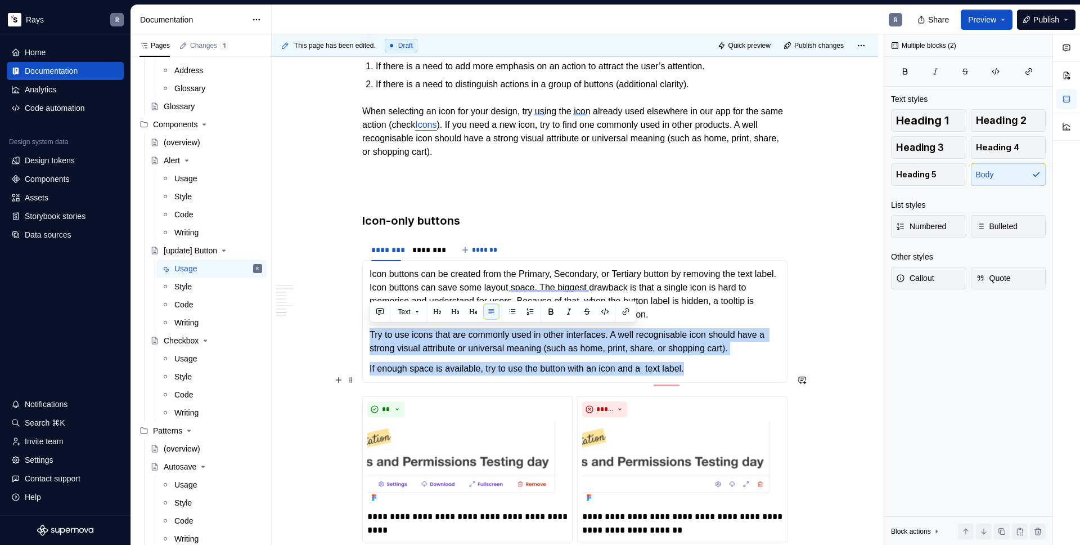
drag, startPoint x: 368, startPoint y: 331, endPoint x: 714, endPoint y: 381, distance: 349.6
click at [714, 381] on div "Icon buttons can be created from the Primary, Secondary, or Tertiary button by …" at bounding box center [574, 321] width 425 height 123
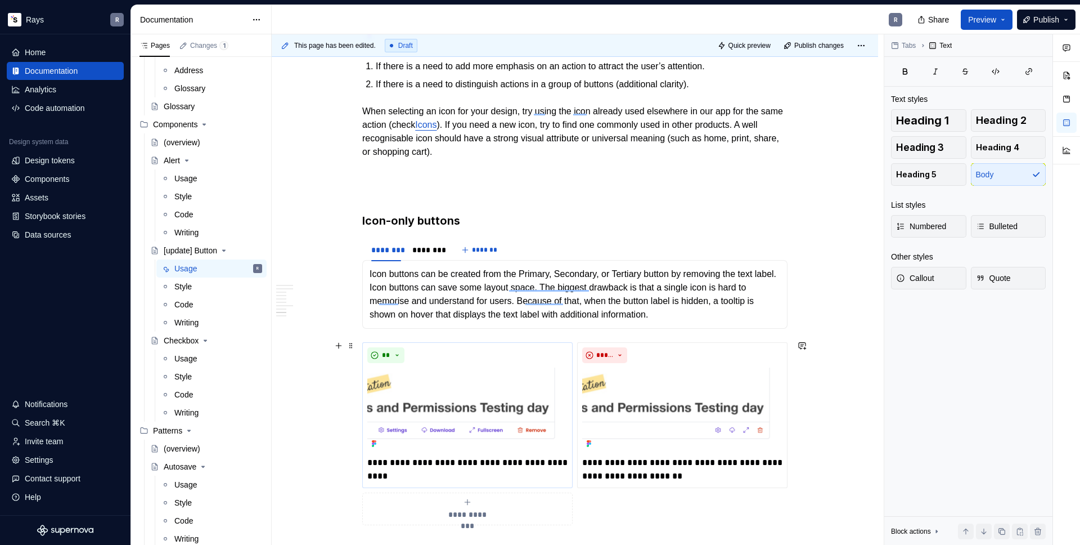
scroll to position [1901, 0]
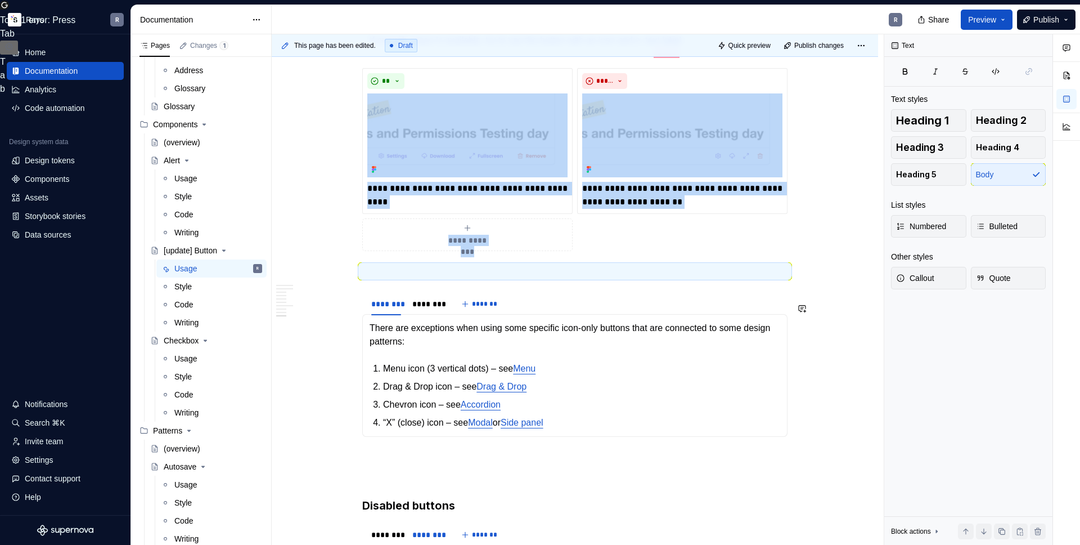
scroll to position [2202, 0]
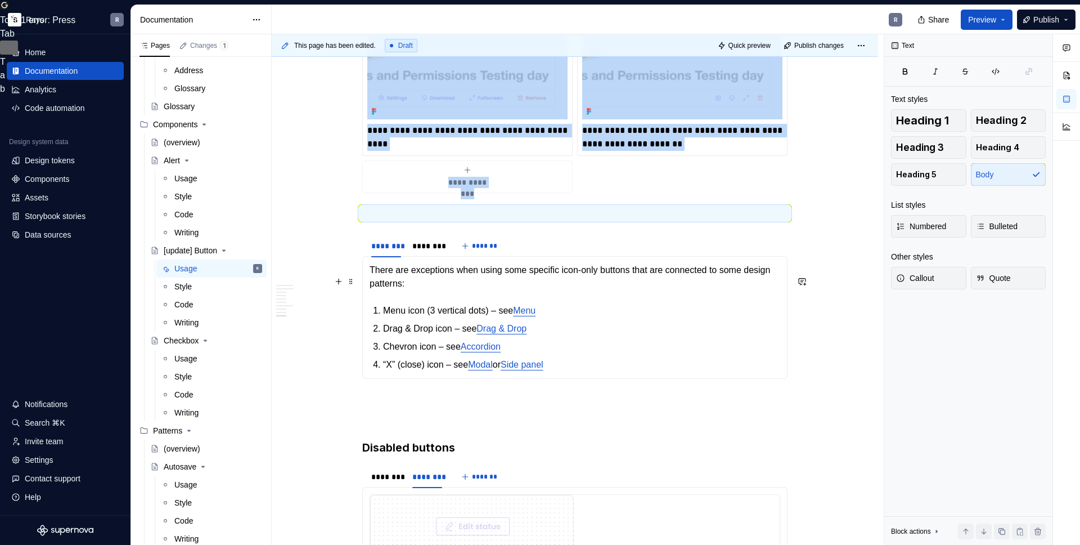
click at [428, 286] on p "There are exceptions when using some specific icon-only buttons that are connec…" at bounding box center [575, 276] width 411 height 27
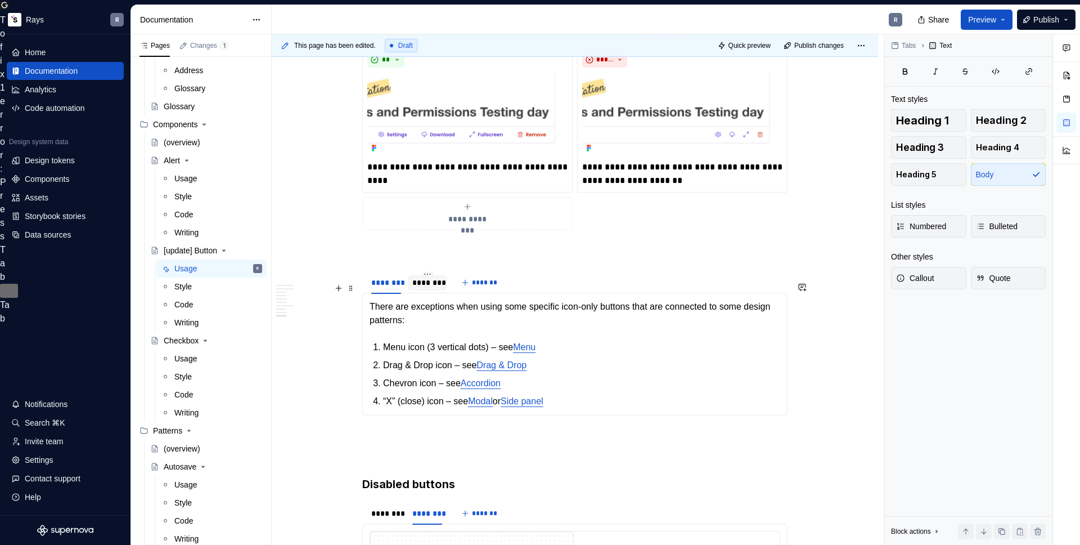
scroll to position [2011, 0]
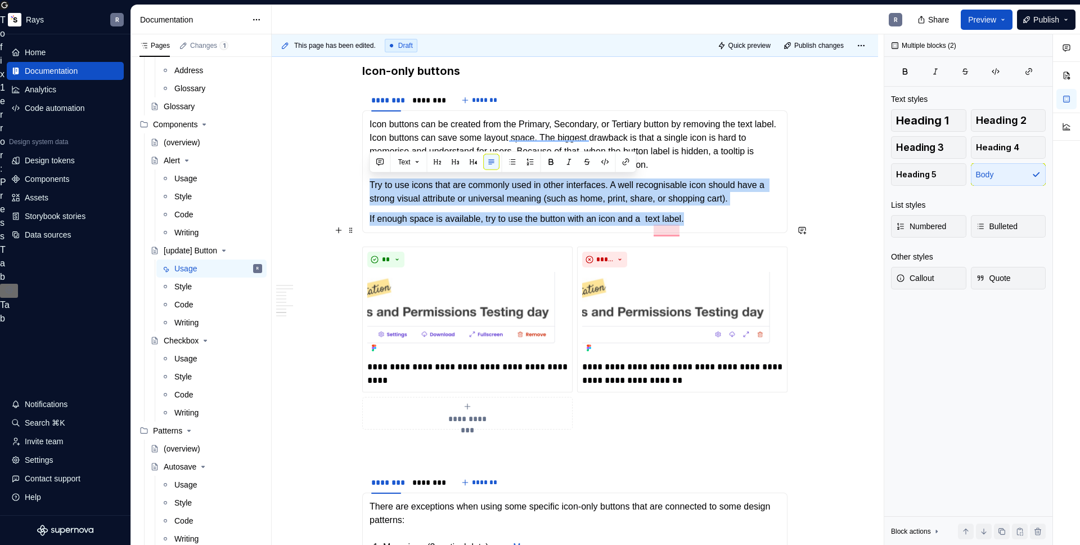
drag, startPoint x: 374, startPoint y: 182, endPoint x: 743, endPoint y: 226, distance: 371.7
click at [743, 226] on section-item-column "Icon buttons can be created from the Primary, Secondary, or Tertiary button by …" at bounding box center [575, 172] width 411 height 108
drag, startPoint x: 708, startPoint y: 231, endPoint x: 368, endPoint y: 181, distance: 343.4
click at [368, 181] on div "Icon buttons can be created from the Primary, Secondary, or Tertiary button by …" at bounding box center [574, 171] width 425 height 123
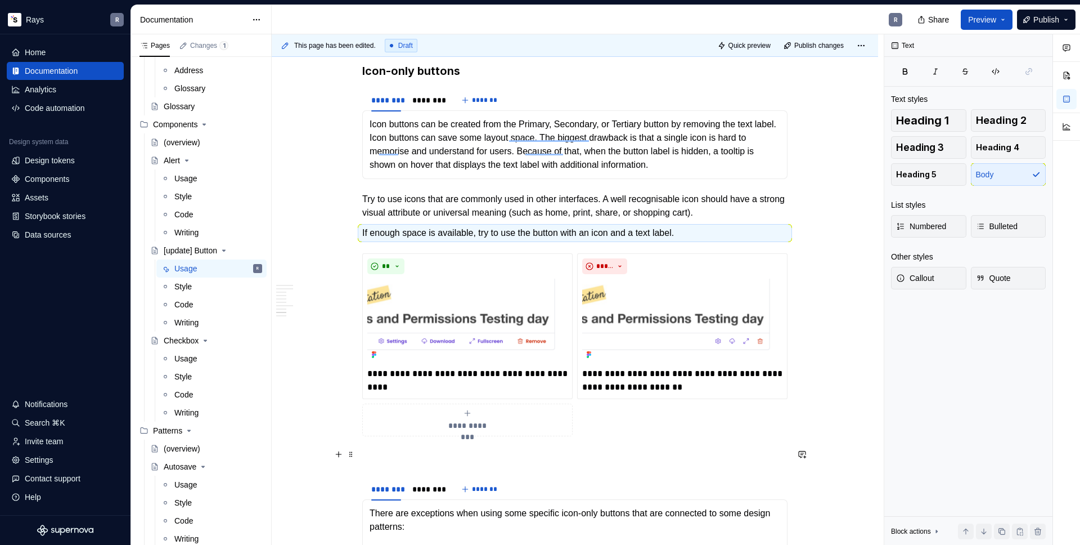
click at [404, 460] on p "To enrich screen reader interactions, please activate Accessibility in Grammarl…" at bounding box center [574, 456] width 425 height 14
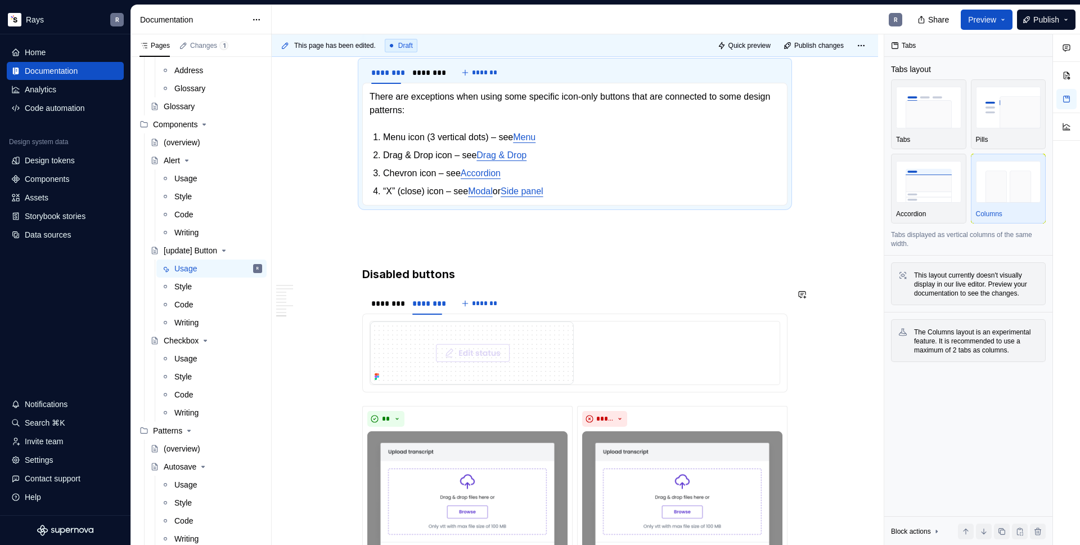
scroll to position [2440, 0]
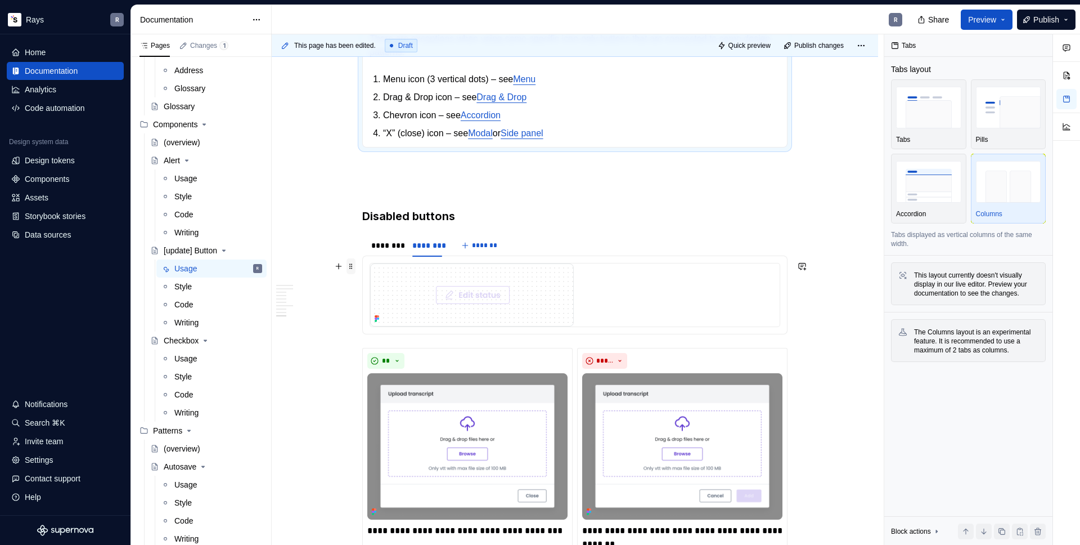
click at [352, 268] on span at bounding box center [351, 266] width 9 height 16
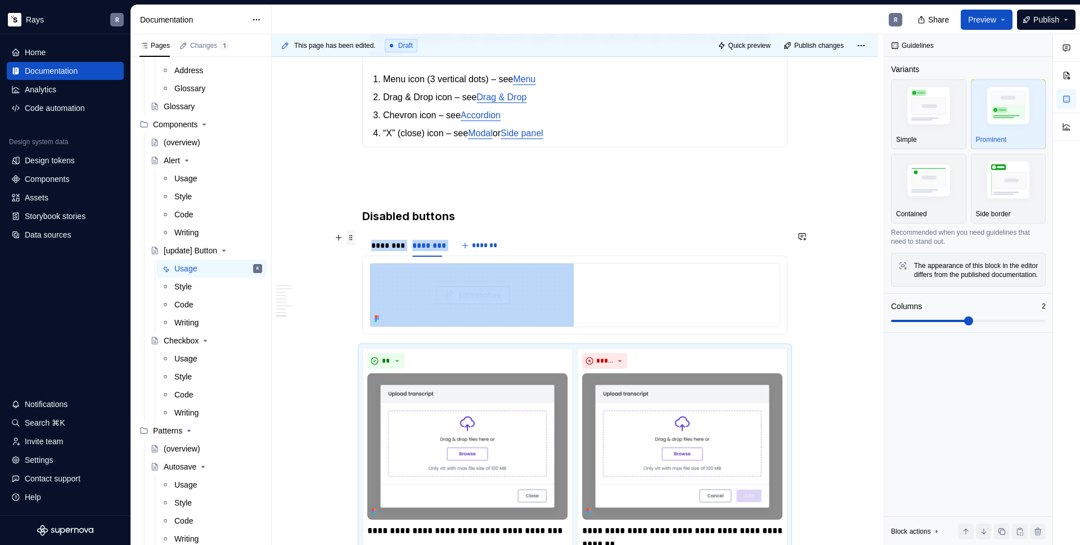
click at [352, 239] on span at bounding box center [351, 238] width 9 height 16
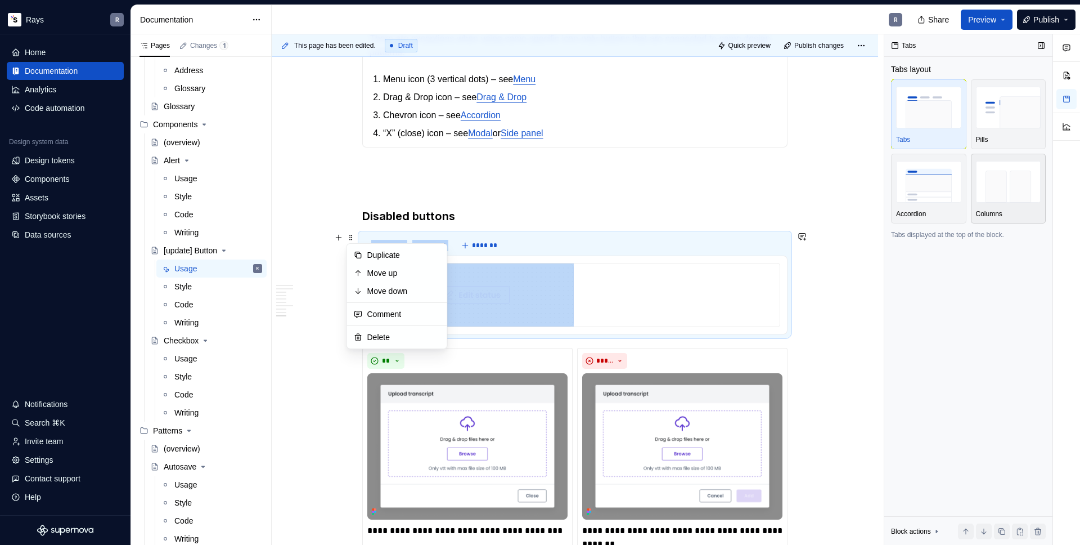
click at [1000, 191] on img "button" at bounding box center [1008, 181] width 65 height 41
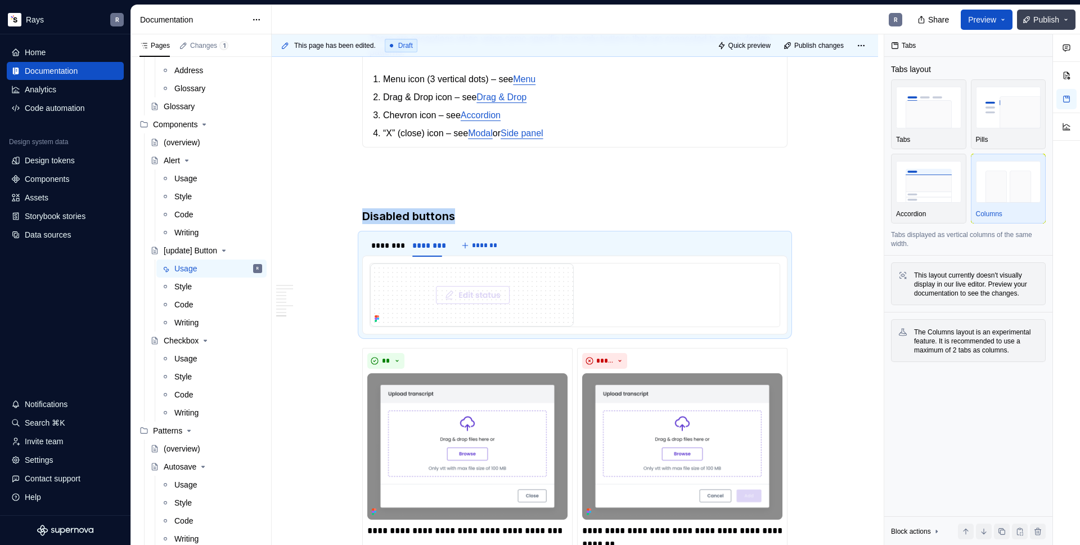
click at [1043, 14] on span "Publish" at bounding box center [1046, 19] width 26 height 11
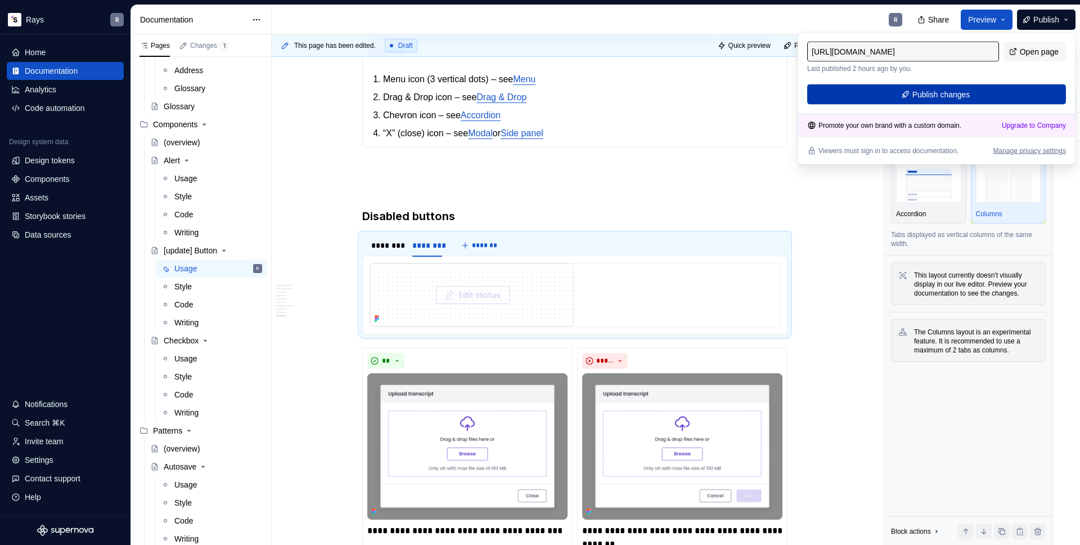
click at [953, 91] on span "Publish changes" at bounding box center [941, 94] width 58 height 11
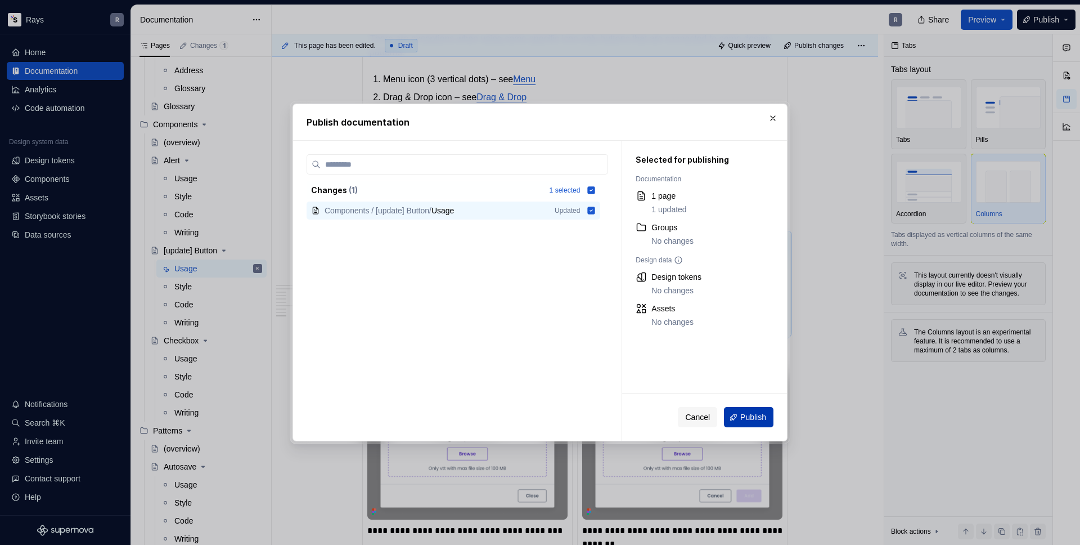
click at [745, 415] on span "Publish" at bounding box center [753, 416] width 26 height 11
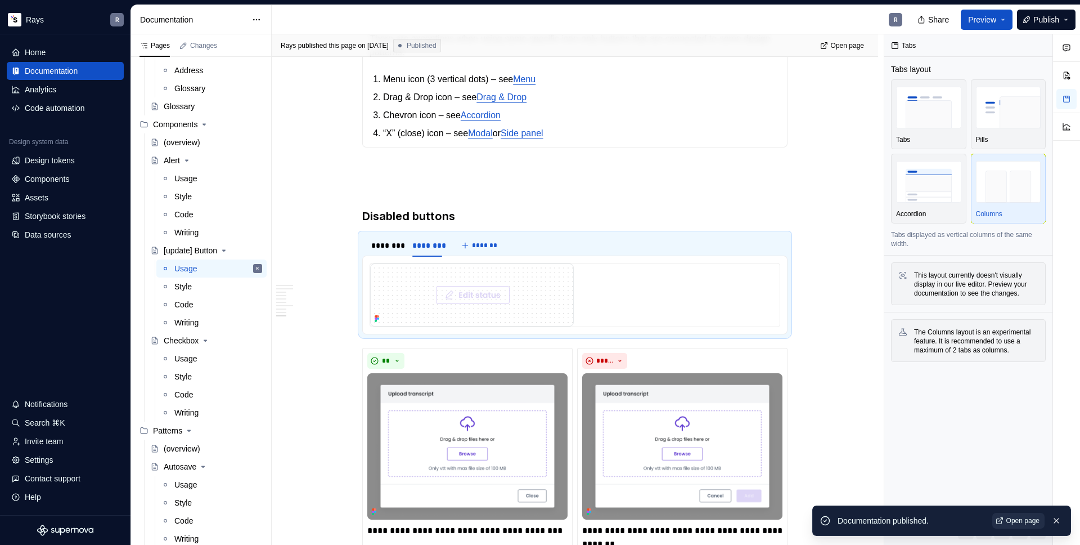
click at [1007, 524] on span "Open page" at bounding box center [1022, 520] width 33 height 9
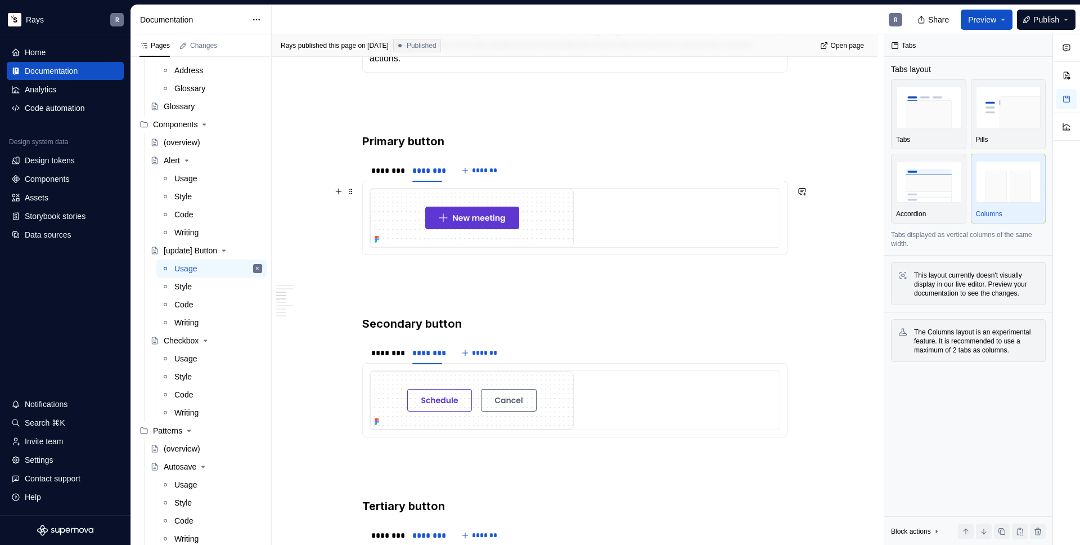
scroll to position [0, 0]
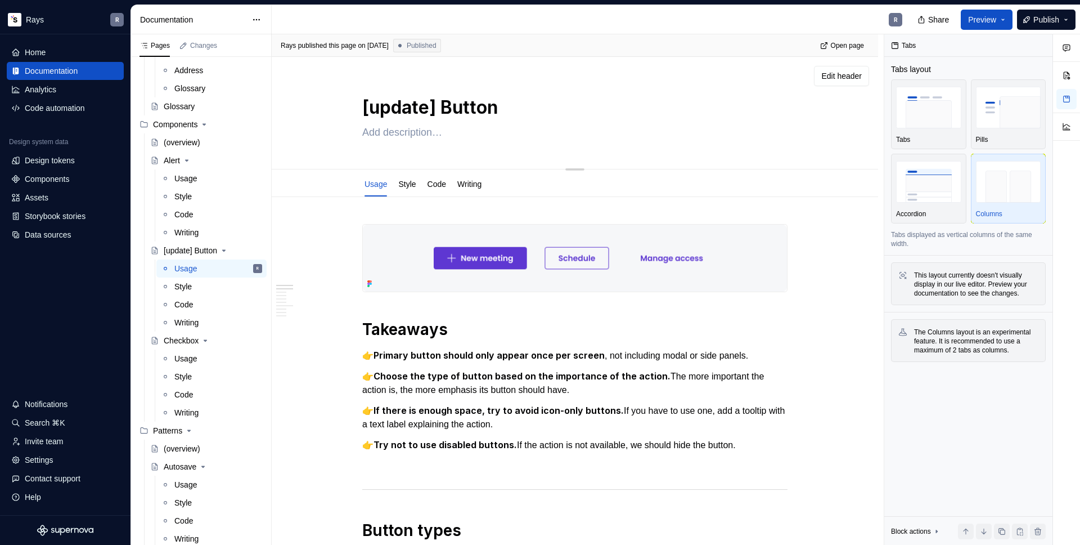
type textarea "*"
drag, startPoint x: 442, startPoint y: 102, endPoint x: 350, endPoint y: 104, distance: 92.3
click at [350, 104] on div "[update] Button" at bounding box center [575, 113] width 516 height 110
drag, startPoint x: 439, startPoint y: 108, endPoint x: 361, endPoint y: 110, distance: 78.2
click at [361, 110] on textarea "[update] Button" at bounding box center [572, 107] width 425 height 27
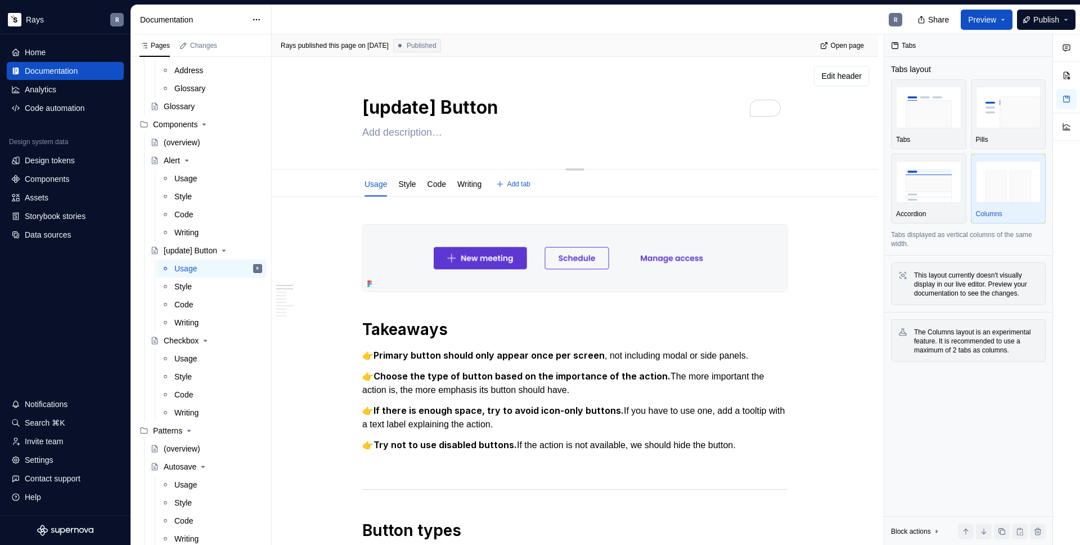
type textarea "Button"
type textarea "*"
type textarea "Button"
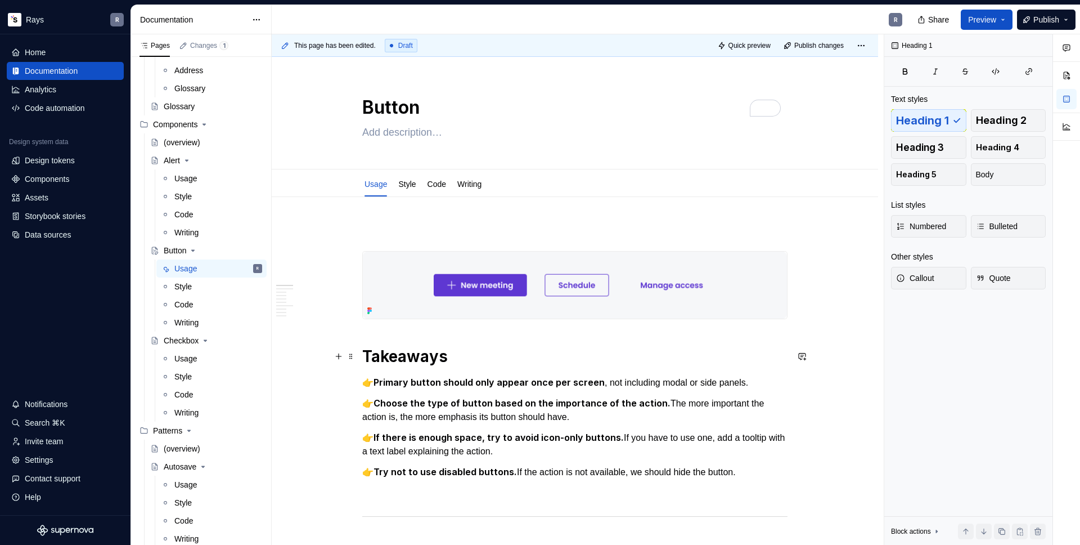
click at [434, 359] on h1 "Takeaways" at bounding box center [574, 356] width 425 height 20
click at [388, 229] on p "To enrich screen reader interactions, please activate Accessibility in Grammarl…" at bounding box center [574, 231] width 425 height 14
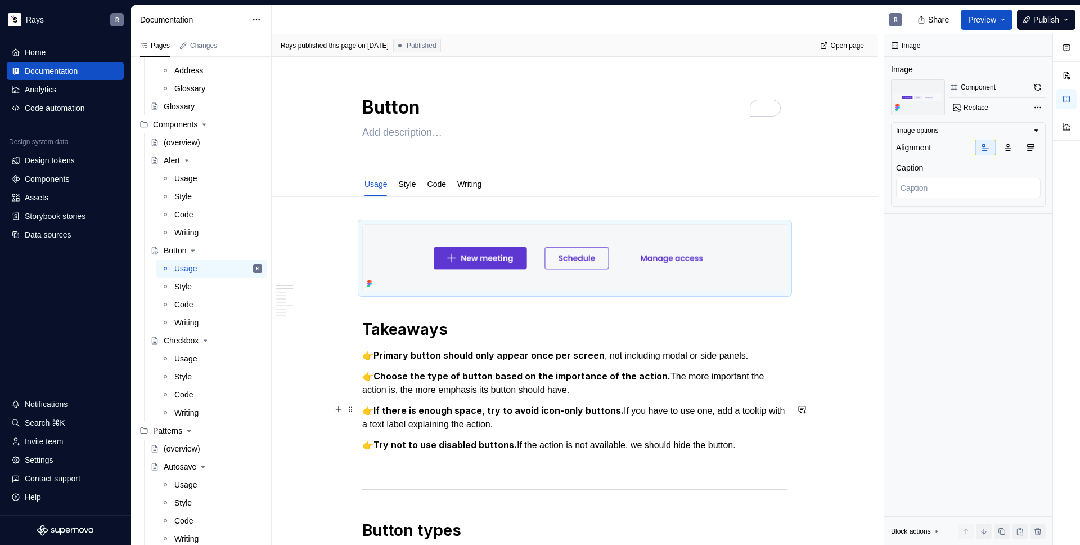
click at [497, 406] on strong "If there is enough space, try to avoid icon-only buttons." at bounding box center [499, 409] width 250 height 11
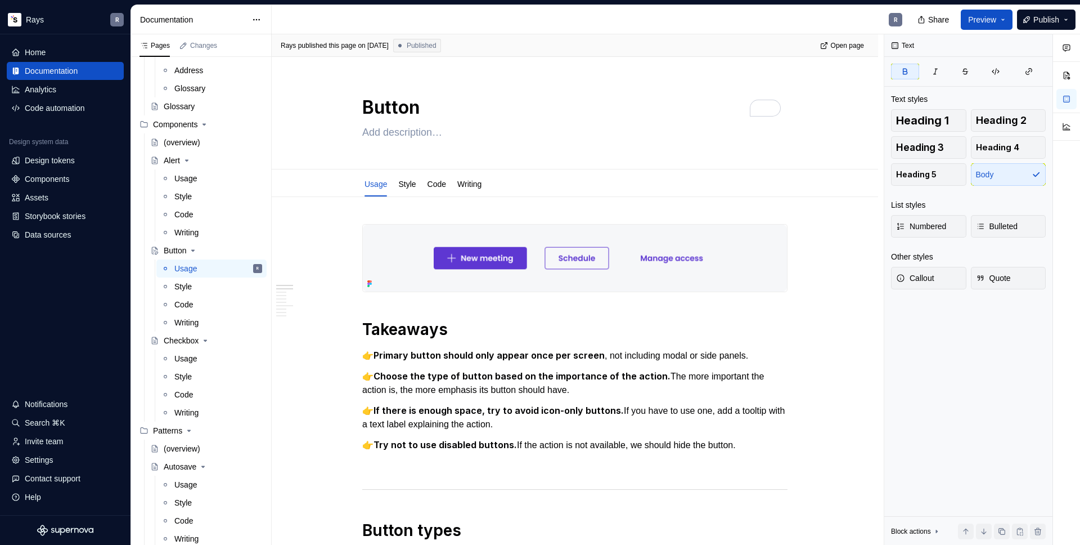
type textarea "*"
